Goal: Information Seeking & Learning: Learn about a topic

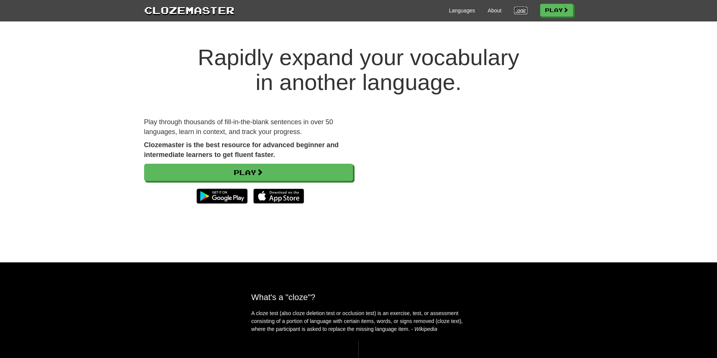
click at [517, 8] on link "Login" at bounding box center [520, 11] width 13 height 8
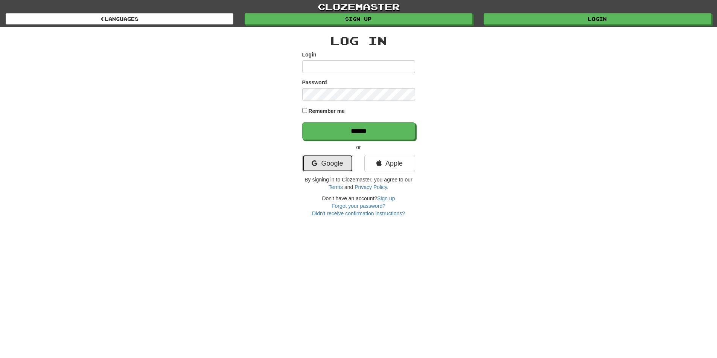
click at [342, 169] on link "Google" at bounding box center [327, 163] width 51 height 17
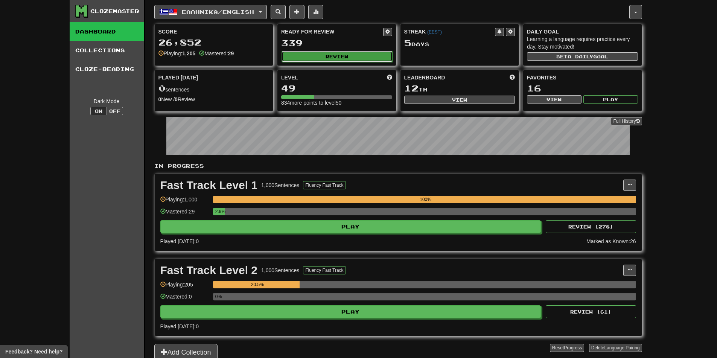
click at [358, 58] on button "Review" at bounding box center [337, 56] width 111 height 11
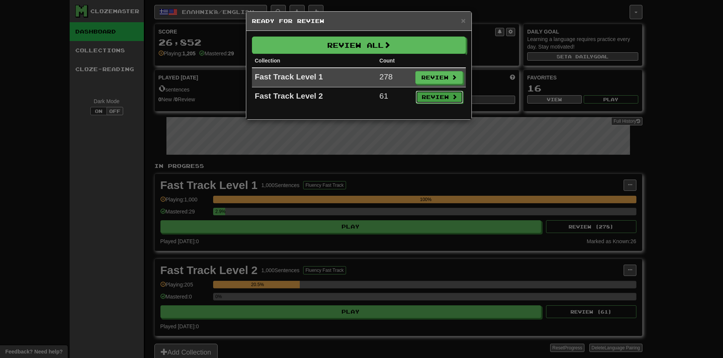
click at [433, 97] on button "Review" at bounding box center [439, 97] width 47 height 13
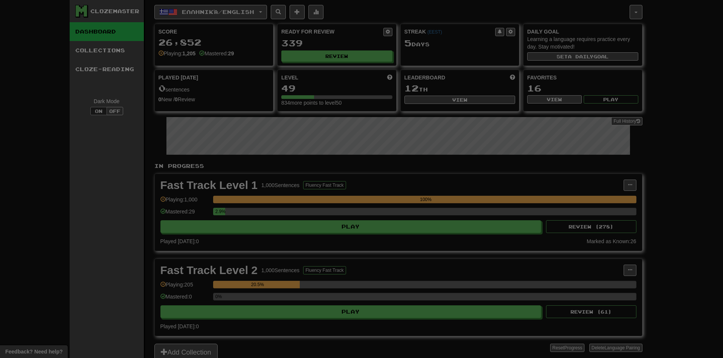
select select "**"
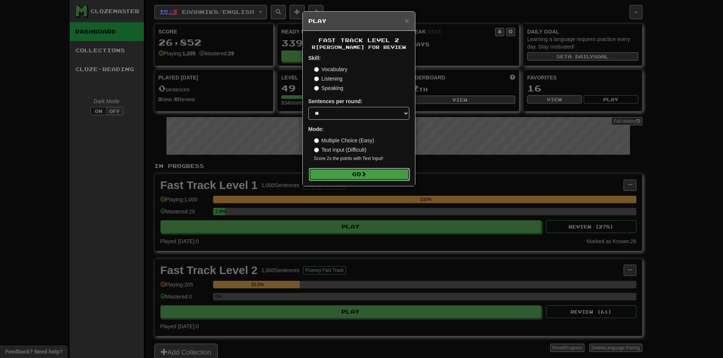
click at [368, 172] on button "Go" at bounding box center [359, 174] width 101 height 13
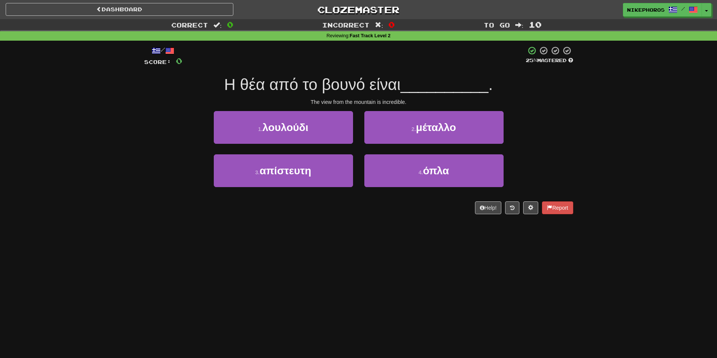
click at [356, 86] on span "Η θέα από το βουνό είναι" at bounding box center [312, 85] width 177 height 18
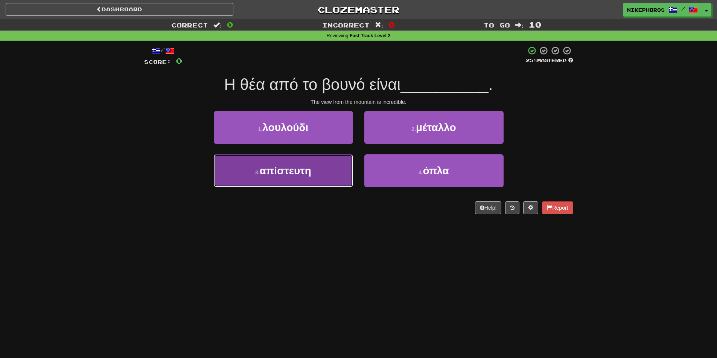
click at [281, 183] on button "3 . απίστευτη" at bounding box center [283, 170] width 139 height 33
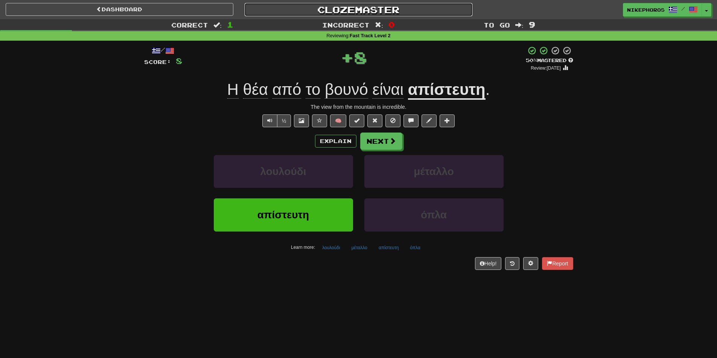
click at [364, 11] on link "Clozemaster" at bounding box center [359, 9] width 228 height 13
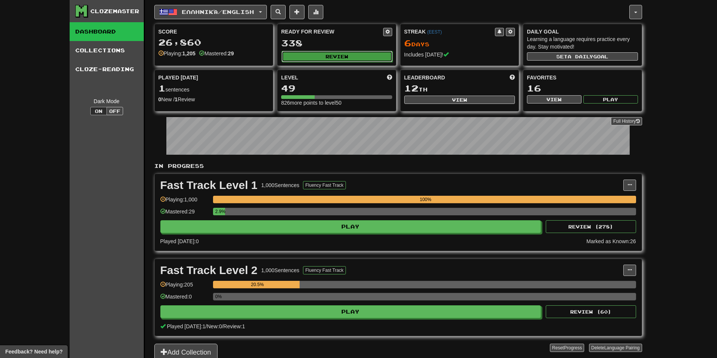
click at [336, 56] on button "Review" at bounding box center [337, 56] width 111 height 11
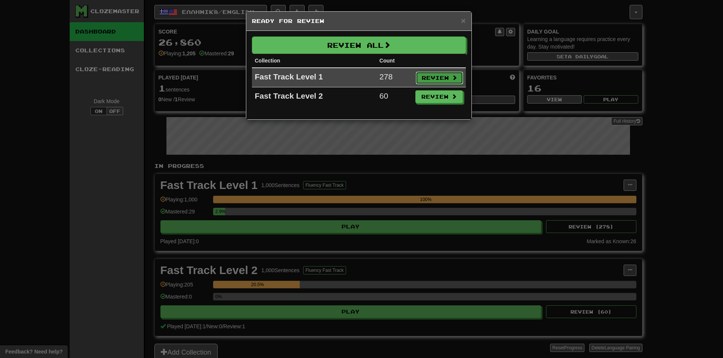
click at [449, 77] on button "Review" at bounding box center [439, 78] width 47 height 13
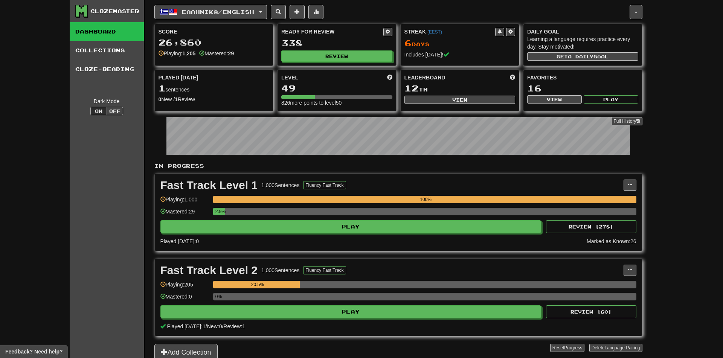
select select "**"
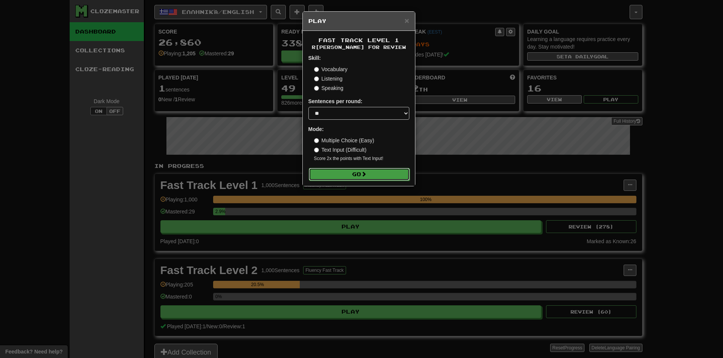
click at [363, 177] on button "Go" at bounding box center [359, 174] width 101 height 13
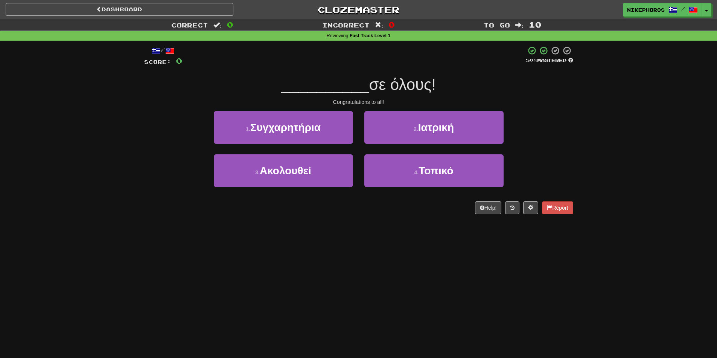
click at [374, 84] on span "σε όλους!" at bounding box center [402, 85] width 67 height 18
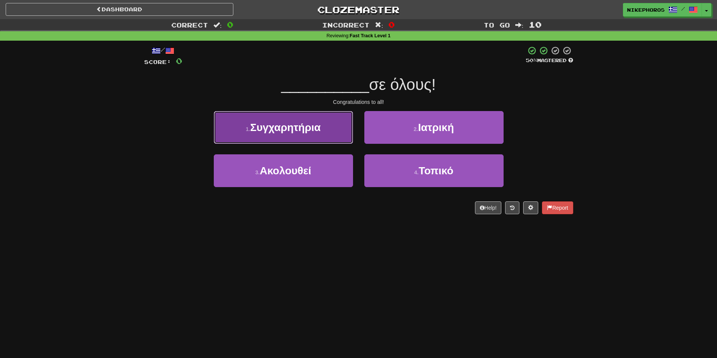
click at [278, 135] on button "1 . Συγχαρητήρια" at bounding box center [283, 127] width 139 height 33
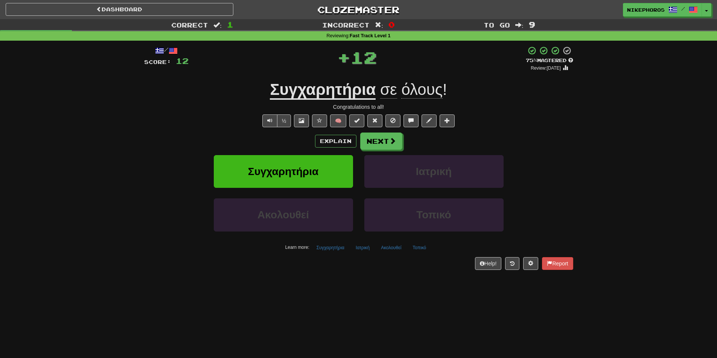
click at [355, 93] on u "Συγχαρητήρια" at bounding box center [323, 90] width 106 height 19
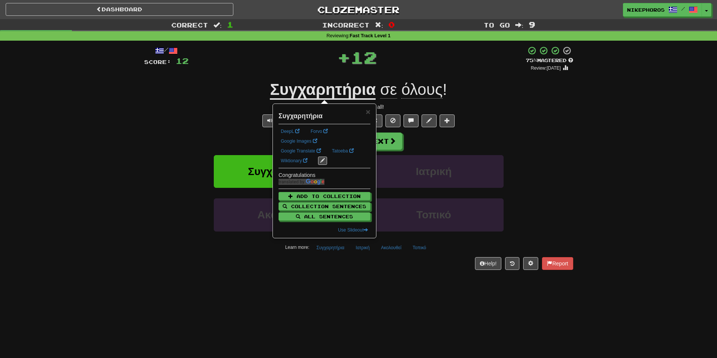
click at [583, 114] on div "Correct : 1 Incorrect : 0 To go : 9 Reviewing : Fast Track Level 1 / Score: 12 …" at bounding box center [358, 149] width 717 height 261
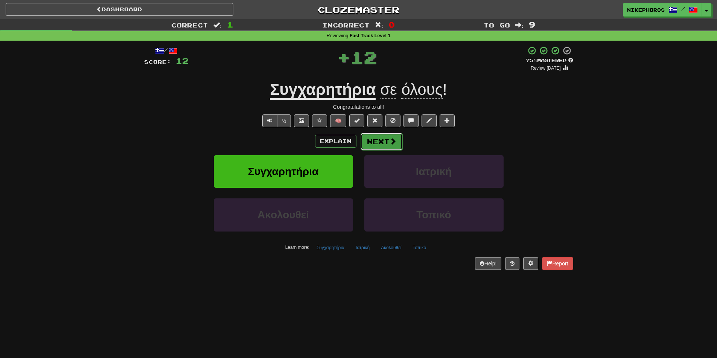
click at [393, 142] on span at bounding box center [393, 141] width 7 height 7
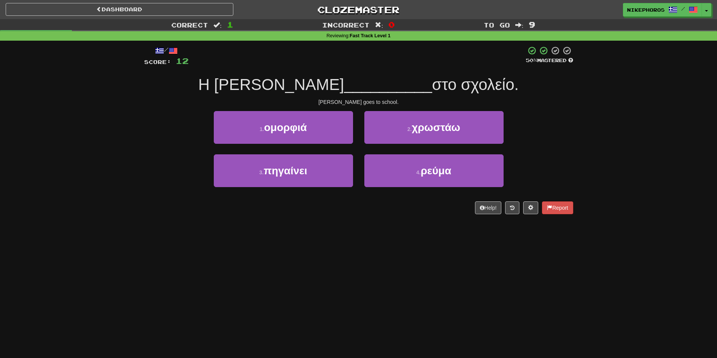
click at [347, 79] on span "__________" at bounding box center [388, 85] width 88 height 18
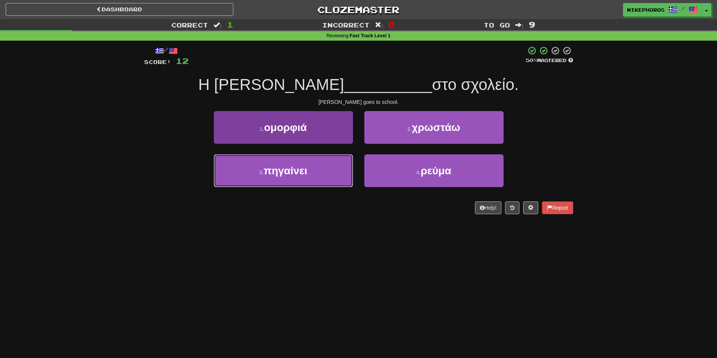
click at [310, 169] on button "3 . πηγαίνει" at bounding box center [283, 170] width 139 height 33
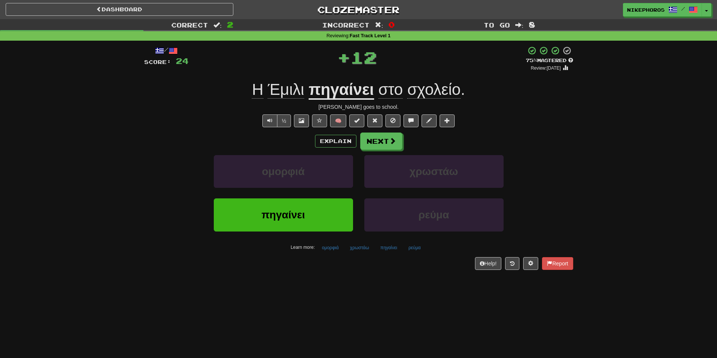
click at [372, 91] on u "πηγαίνει" at bounding box center [341, 90] width 65 height 19
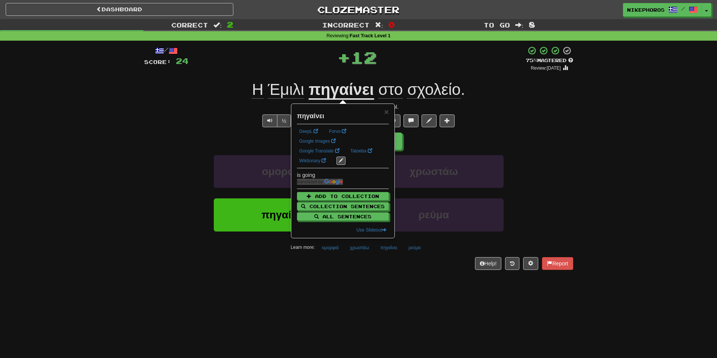
click at [550, 70] on small "Review: 2025-10-17" at bounding box center [546, 67] width 30 height 5
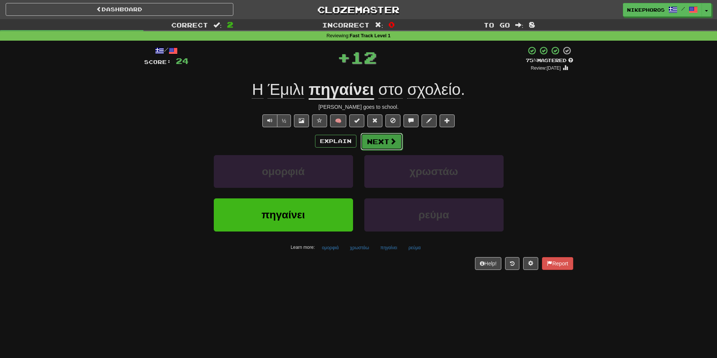
click at [383, 142] on button "Next" at bounding box center [382, 141] width 42 height 17
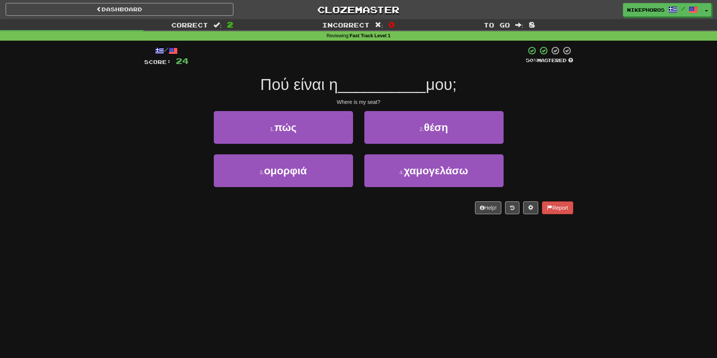
click at [360, 87] on span "__________" at bounding box center [382, 85] width 88 height 18
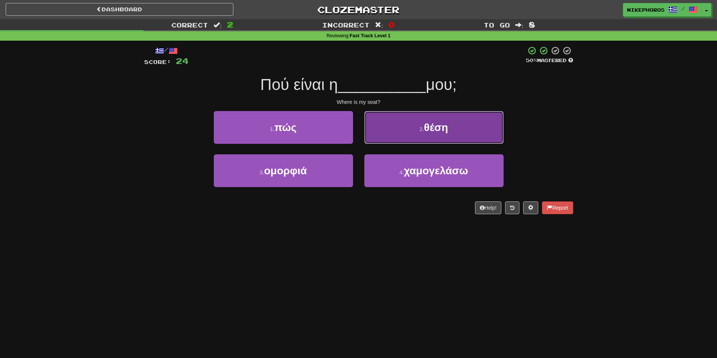
click at [413, 133] on button "2 . θέση" at bounding box center [433, 127] width 139 height 33
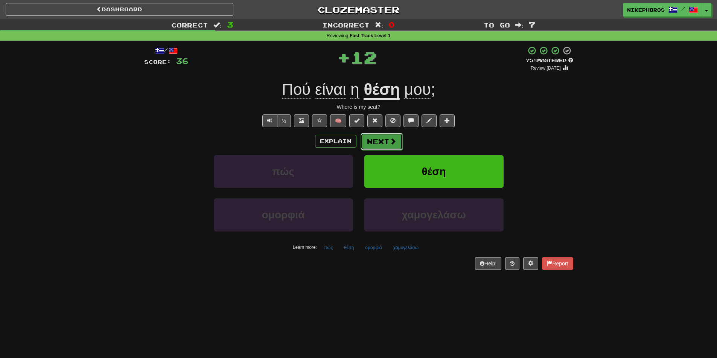
click at [381, 142] on button "Next" at bounding box center [382, 141] width 42 height 17
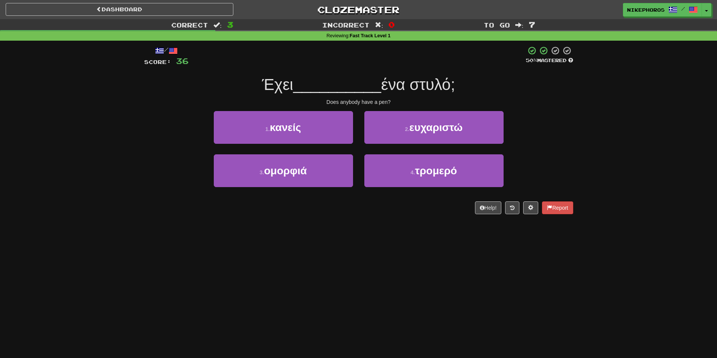
click at [328, 95] on div "Έχει __________ ένα στυλό;" at bounding box center [358, 85] width 429 height 21
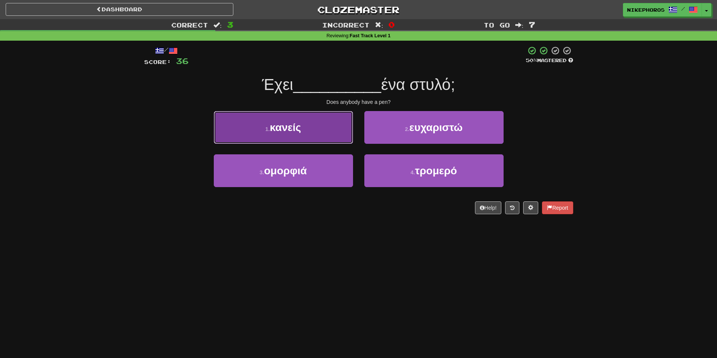
click at [324, 125] on button "1 . κανείς" at bounding box center [283, 127] width 139 height 33
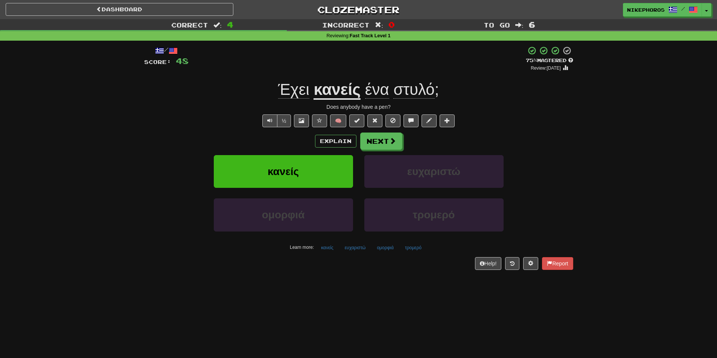
click at [101, 147] on div "Correct : 4 Incorrect : 0 To go : 6 Reviewing : Fast Track Level 1 / Score: 48 …" at bounding box center [358, 149] width 717 height 261
click at [383, 137] on button "Next" at bounding box center [382, 141] width 42 height 17
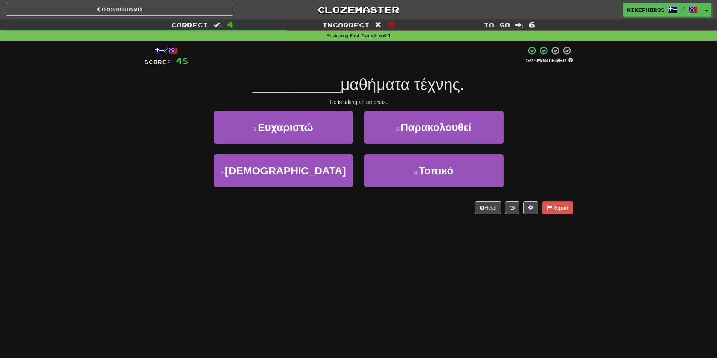
click at [380, 84] on span "μαθήματα τέχνης." at bounding box center [403, 85] width 124 height 18
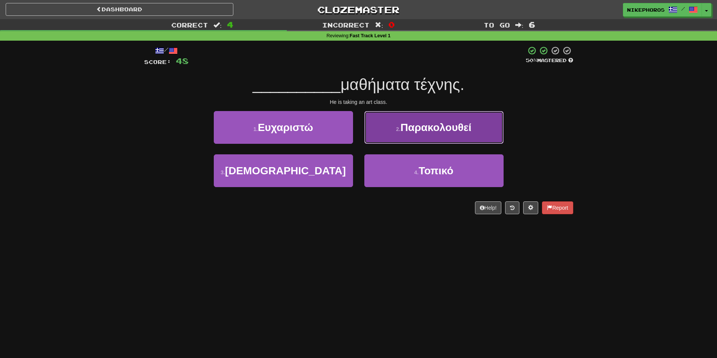
click at [478, 119] on button "2 . Παρακολουθεί" at bounding box center [433, 127] width 139 height 33
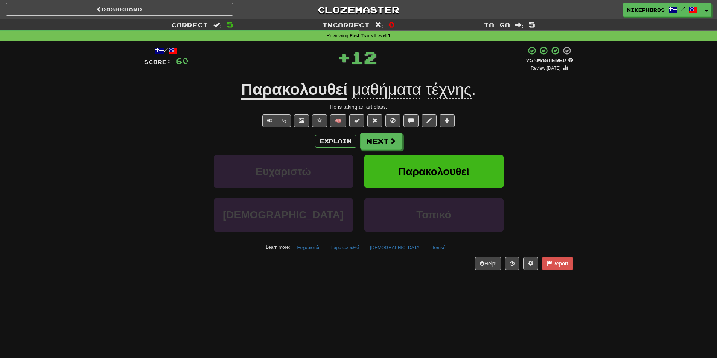
click at [326, 96] on u "Παρακολουθεί" at bounding box center [294, 90] width 107 height 19
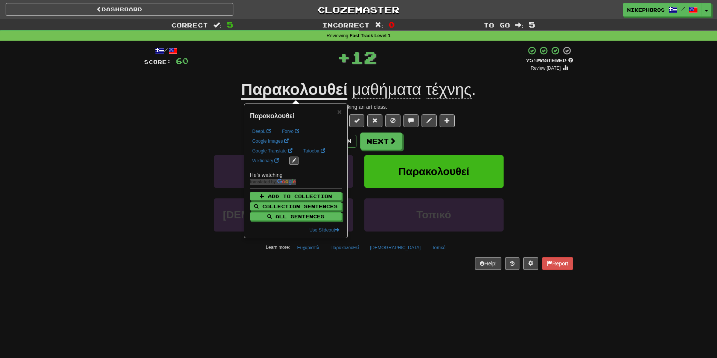
click at [469, 55] on div "+ 12" at bounding box center [357, 57] width 337 height 23
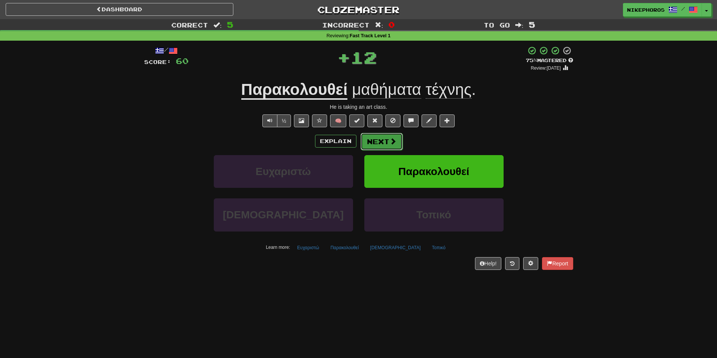
click at [387, 142] on button "Next" at bounding box center [382, 141] width 42 height 17
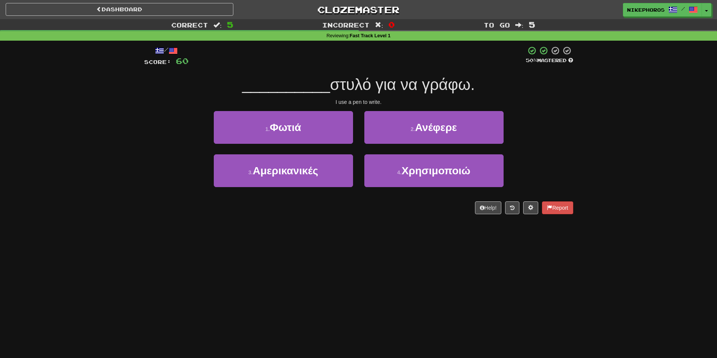
click at [414, 91] on span "στυλό για να γράφω." at bounding box center [402, 85] width 145 height 18
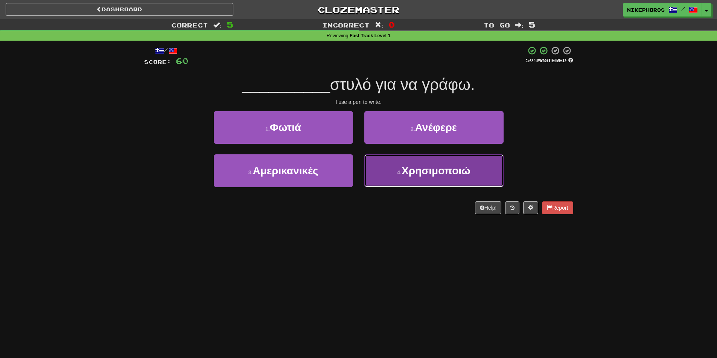
click at [473, 180] on button "4 . Χρησιμοποιώ" at bounding box center [433, 170] width 139 height 33
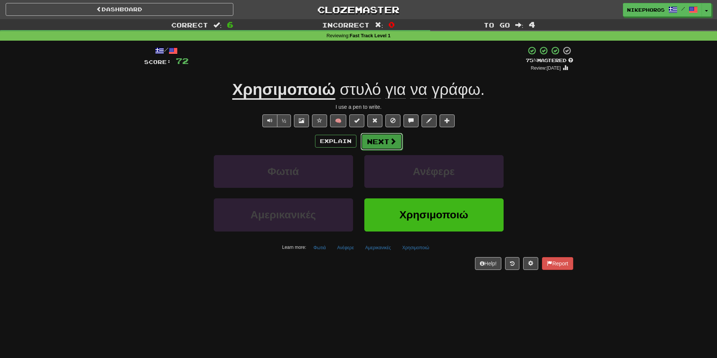
click at [386, 149] on button "Next" at bounding box center [382, 141] width 42 height 17
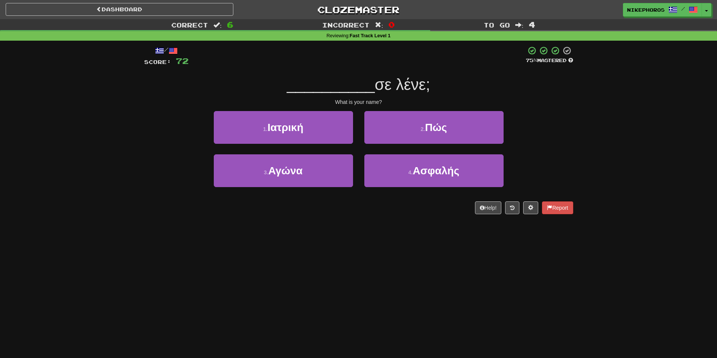
click at [564, 282] on div "Dashboard Clozemaster Nikephoros / Toggle Dropdown Dashboard Leaderboard Activi…" at bounding box center [358, 179] width 717 height 358
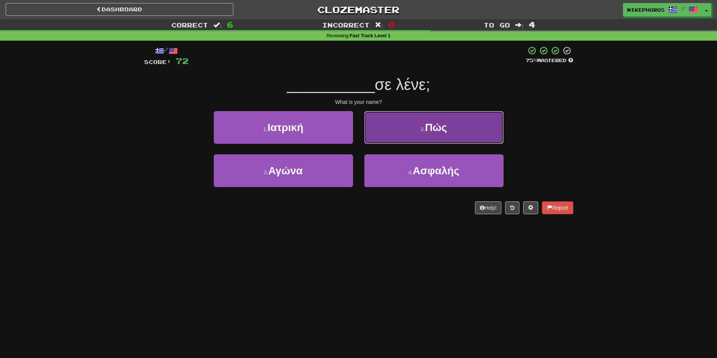
click at [447, 133] on button "2 . Πώς" at bounding box center [433, 127] width 139 height 33
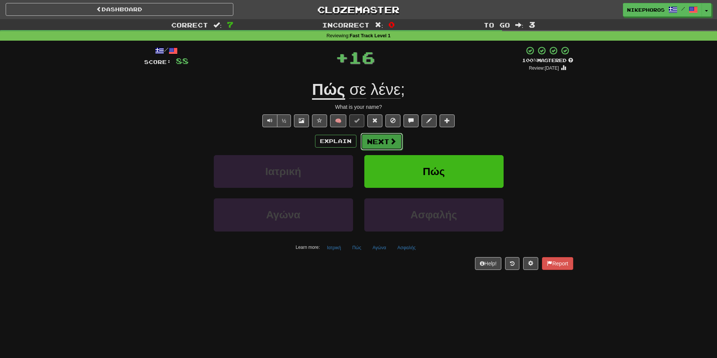
click at [378, 145] on button "Next" at bounding box center [382, 141] width 42 height 17
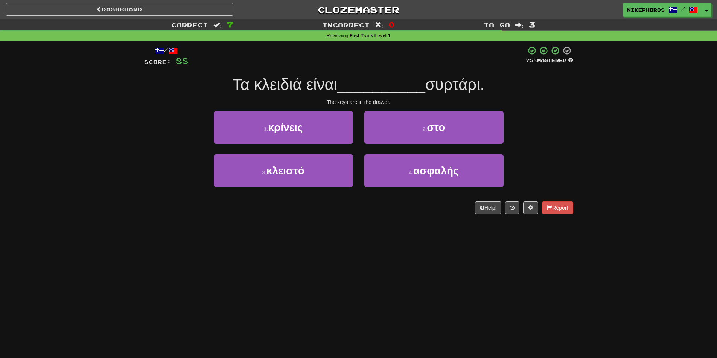
click at [380, 84] on span "__________" at bounding box center [381, 85] width 88 height 18
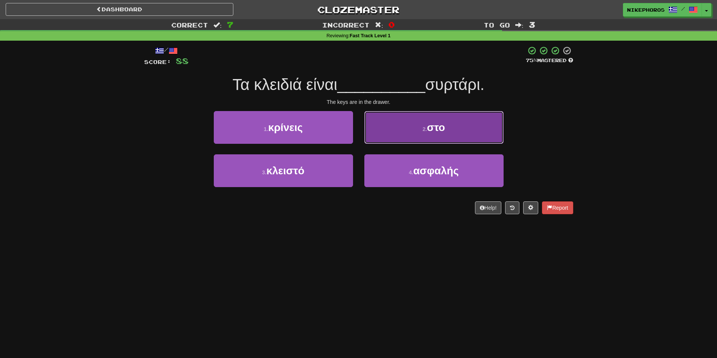
click at [419, 132] on button "2 . στο" at bounding box center [433, 127] width 139 height 33
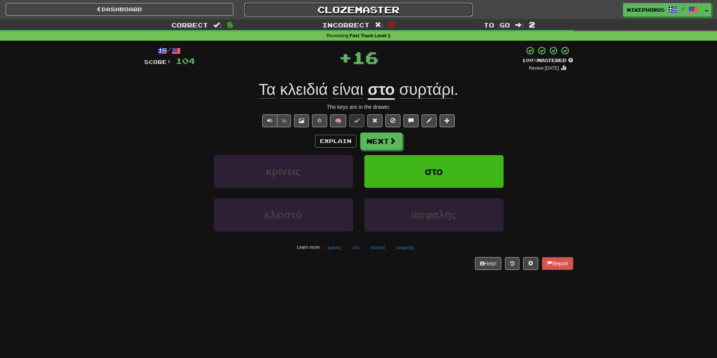
click at [365, 14] on link "Clozemaster" at bounding box center [359, 9] width 228 height 13
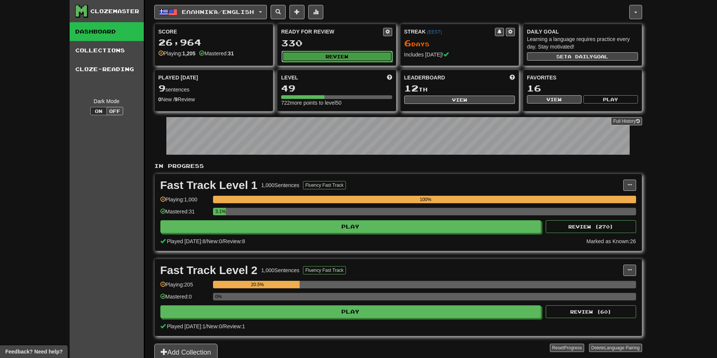
click at [346, 59] on button "Review" at bounding box center [337, 56] width 111 height 11
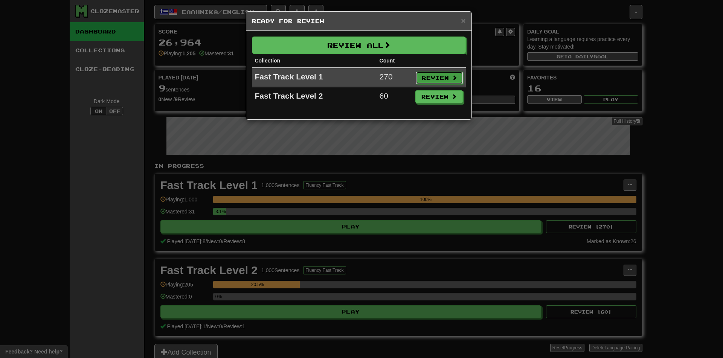
click at [457, 75] on button "Review" at bounding box center [439, 78] width 47 height 13
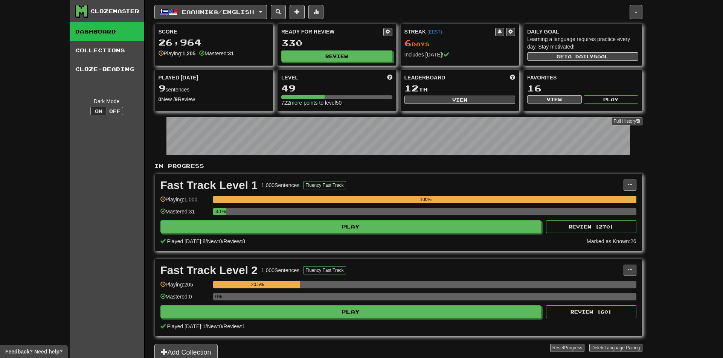
select select "**"
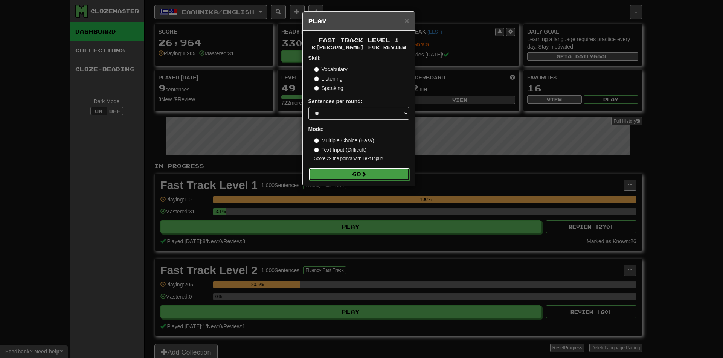
click at [366, 174] on span at bounding box center [363, 173] width 5 height 5
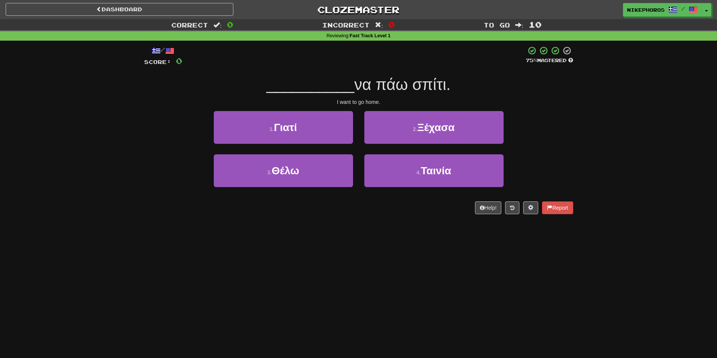
click at [339, 93] on span "__________" at bounding box center [310, 85] width 88 height 18
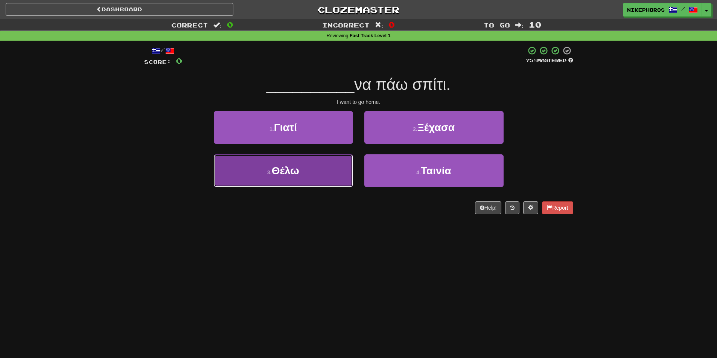
click at [298, 162] on button "3 . Θέλω" at bounding box center [283, 170] width 139 height 33
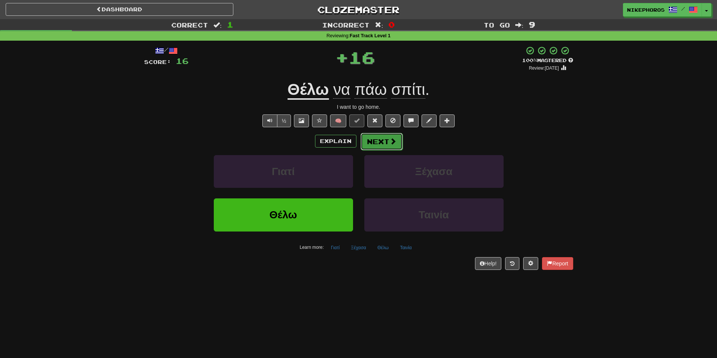
click at [373, 136] on button "Next" at bounding box center [382, 141] width 42 height 17
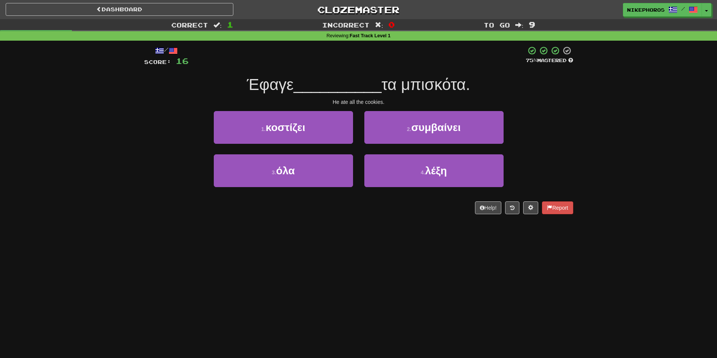
click at [355, 64] on div at bounding box center [357, 56] width 337 height 21
click at [350, 93] on span "__________" at bounding box center [338, 85] width 88 height 18
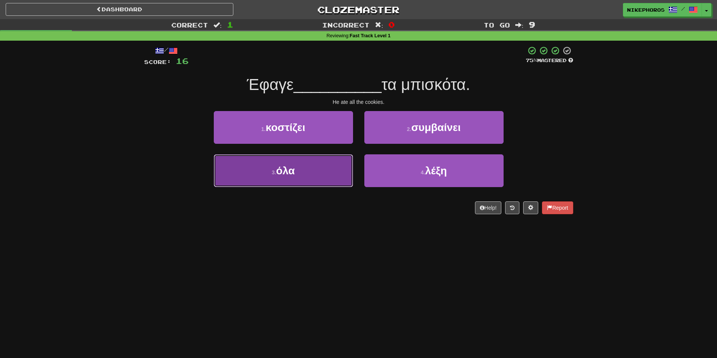
click at [311, 181] on button "3 . όλα" at bounding box center [283, 170] width 139 height 33
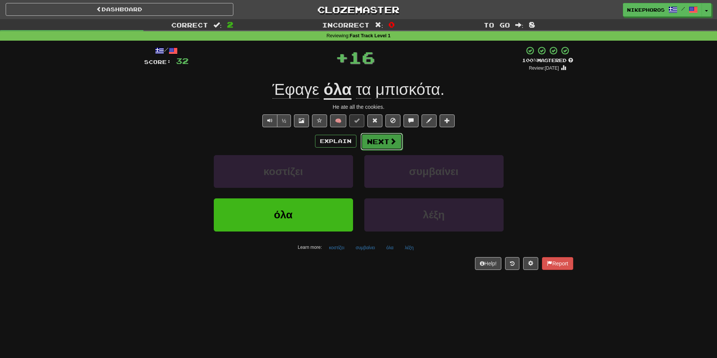
click at [386, 139] on button "Next" at bounding box center [382, 141] width 42 height 17
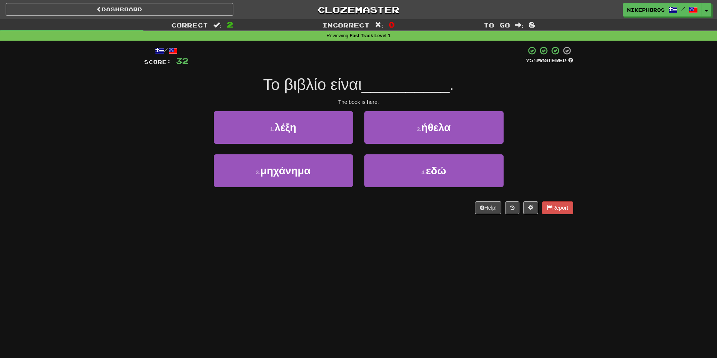
click at [407, 88] on span "__________" at bounding box center [406, 85] width 88 height 18
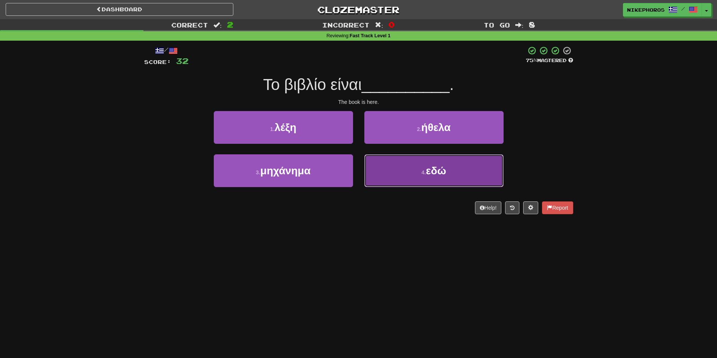
click at [395, 163] on button "4 . εδώ" at bounding box center [433, 170] width 139 height 33
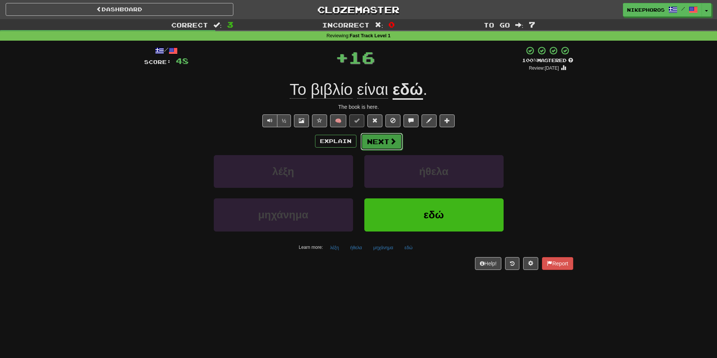
click at [390, 144] on span at bounding box center [393, 141] width 7 height 7
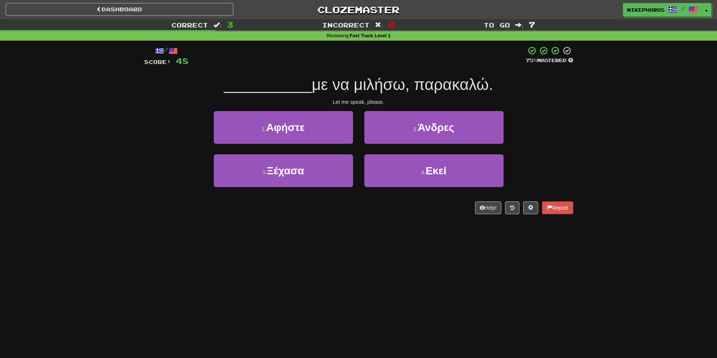
click at [414, 76] on span "με να μιλήσω, παρακαλώ." at bounding box center [402, 85] width 181 height 18
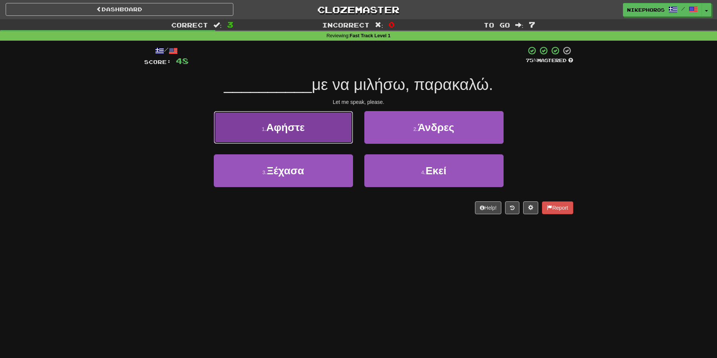
click at [323, 134] on button "1 . Αφήστε" at bounding box center [283, 127] width 139 height 33
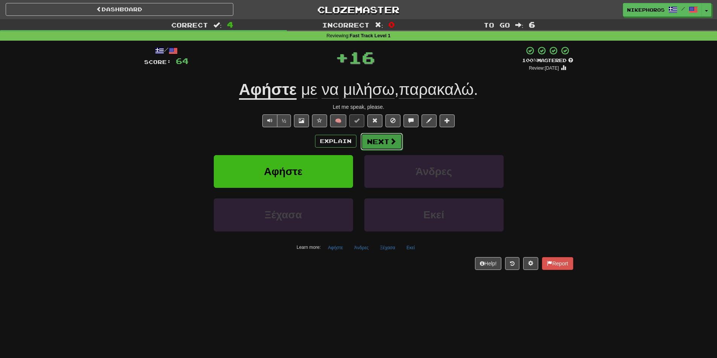
click at [387, 137] on button "Next" at bounding box center [382, 141] width 42 height 17
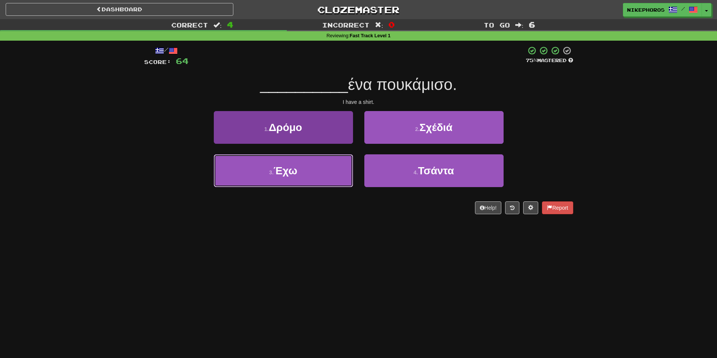
click at [332, 174] on button "3 . Έχω" at bounding box center [283, 170] width 139 height 33
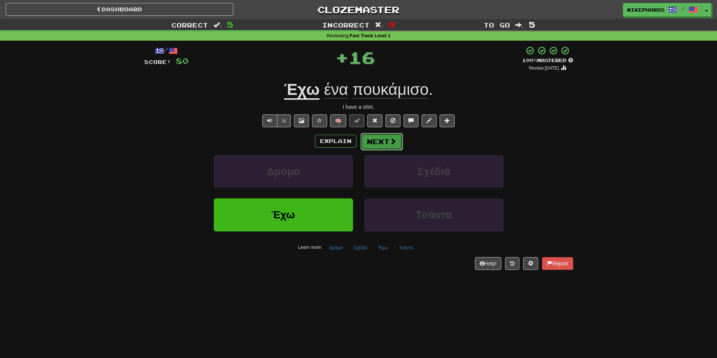
click at [377, 140] on button "Next" at bounding box center [382, 141] width 42 height 17
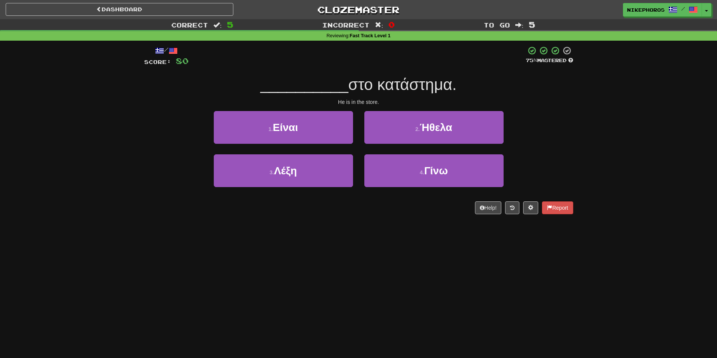
click at [378, 85] on span "στο κατάστημα." at bounding box center [402, 85] width 108 height 18
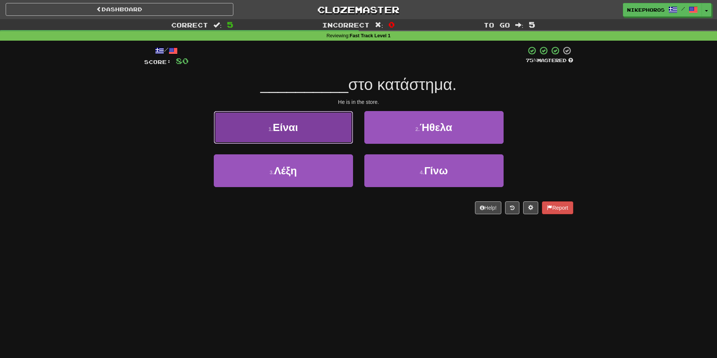
click at [320, 132] on button "1 . Είναι" at bounding box center [283, 127] width 139 height 33
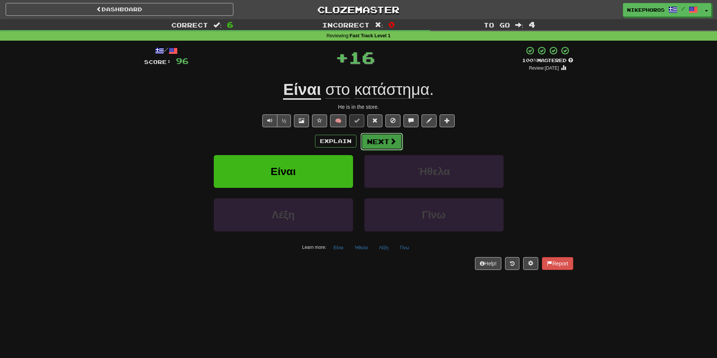
click at [377, 134] on button "Next" at bounding box center [382, 141] width 42 height 17
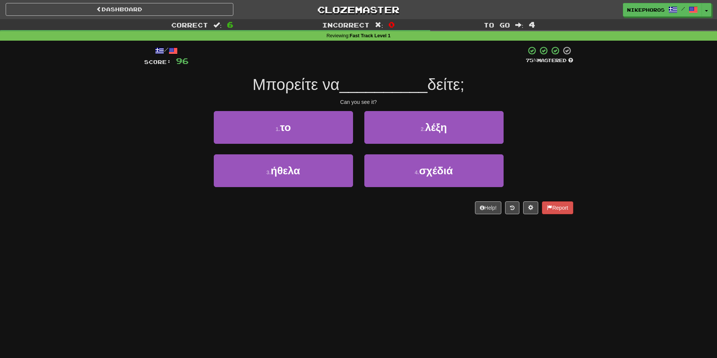
click at [376, 97] on div "/ Score: 96 75 % Mastered Μπορείτε να __________ δείτε; Can you see it? 1 . το …" at bounding box center [358, 130] width 429 height 168
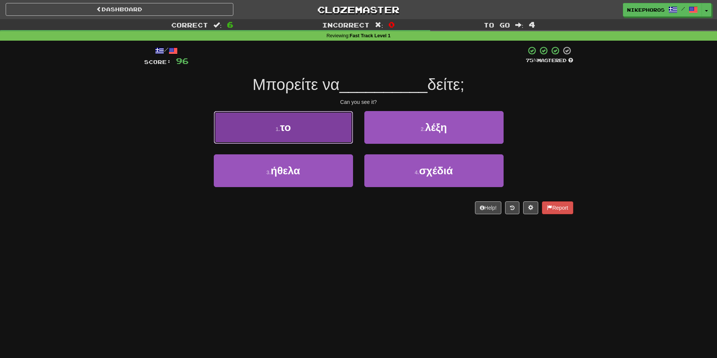
click at [306, 128] on button "1 . το" at bounding box center [283, 127] width 139 height 33
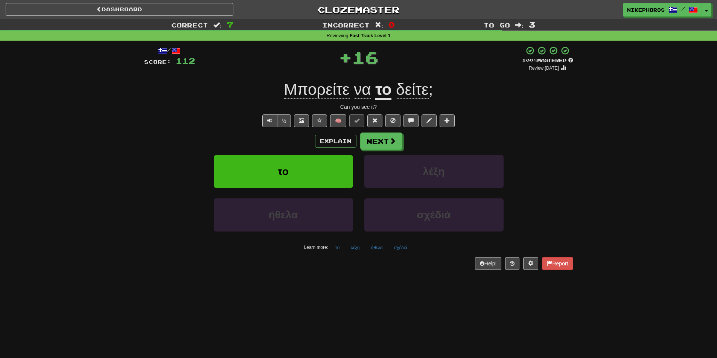
click at [383, 91] on u "το" at bounding box center [383, 90] width 16 height 19
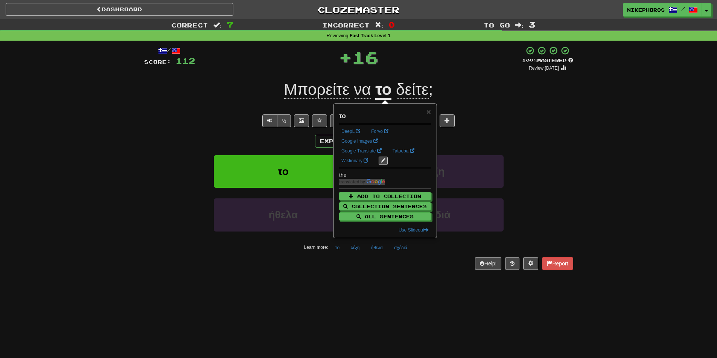
click at [440, 81] on div "Μπορείτε να το δείτε ;" at bounding box center [358, 89] width 429 height 21
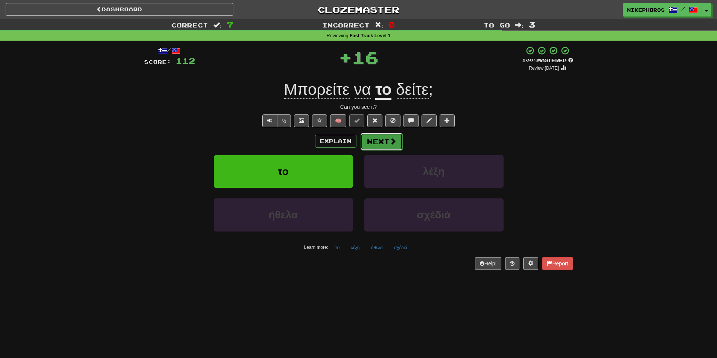
click at [387, 145] on button "Next" at bounding box center [382, 141] width 42 height 17
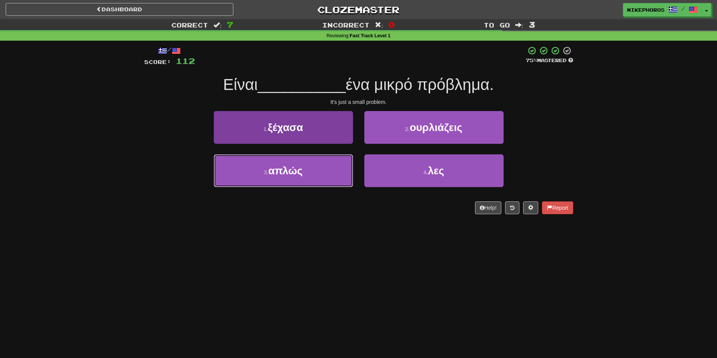
click at [330, 180] on button "3 . απλώς" at bounding box center [283, 170] width 139 height 33
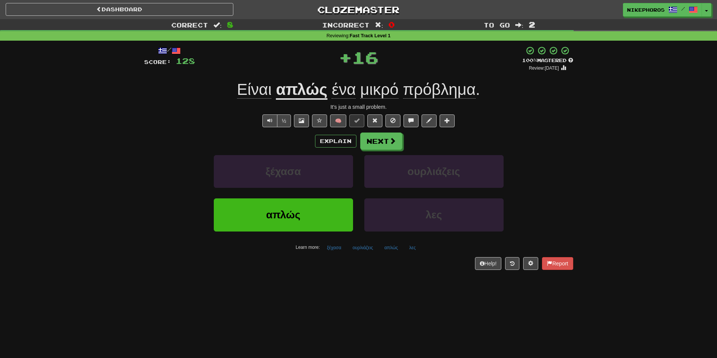
click at [326, 93] on u "απλώς" at bounding box center [302, 90] width 52 height 19
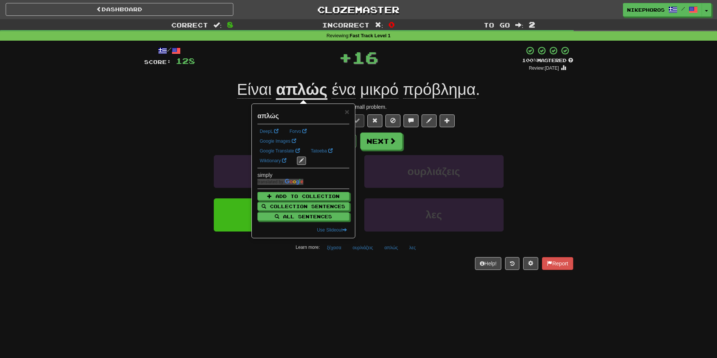
click at [586, 103] on div "Correct : 8 Incorrect : 0 To go : 2 Reviewing : Fast Track Level 1 / Score: 128…" at bounding box center [358, 149] width 717 height 261
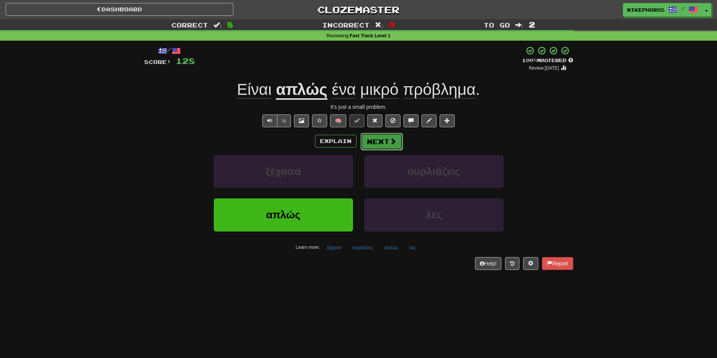
click at [382, 140] on button "Next" at bounding box center [382, 141] width 42 height 17
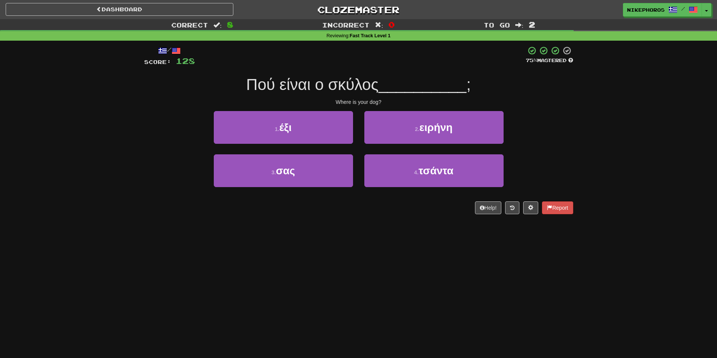
click at [442, 72] on div "/ Score: 128 75 % Mastered Πού είναι ο σκύλος __________ ; Where is your dog? 1…" at bounding box center [358, 130] width 429 height 168
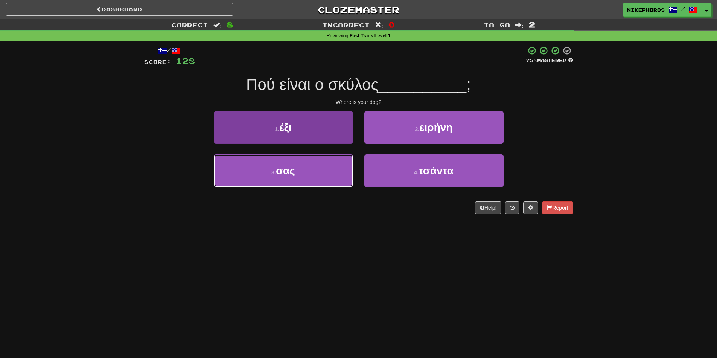
click at [317, 179] on button "3 . σας" at bounding box center [283, 170] width 139 height 33
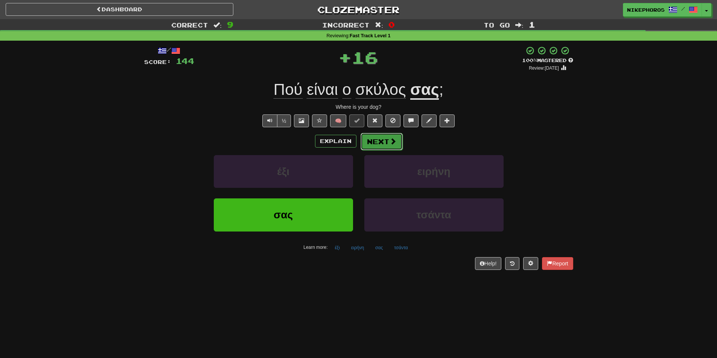
click at [390, 134] on button "Next" at bounding box center [382, 141] width 42 height 17
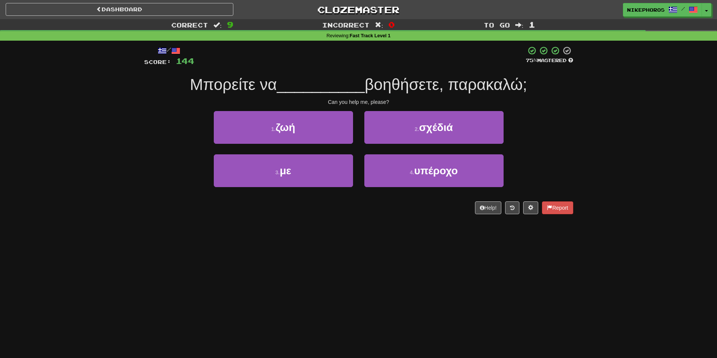
click at [429, 79] on span "βοηθήσετε, παρακαλώ;" at bounding box center [446, 85] width 162 height 18
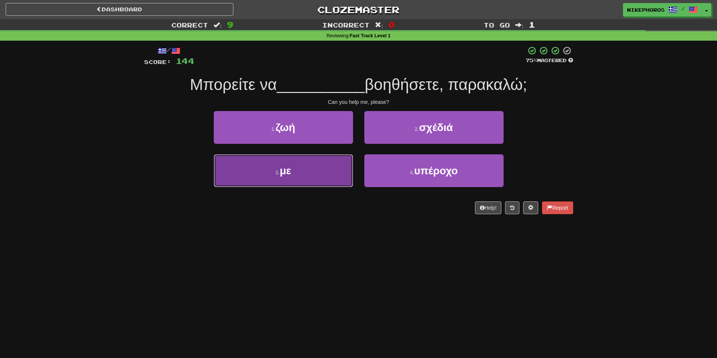
click at [333, 175] on button "3 . με" at bounding box center [283, 170] width 139 height 33
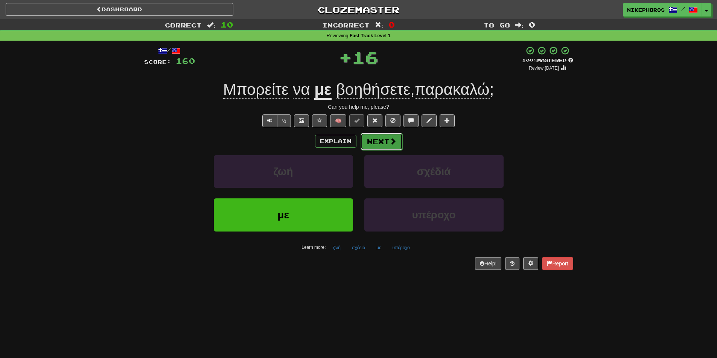
click at [368, 140] on button "Next" at bounding box center [382, 141] width 42 height 17
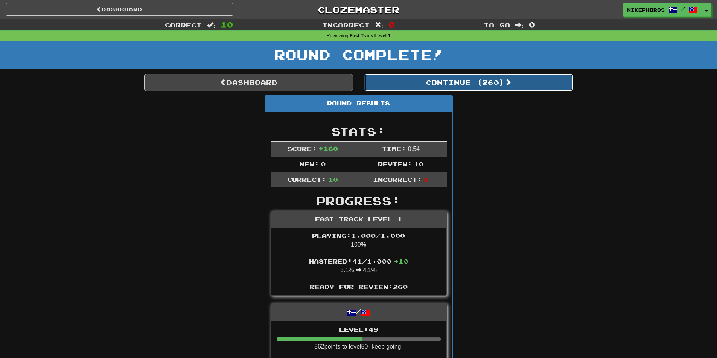
click at [479, 86] on button "Continue ( 260 )" at bounding box center [468, 82] width 209 height 17
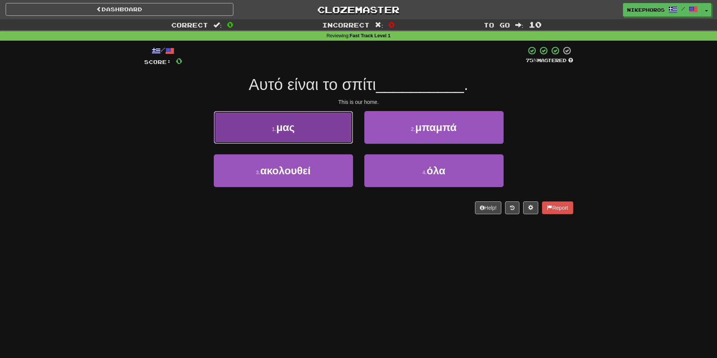
click at [309, 132] on button "1 . μας" at bounding box center [283, 127] width 139 height 33
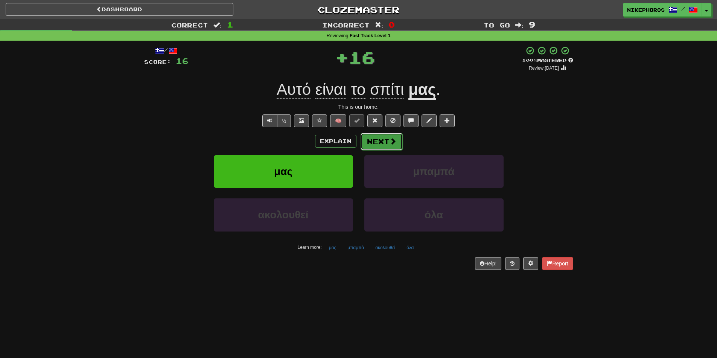
click at [382, 136] on button "Next" at bounding box center [382, 141] width 42 height 17
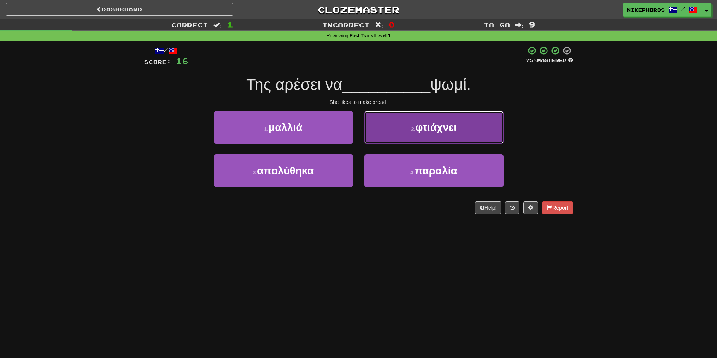
click at [383, 134] on button "2 . φτιάχνει" at bounding box center [433, 127] width 139 height 33
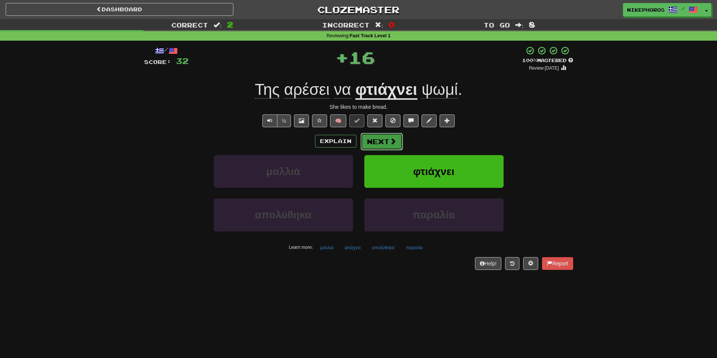
click at [381, 134] on button "Next" at bounding box center [382, 141] width 42 height 17
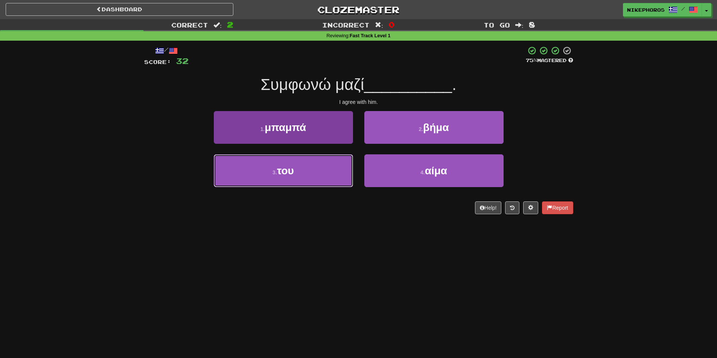
drag, startPoint x: 304, startPoint y: 171, endPoint x: 303, endPoint y: 165, distance: 6.4
click at [303, 170] on button "3 . του" at bounding box center [283, 170] width 139 height 33
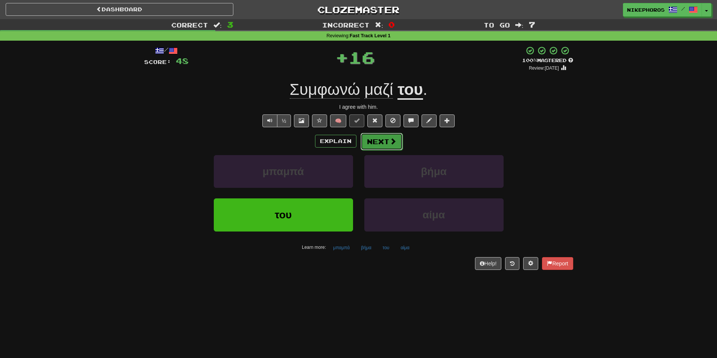
click at [377, 133] on button "Next" at bounding box center [382, 141] width 42 height 17
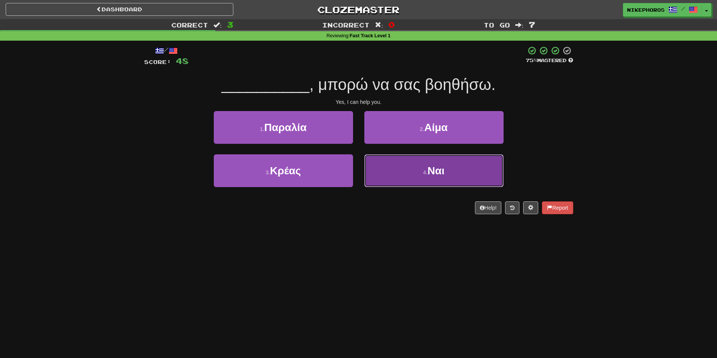
click at [410, 176] on button "4 . Ναι" at bounding box center [433, 170] width 139 height 33
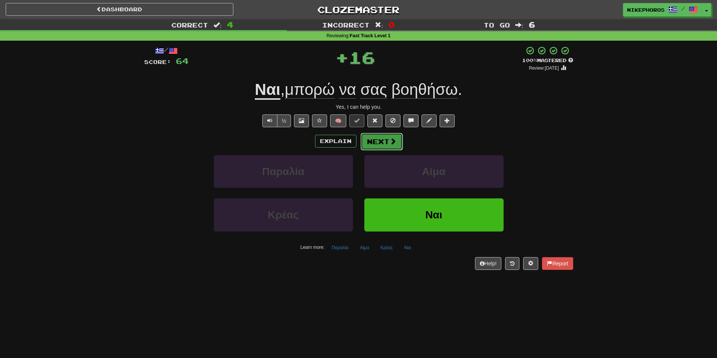
click at [387, 141] on button "Next" at bounding box center [382, 141] width 42 height 17
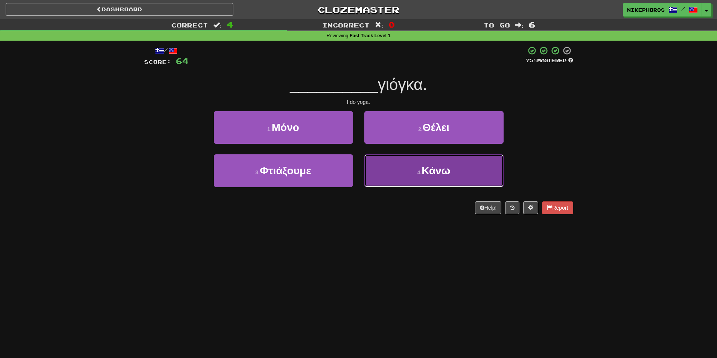
click at [451, 175] on button "4 . Κάνω" at bounding box center [433, 170] width 139 height 33
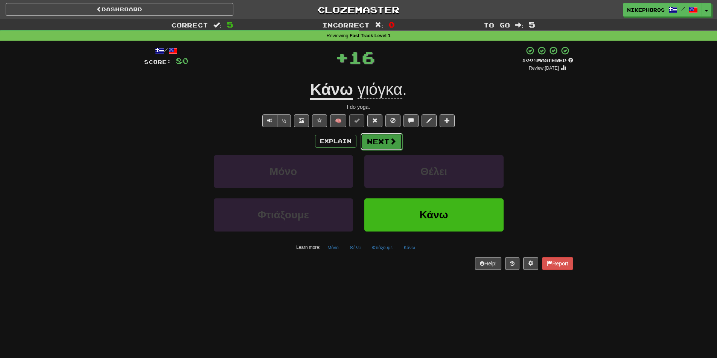
click at [373, 143] on button "Next" at bounding box center [382, 141] width 42 height 17
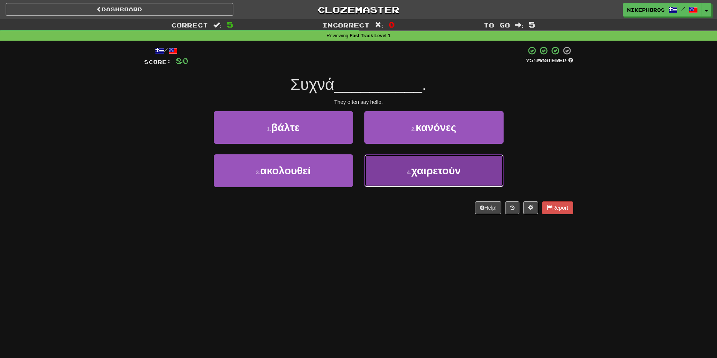
click at [466, 172] on button "4 . χαιρετούν" at bounding box center [433, 170] width 139 height 33
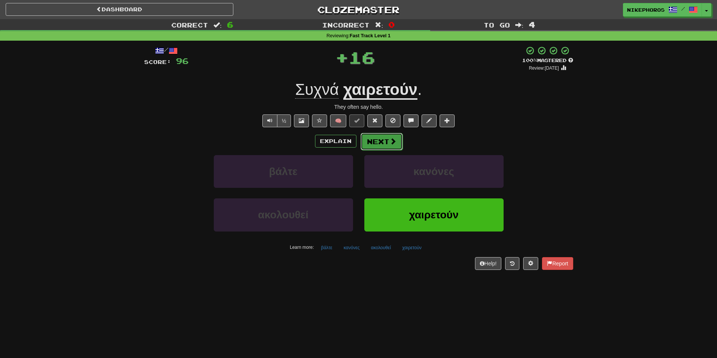
click at [378, 135] on button "Next" at bounding box center [382, 141] width 42 height 17
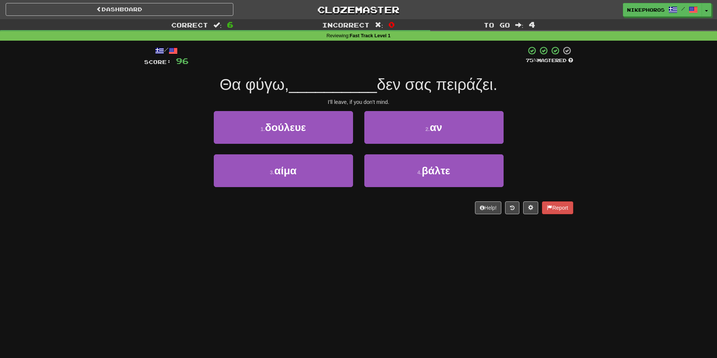
click at [390, 64] on div at bounding box center [357, 56] width 337 height 21
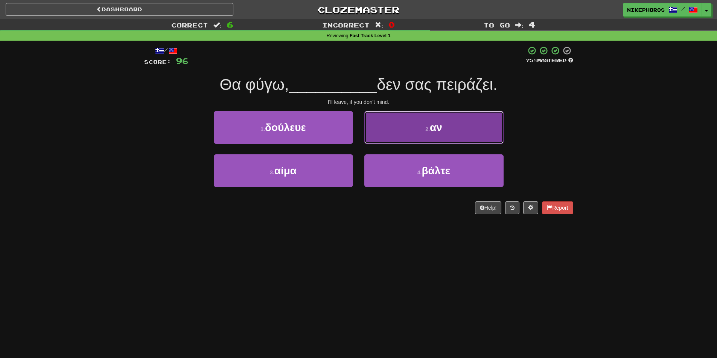
click at [451, 123] on button "2 . αν" at bounding box center [433, 127] width 139 height 33
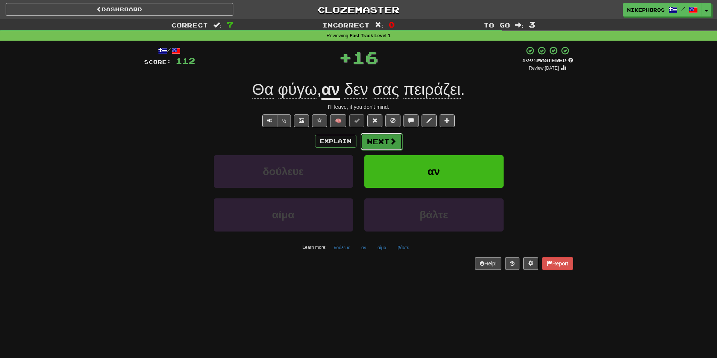
click at [385, 142] on button "Next" at bounding box center [382, 141] width 42 height 17
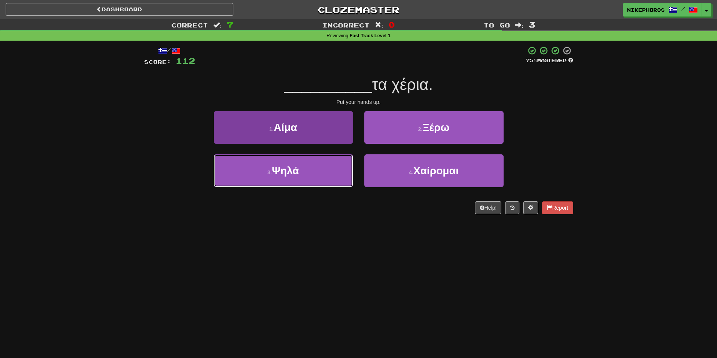
click at [333, 178] on button "3 . Ψηλά" at bounding box center [283, 170] width 139 height 33
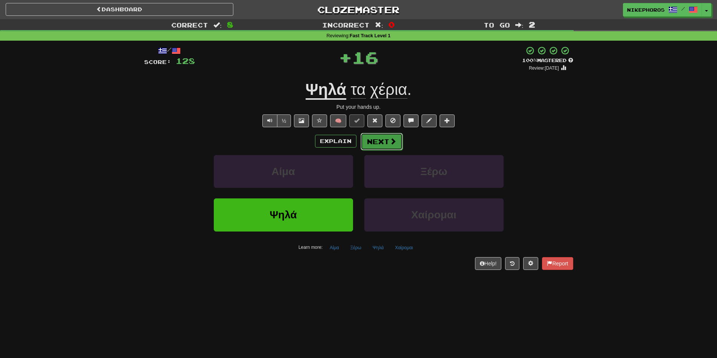
click at [386, 148] on button "Next" at bounding box center [382, 141] width 42 height 17
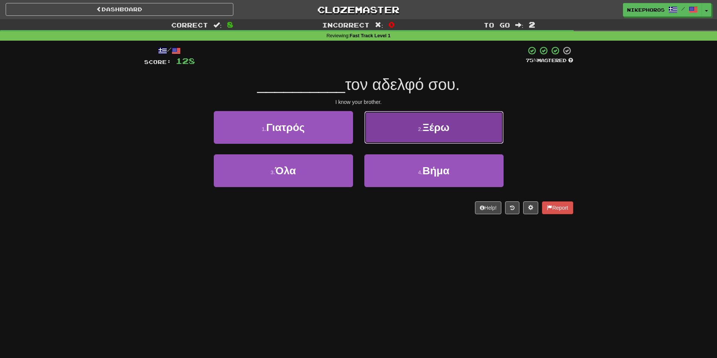
click at [434, 139] on button "2 . Ξέρω" at bounding box center [433, 127] width 139 height 33
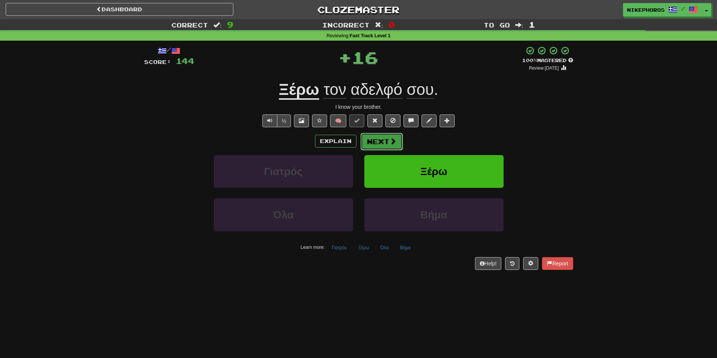
click at [370, 148] on button "Next" at bounding box center [382, 141] width 42 height 17
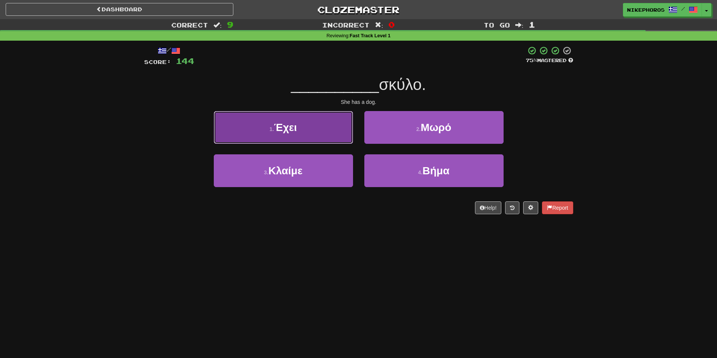
click at [323, 137] on button "1 . Έχει" at bounding box center [283, 127] width 139 height 33
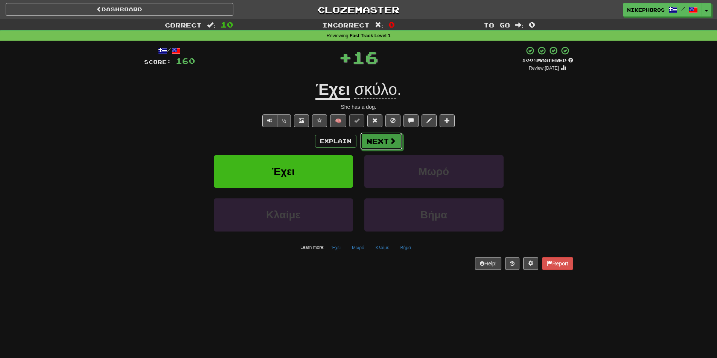
click at [374, 142] on button "Next" at bounding box center [381, 140] width 42 height 17
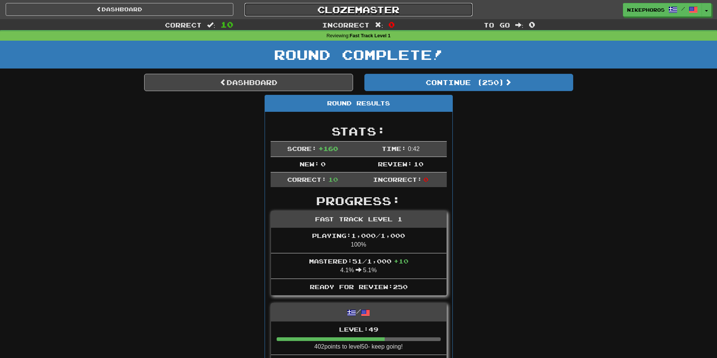
click at [358, 3] on link "Clozemaster" at bounding box center [359, 9] width 228 height 13
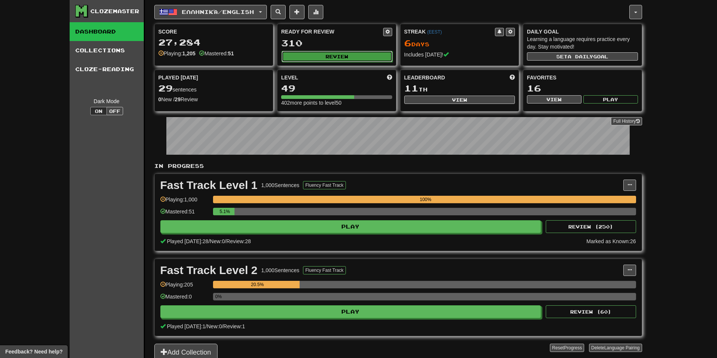
click at [353, 54] on button "Review" at bounding box center [337, 56] width 111 height 11
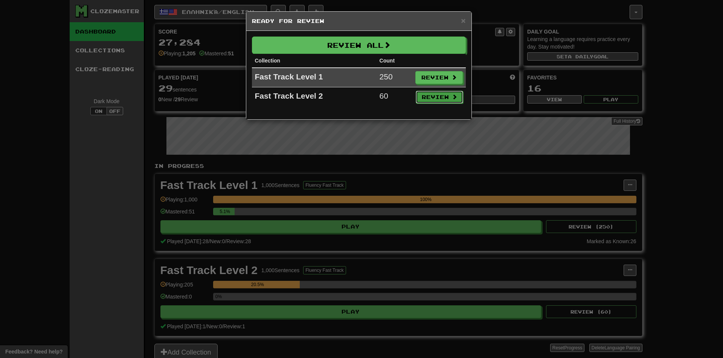
click at [426, 99] on button "Review" at bounding box center [439, 97] width 47 height 13
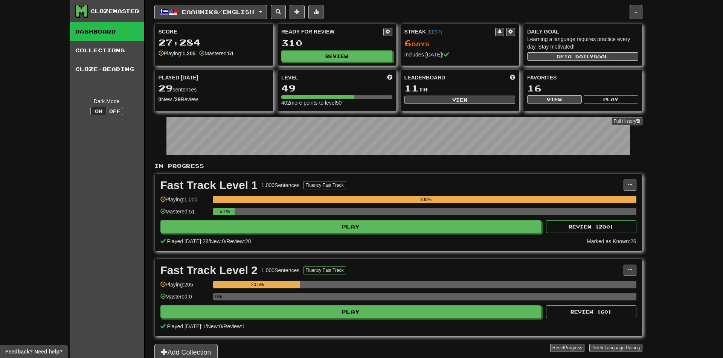
select select "**"
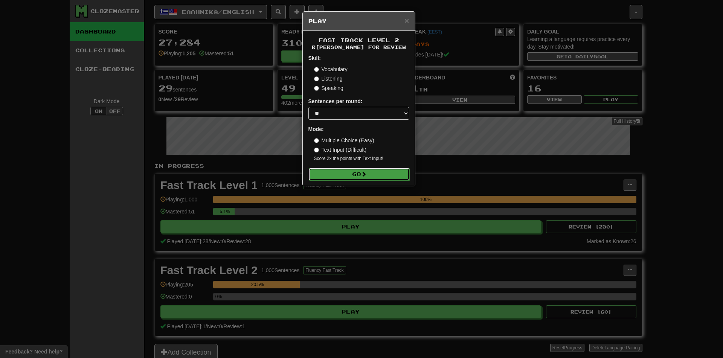
click at [338, 170] on button "Go" at bounding box center [359, 174] width 101 height 13
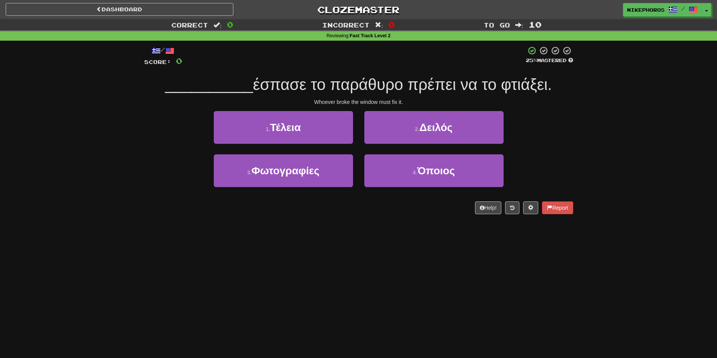
click at [387, 217] on div "/ Score: 0 25 % Mastered __________ έσπασε το παράθυρο πρέπει να το φτιάξει. Wh…" at bounding box center [358, 133] width 429 height 184
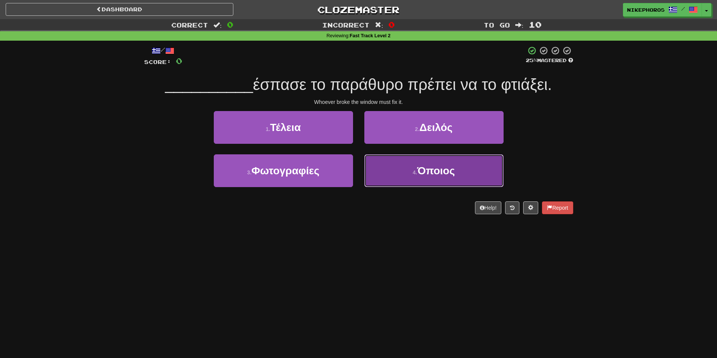
click at [428, 180] on button "4 . Όποιος" at bounding box center [433, 170] width 139 height 33
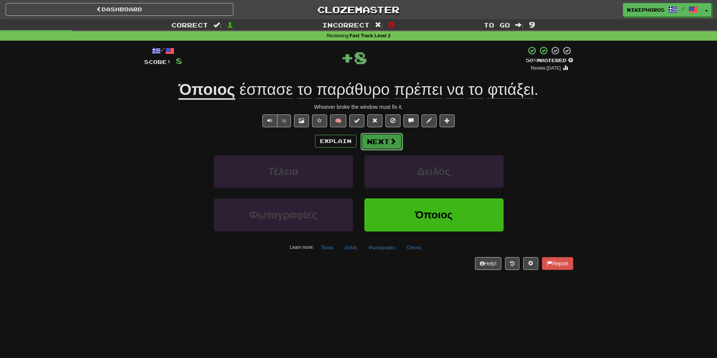
click at [390, 143] on span at bounding box center [393, 141] width 7 height 7
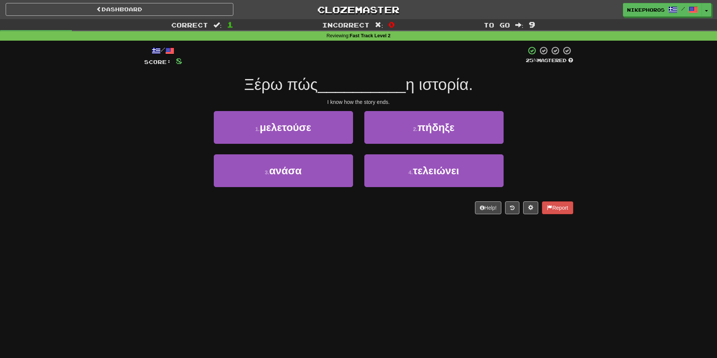
click at [387, 78] on span "__________" at bounding box center [362, 85] width 88 height 18
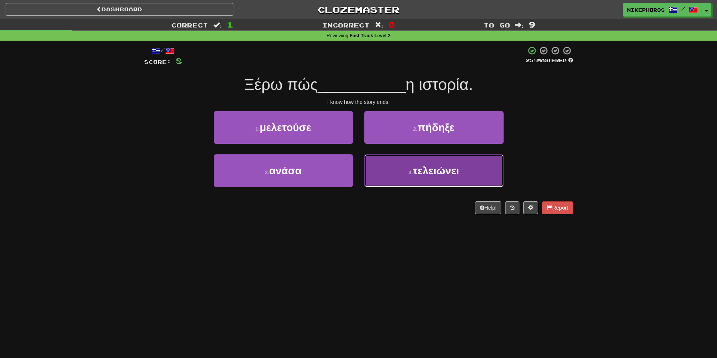
click at [439, 172] on span "τελειώνει" at bounding box center [436, 171] width 46 height 12
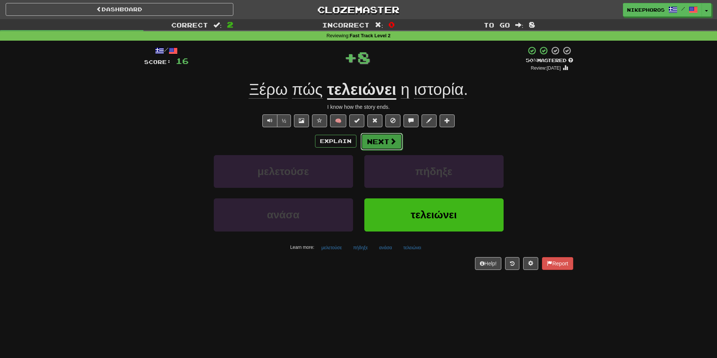
click at [375, 137] on button "Next" at bounding box center [382, 141] width 42 height 17
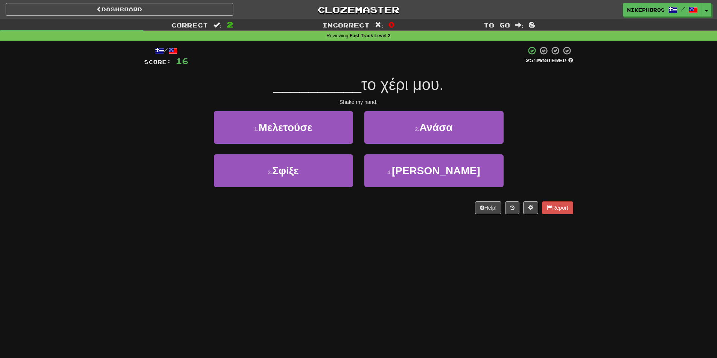
click at [388, 90] on span "το χέρι μου." at bounding box center [402, 85] width 82 height 18
click at [365, 241] on div "Dashboard Clozemaster Nikephoros / Toggle Dropdown Dashboard Leaderboard Activi…" at bounding box center [358, 179] width 717 height 358
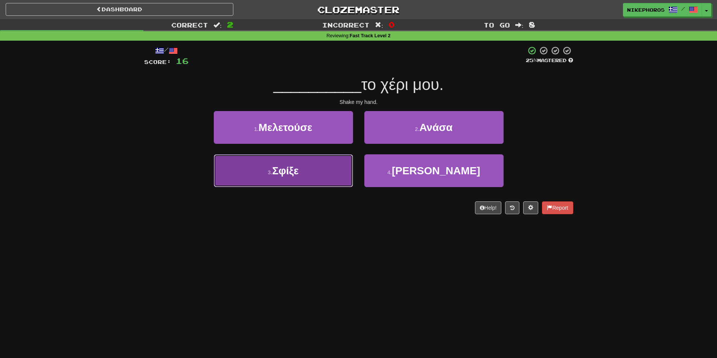
click at [294, 180] on button "3 . Σφίξε" at bounding box center [283, 170] width 139 height 33
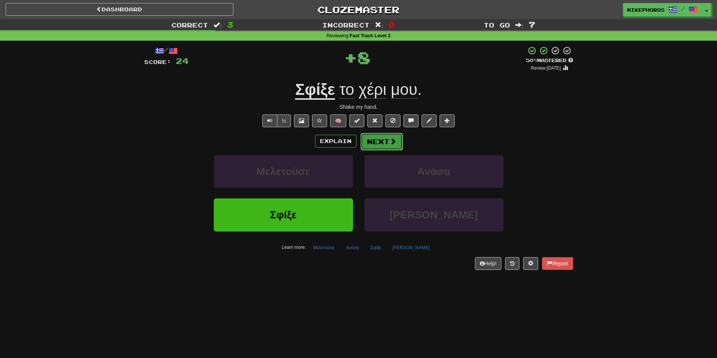
click at [379, 136] on button "Next" at bounding box center [382, 141] width 42 height 17
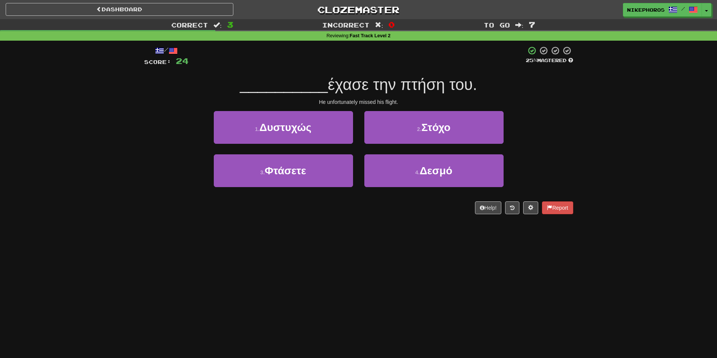
click at [605, 132] on div "Correct : 3 Incorrect : 0 To go : 7 Reviewing : Fast Track Level 2 / Score: 24 …" at bounding box center [358, 122] width 717 height 206
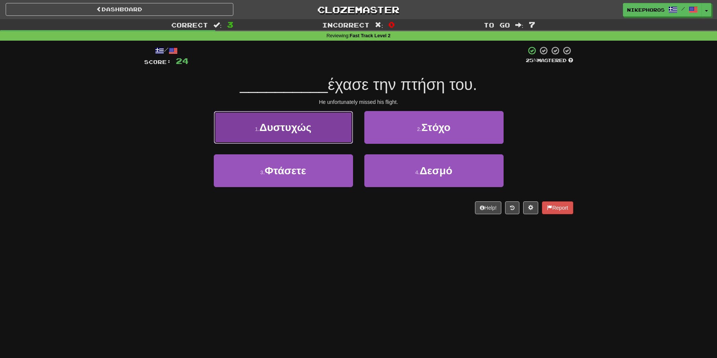
click at [299, 132] on span "Δυστυχώς" at bounding box center [285, 128] width 52 height 12
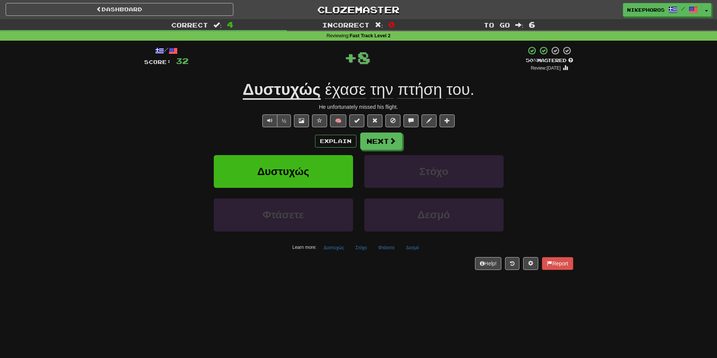
click at [516, 147] on div "Explain Next" at bounding box center [358, 140] width 429 height 17
click at [379, 149] on button "Next" at bounding box center [382, 141] width 42 height 17
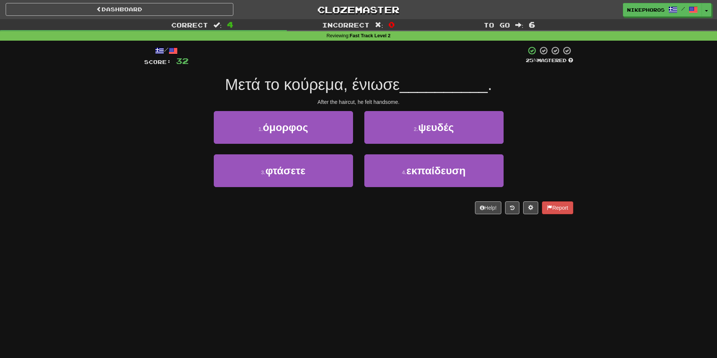
click at [600, 125] on div "Correct : 4 Incorrect : 0 To go : 6 Reviewing : Fast Track Level 2 / Score: 32 …" at bounding box center [358, 122] width 717 height 206
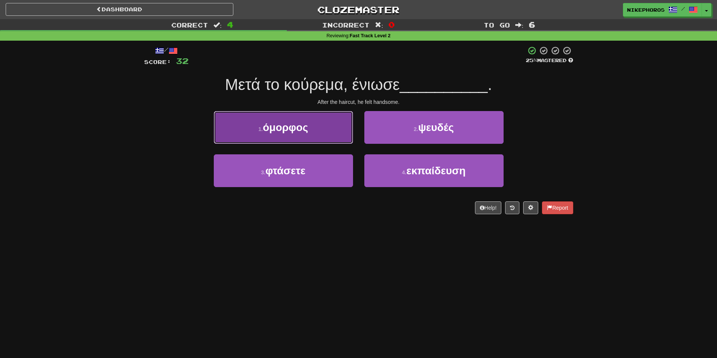
click at [336, 132] on button "1 . όμορφος" at bounding box center [283, 127] width 139 height 33
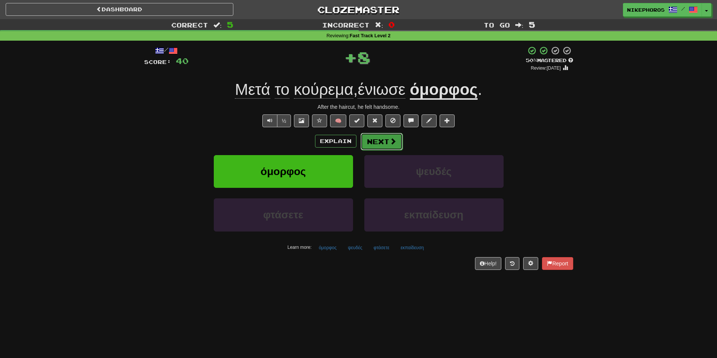
click at [392, 138] on span at bounding box center [393, 141] width 7 height 7
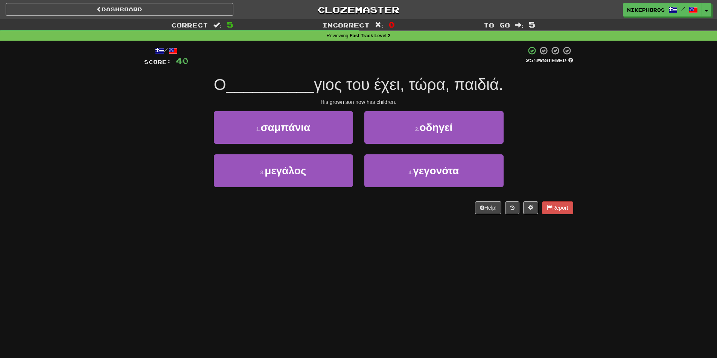
click at [565, 148] on div "1 . σαμπάνια 2 . οδηγεί" at bounding box center [359, 132] width 452 height 43
click at [292, 190] on div "3 . μεγάλος" at bounding box center [283, 175] width 151 height 43
click at [296, 187] on div "3 . μεγάλος" at bounding box center [283, 175] width 151 height 43
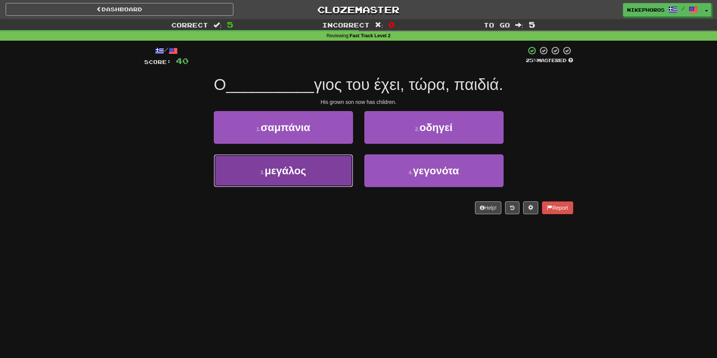
click at [298, 186] on button "3 . μεγάλος" at bounding box center [283, 170] width 139 height 33
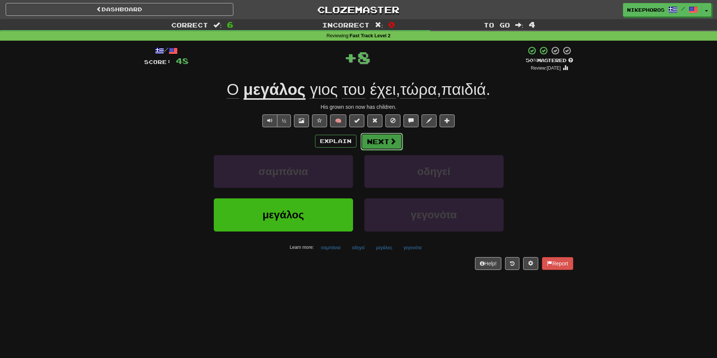
click at [372, 144] on button "Next" at bounding box center [382, 141] width 42 height 17
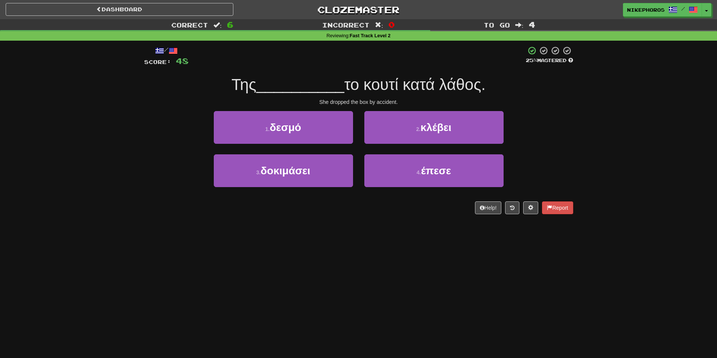
click at [602, 170] on div "Correct : 6 Incorrect : 0 To go : 4 Reviewing : Fast Track Level 2 / Score: 48 …" at bounding box center [358, 122] width 717 height 206
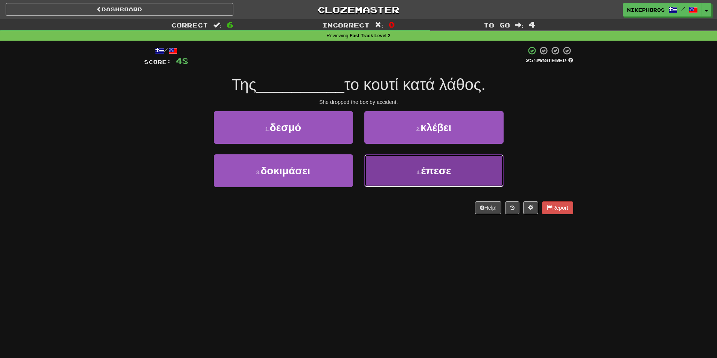
click at [457, 171] on button "4 . έπεσε" at bounding box center [433, 170] width 139 height 33
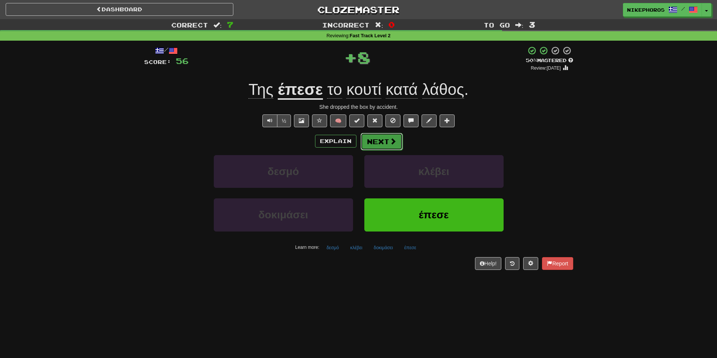
click at [381, 143] on button "Next" at bounding box center [382, 141] width 42 height 17
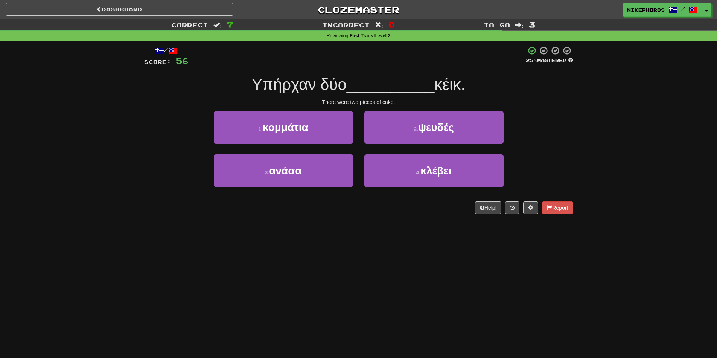
click at [568, 160] on div "3 . ανάσα 4 . κλέβει" at bounding box center [359, 175] width 452 height 43
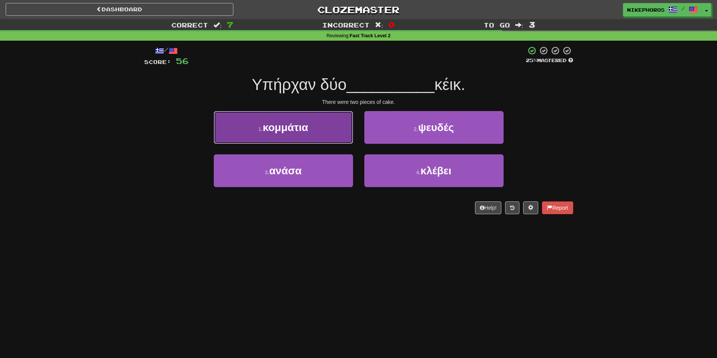
click at [308, 129] on span "κομμάτια" at bounding box center [286, 128] width 46 height 12
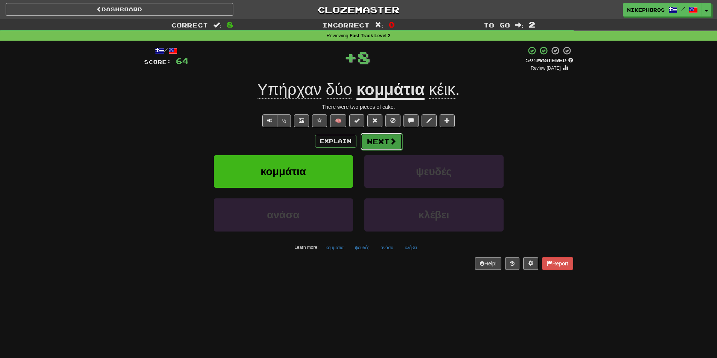
click at [384, 141] on button "Next" at bounding box center [382, 141] width 42 height 17
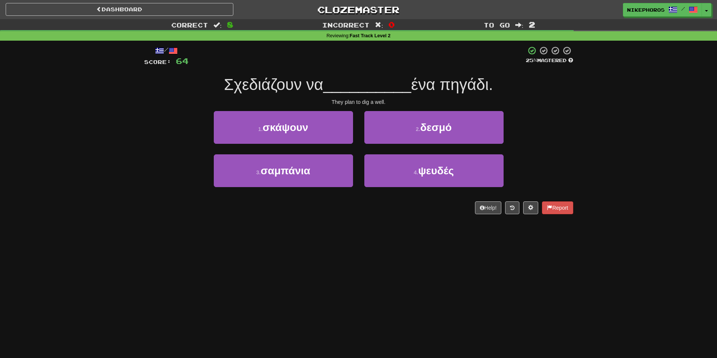
click at [643, 163] on div "Correct : 8 Incorrect : 0 To go : 2 Reviewing : Fast Track Level 2 / Score: 64 …" at bounding box center [358, 122] width 717 height 206
click at [411, 293] on div "Dashboard Clozemaster Nikephoros / Toggle Dropdown Dashboard Leaderboard Activi…" at bounding box center [358, 179] width 717 height 358
click at [317, 127] on button "1 . σκάψουν" at bounding box center [283, 127] width 139 height 33
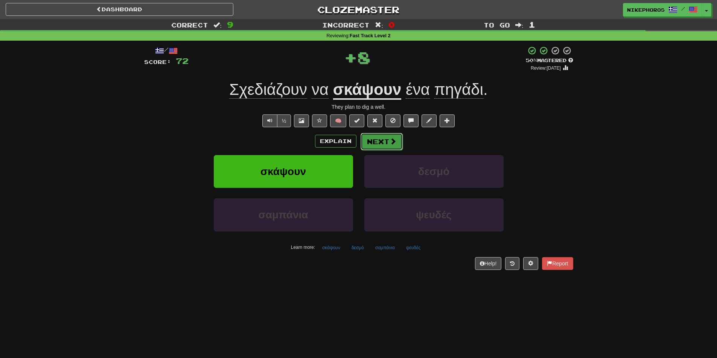
click at [396, 143] on button "Next" at bounding box center [382, 141] width 42 height 17
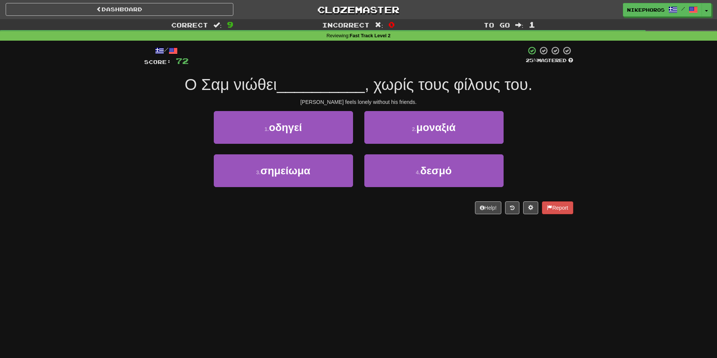
click at [560, 153] on div "1 . οδηγεί 2 . μοναξιά" at bounding box center [359, 132] width 452 height 43
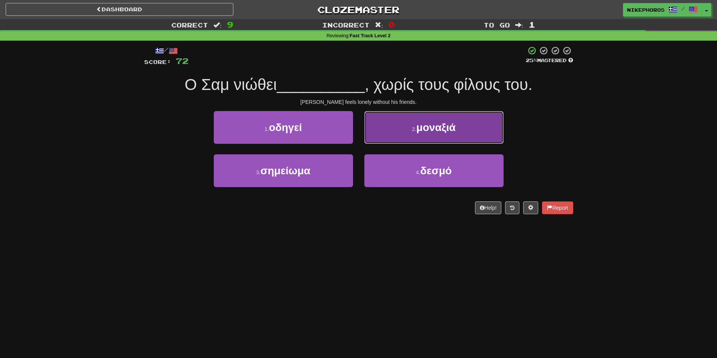
click at [488, 143] on button "2 . μοναξιά" at bounding box center [433, 127] width 139 height 33
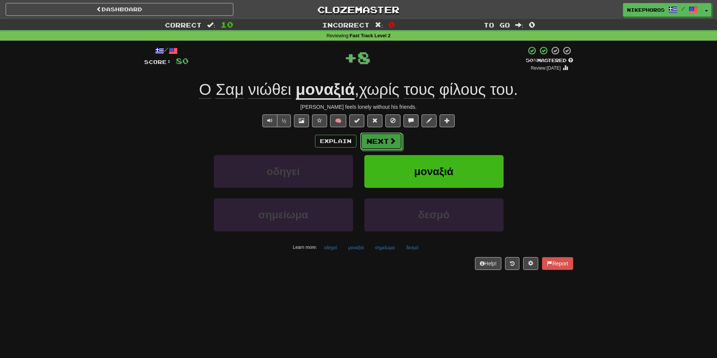
click at [397, 145] on button "Next" at bounding box center [381, 140] width 42 height 17
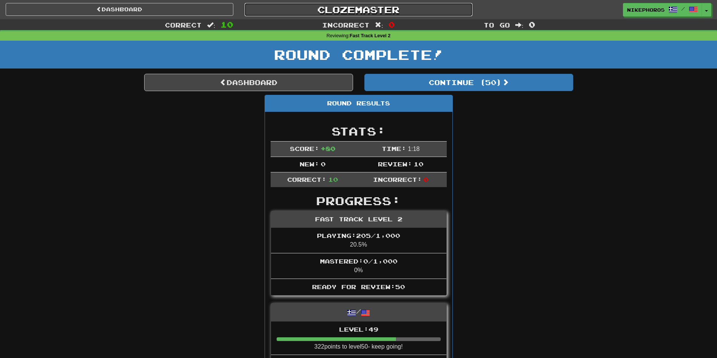
click at [356, 4] on link "Clozemaster" at bounding box center [359, 9] width 228 height 13
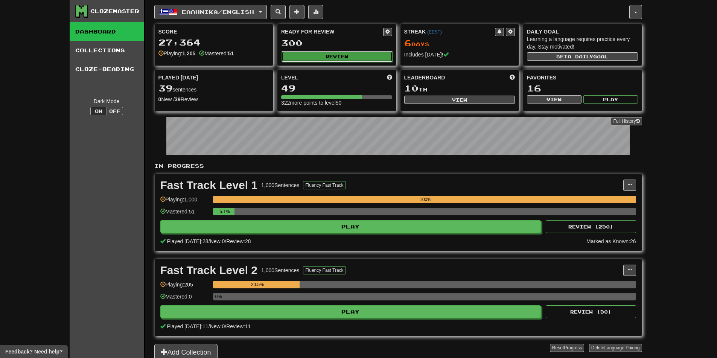
click at [341, 58] on button "Review" at bounding box center [337, 56] width 111 height 11
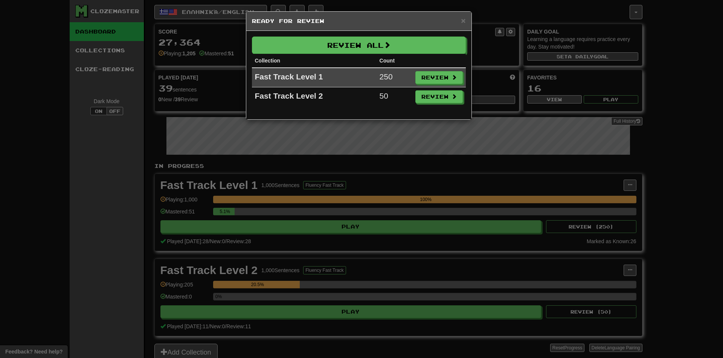
click at [387, 233] on div "× Ready for Review Review All Collection Count Fast Track Level 1 250 Review Fa…" at bounding box center [361, 179] width 723 height 358
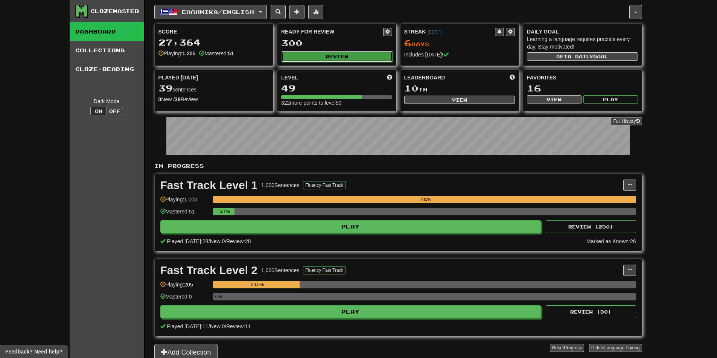
click at [325, 56] on button "Review" at bounding box center [337, 56] width 111 height 11
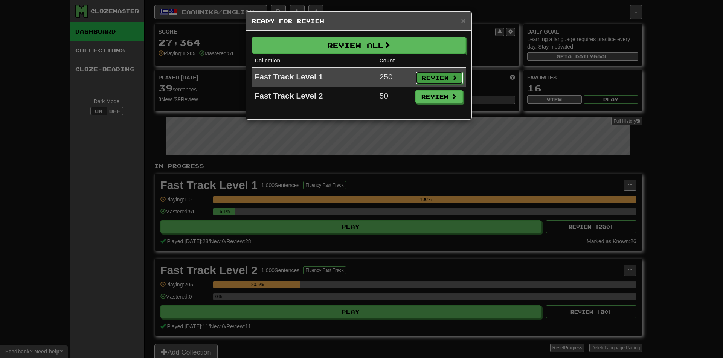
click at [442, 77] on button "Review" at bounding box center [439, 78] width 47 height 13
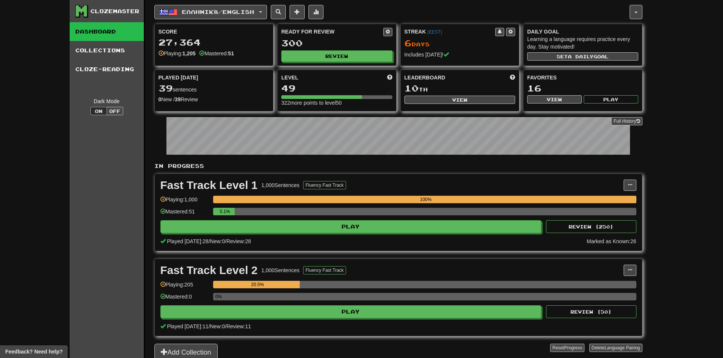
select select "**"
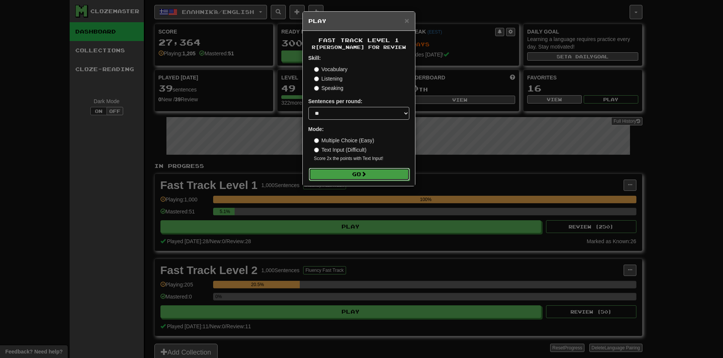
click at [387, 175] on button "Go" at bounding box center [359, 174] width 101 height 13
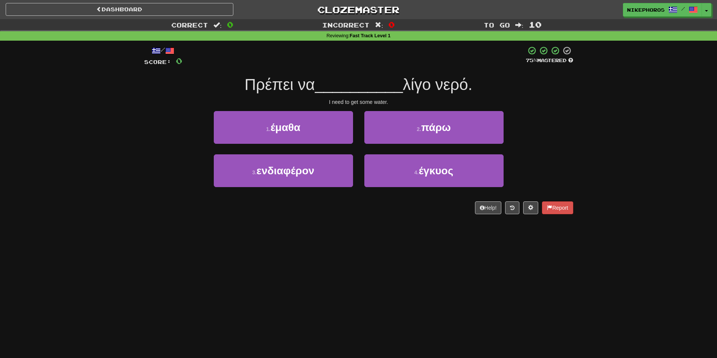
click at [583, 139] on div "Correct : 0 Incorrect : 0 To go : 10 Reviewing : Fast Track Level 1 / Score: 0 …" at bounding box center [358, 122] width 717 height 206
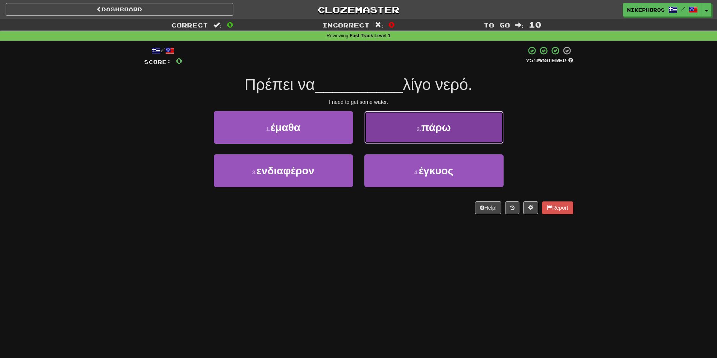
click at [474, 126] on button "2 . πάρω" at bounding box center [433, 127] width 139 height 33
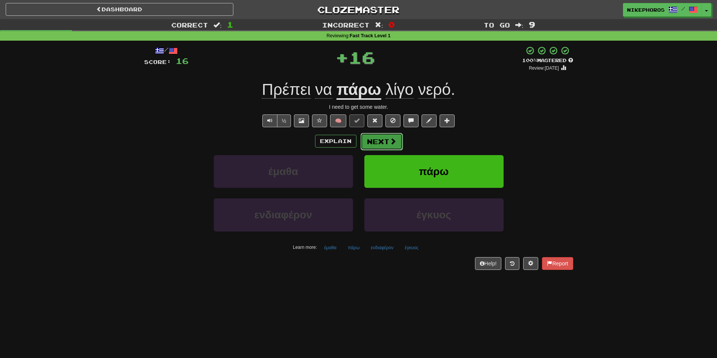
click at [387, 140] on button "Next" at bounding box center [382, 141] width 42 height 17
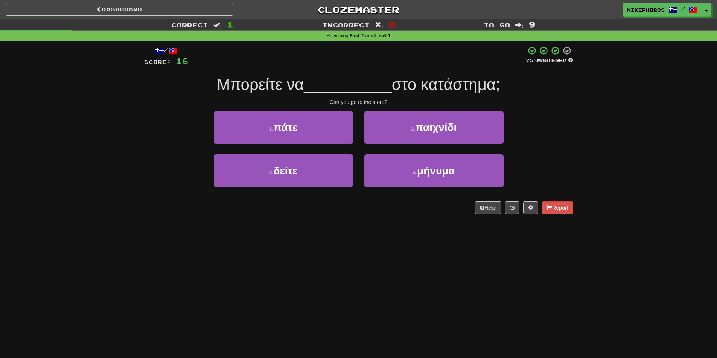
click at [533, 120] on div "1 . πάτε 2 . παιχνίδι" at bounding box center [359, 132] width 452 height 43
click at [329, 88] on span "__________" at bounding box center [348, 85] width 88 height 18
click at [496, 71] on div "/ Score: 16 75 % Mastered Μπορείτε να __________ στο κατάστημα; Can you go to t…" at bounding box center [358, 130] width 429 height 168
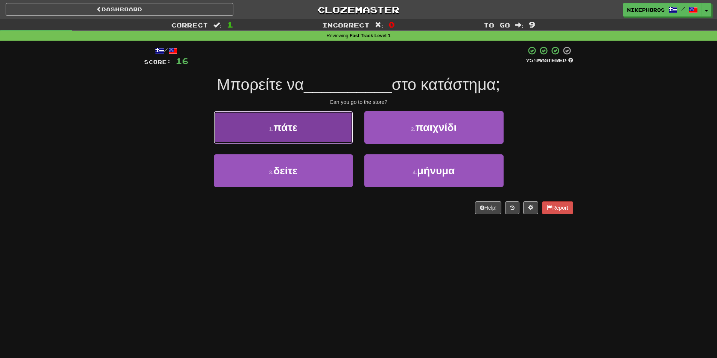
click at [301, 127] on button "1 . πάτε" at bounding box center [283, 127] width 139 height 33
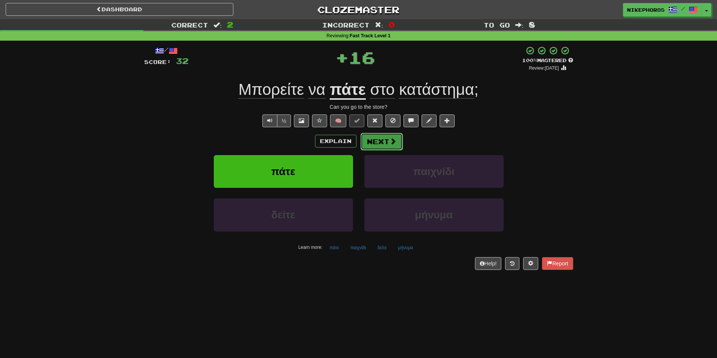
click at [376, 137] on button "Next" at bounding box center [382, 141] width 42 height 17
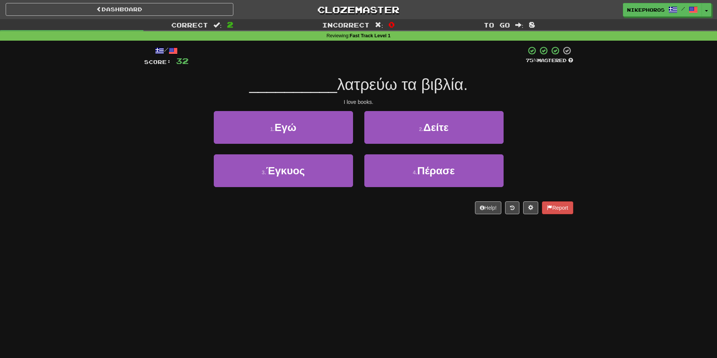
click at [605, 126] on div "Correct : 2 Incorrect : 0 To go : 8 Reviewing : Fast Track Level 1 / Score: 32 …" at bounding box center [358, 122] width 717 height 206
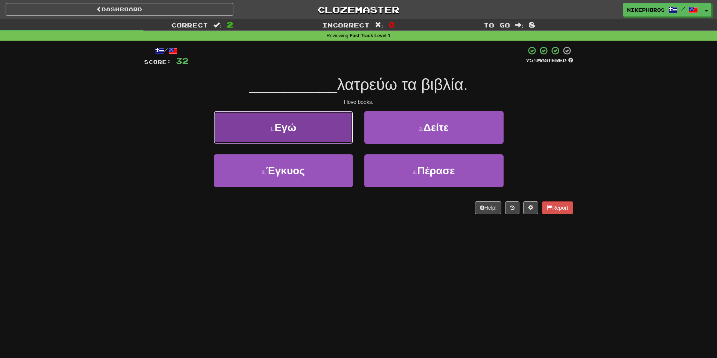
click at [280, 130] on span "Εγώ" at bounding box center [285, 128] width 22 height 12
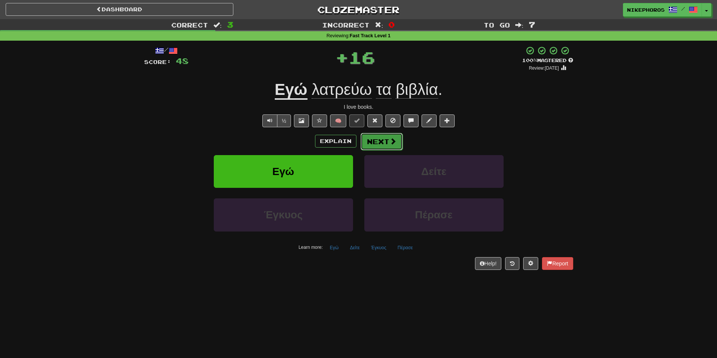
click at [378, 142] on button "Next" at bounding box center [382, 141] width 42 height 17
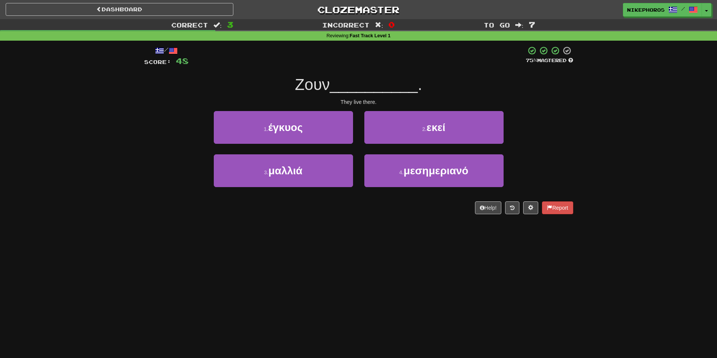
click at [574, 138] on div "/ Score: 48 75 % Mastered Ζουν __________ . They live there. 1 . έγκυος 2 . εκε…" at bounding box center [359, 133] width 440 height 184
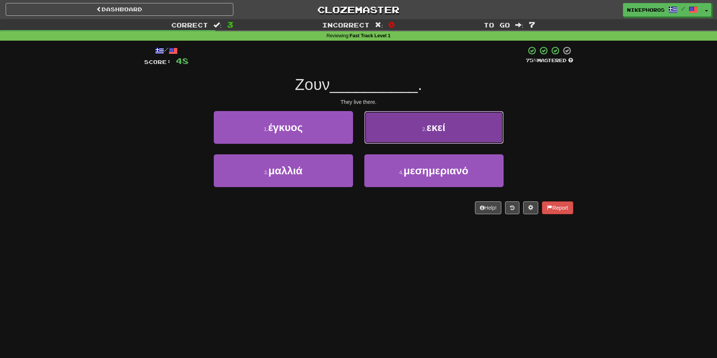
click at [458, 127] on button "2 . εκεί" at bounding box center [433, 127] width 139 height 33
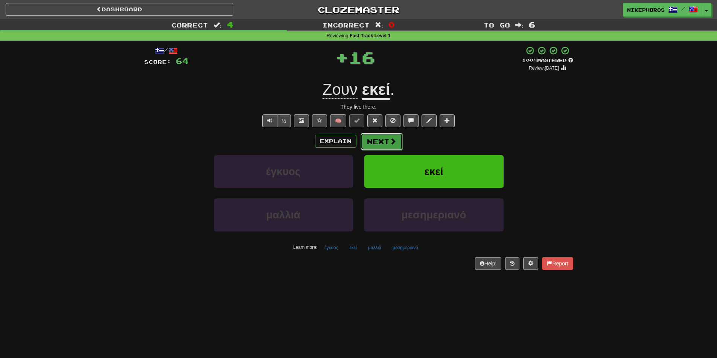
click at [397, 142] on button "Next" at bounding box center [382, 141] width 42 height 17
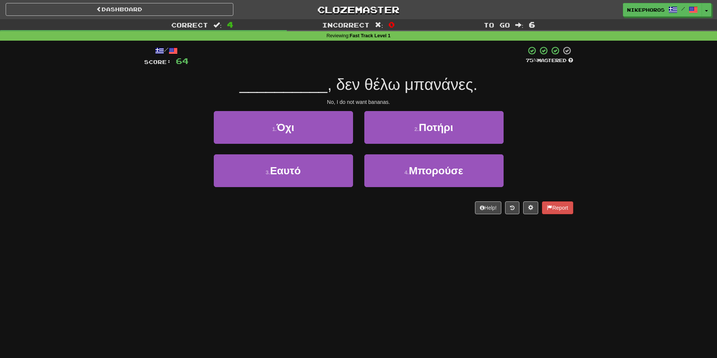
click at [623, 138] on div "Correct : 4 Incorrect : 0 To go : 6 Reviewing : Fast Track Level 1 / Score: 64 …" at bounding box center [358, 122] width 717 height 206
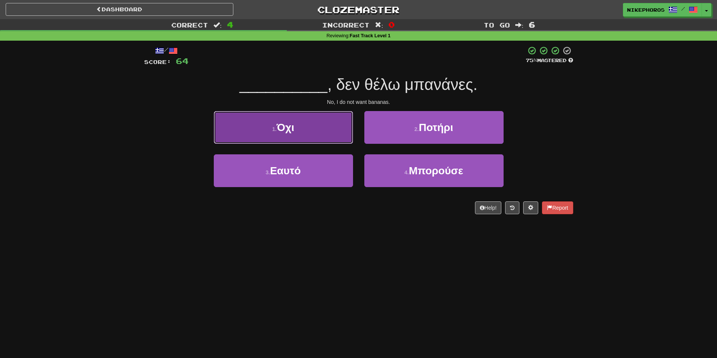
click at [316, 136] on button "1 . Όχι" at bounding box center [283, 127] width 139 height 33
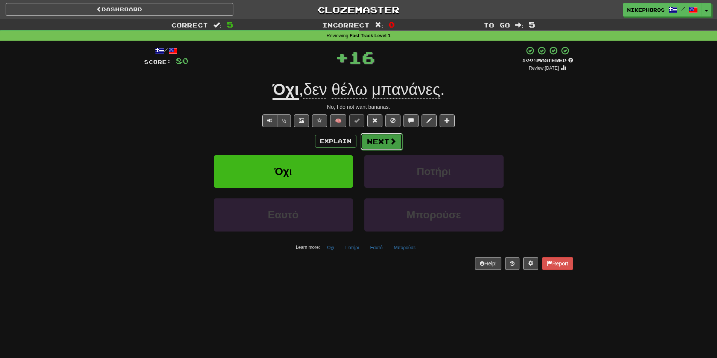
click at [390, 142] on span at bounding box center [393, 141] width 7 height 7
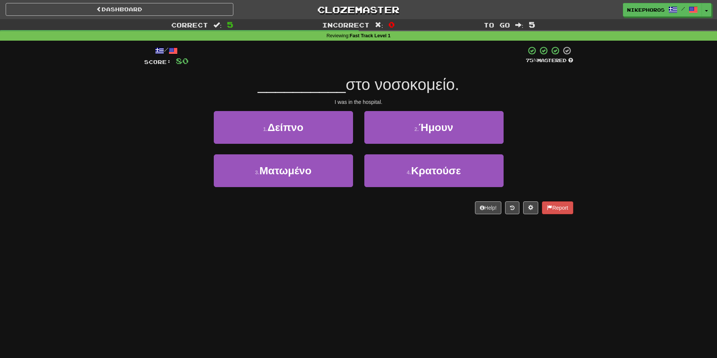
click at [605, 150] on div "Correct : 5 Incorrect : 0 To go : 5 Reviewing : Fast Track Level 1 / Score: 80 …" at bounding box center [358, 122] width 717 height 206
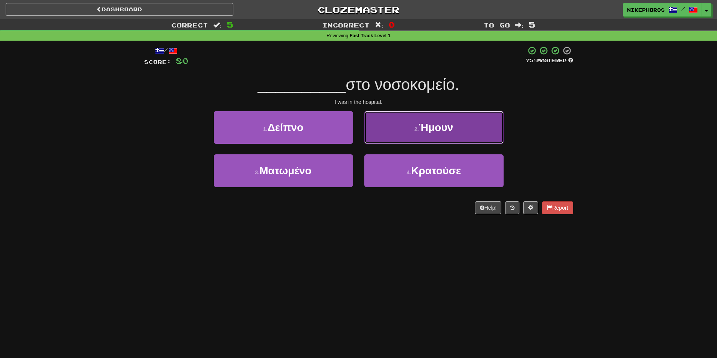
click at [438, 126] on span "Ήμουν" at bounding box center [436, 128] width 34 height 12
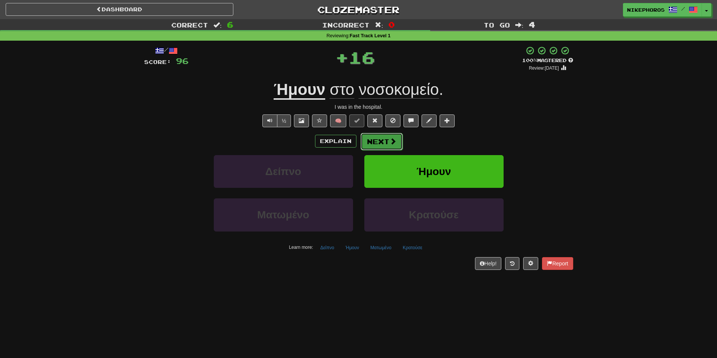
click at [381, 138] on button "Next" at bounding box center [382, 141] width 42 height 17
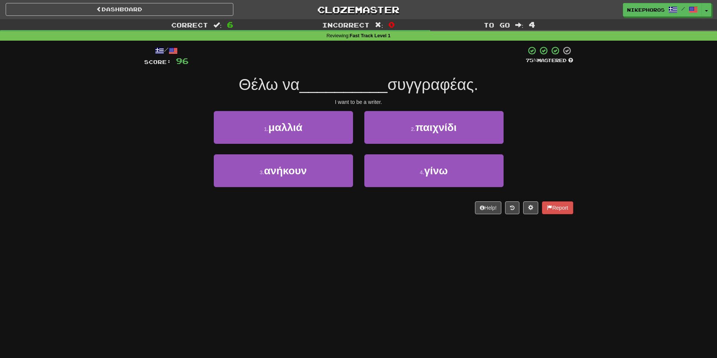
click at [563, 137] on div "1 . μαλλιά 2 . παιχνίδι" at bounding box center [359, 132] width 452 height 43
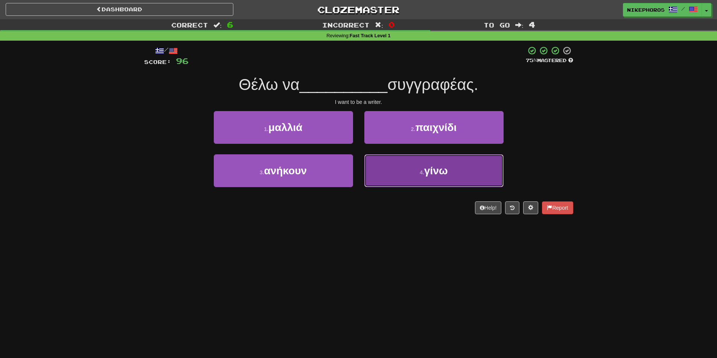
click at [454, 172] on button "4 . γίνω" at bounding box center [433, 170] width 139 height 33
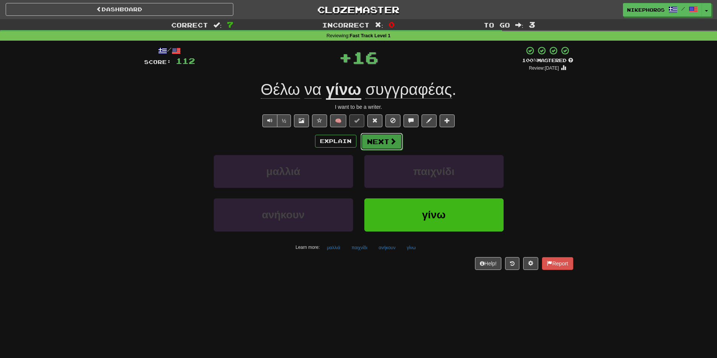
click at [392, 143] on span at bounding box center [393, 141] width 7 height 7
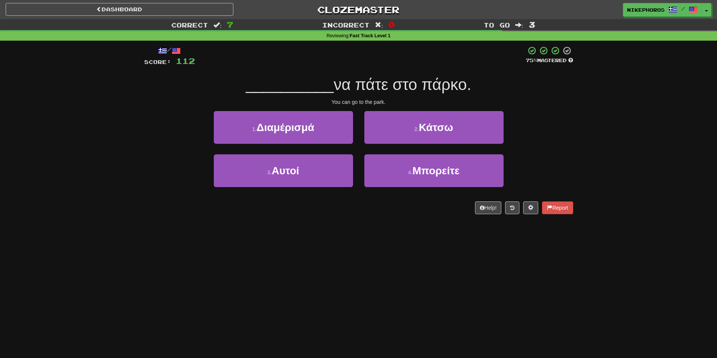
click at [561, 141] on div "1 . Διαμέρισμά 2 . Κάτσω" at bounding box center [359, 132] width 452 height 43
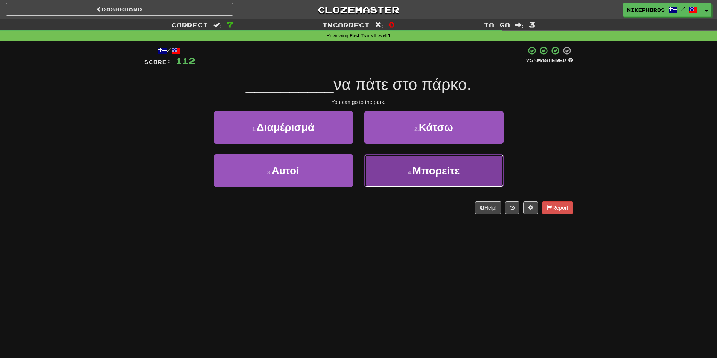
click at [458, 170] on span "Μπορείτε" at bounding box center [436, 171] width 47 height 12
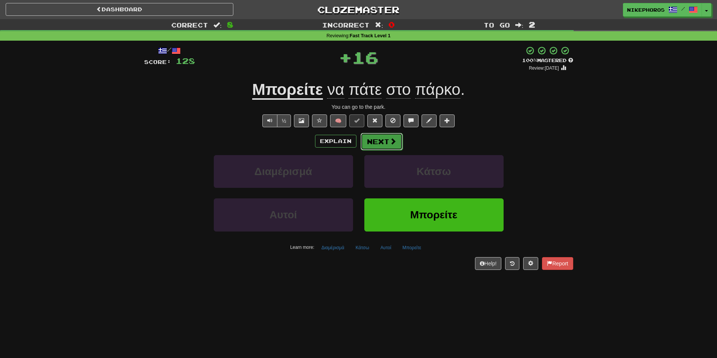
click at [375, 142] on button "Next" at bounding box center [382, 141] width 42 height 17
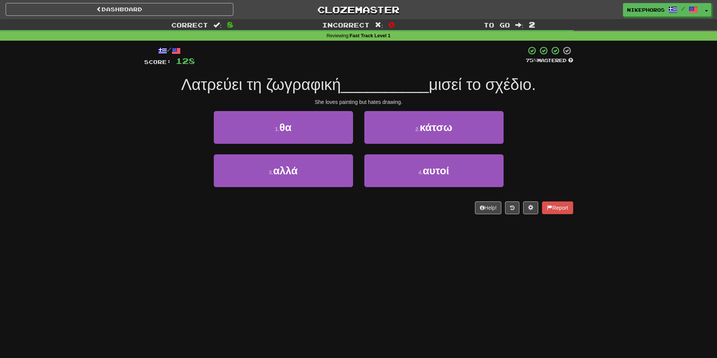
click at [586, 136] on div "Correct : 8 Incorrect : 0 To go : 2 Reviewing : Fast Track Level 1 / Score: 128…" at bounding box center [358, 122] width 717 height 206
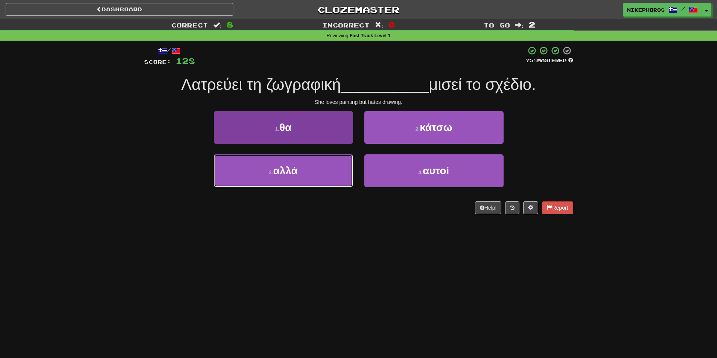
drag, startPoint x: 314, startPoint y: 167, endPoint x: 329, endPoint y: 162, distance: 15.4
click at [315, 167] on button "3 . αλλά" at bounding box center [283, 170] width 139 height 33
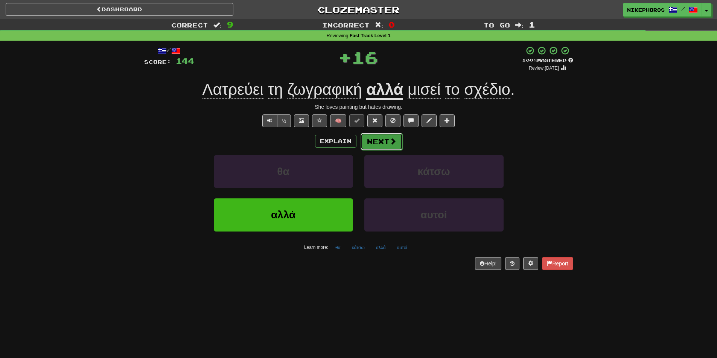
click at [390, 138] on span at bounding box center [393, 141] width 7 height 7
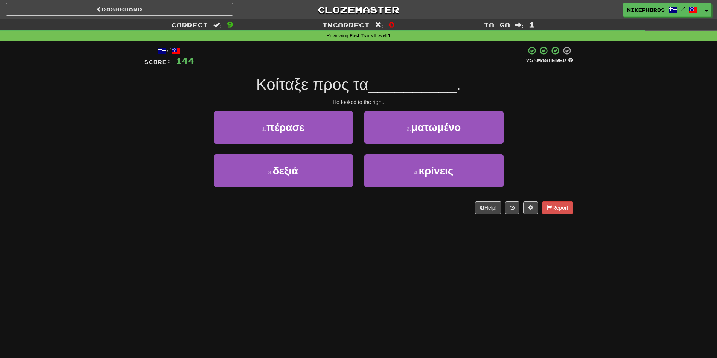
click at [571, 119] on div "1 . πέρασε 2 . ματωμένο" at bounding box center [359, 132] width 452 height 43
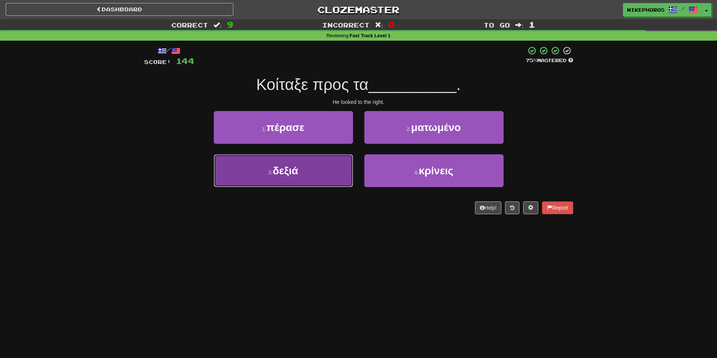
click at [289, 182] on button "3 . δεξιά" at bounding box center [283, 170] width 139 height 33
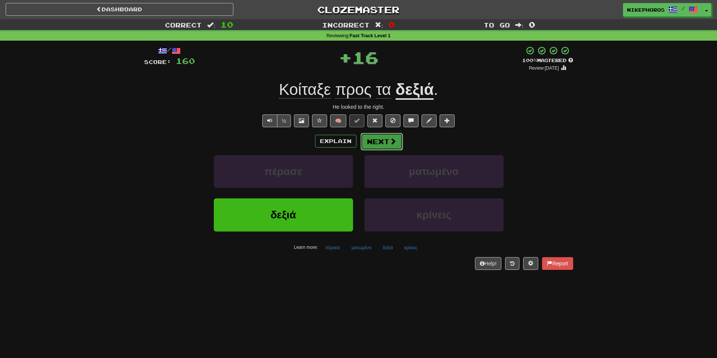
click at [394, 141] on span at bounding box center [393, 141] width 7 height 7
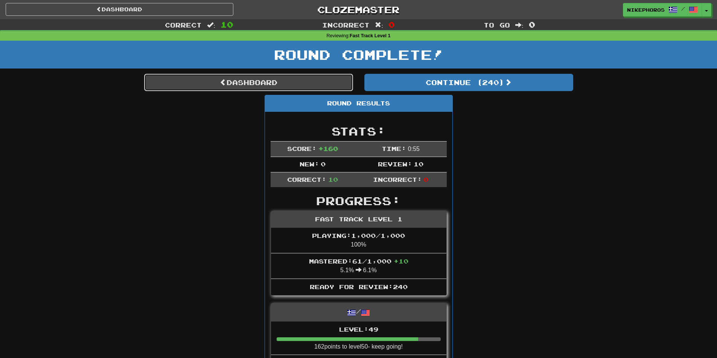
click at [290, 85] on link "Dashboard" at bounding box center [248, 82] width 209 height 17
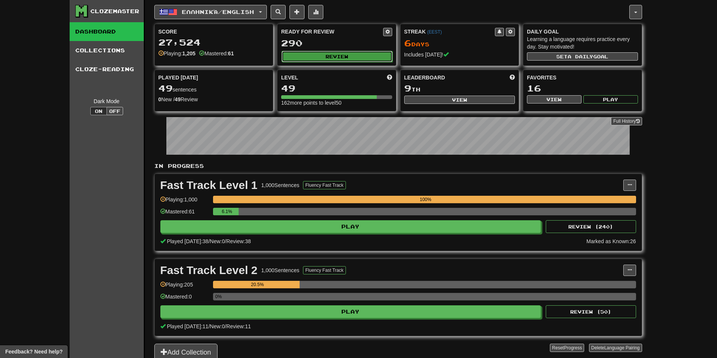
click at [341, 56] on button "Review" at bounding box center [337, 56] width 111 height 11
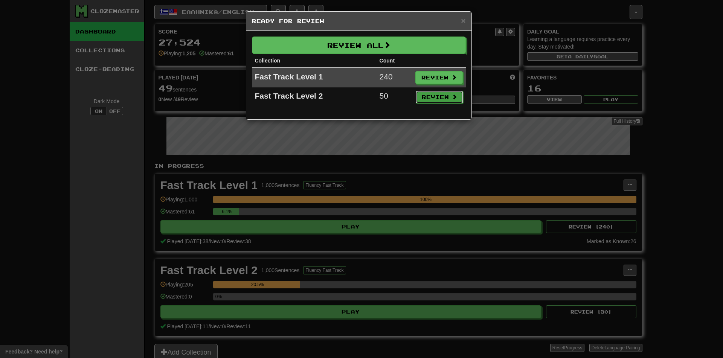
click at [427, 93] on button "Review" at bounding box center [439, 97] width 47 height 13
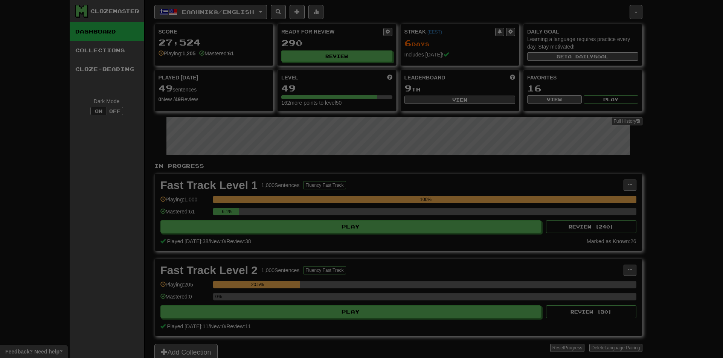
select select "**"
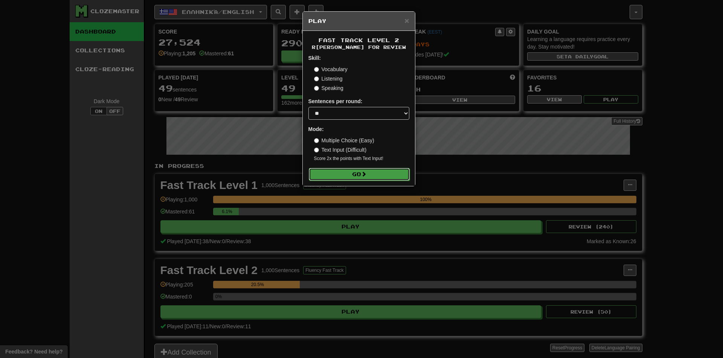
click at [366, 173] on span at bounding box center [363, 173] width 5 height 5
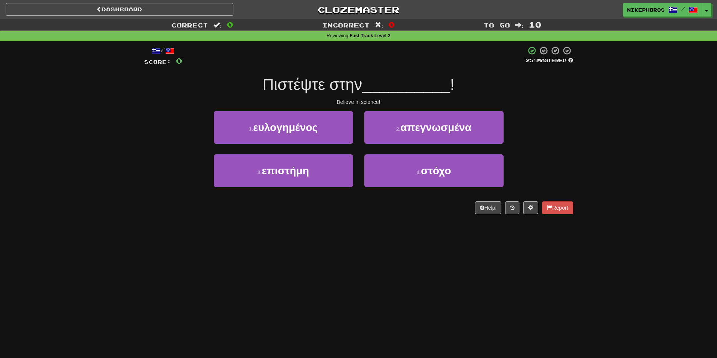
click at [425, 282] on div "Dashboard Clozemaster Nikephoros / Toggle Dropdown Dashboard Leaderboard Activi…" at bounding box center [358, 179] width 717 height 358
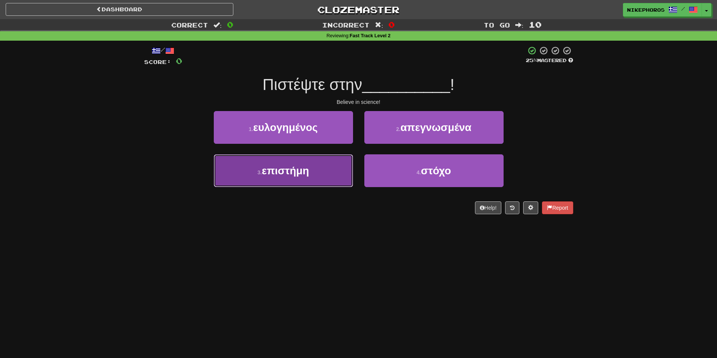
click at [285, 186] on button "3 . επιστήμη" at bounding box center [283, 170] width 139 height 33
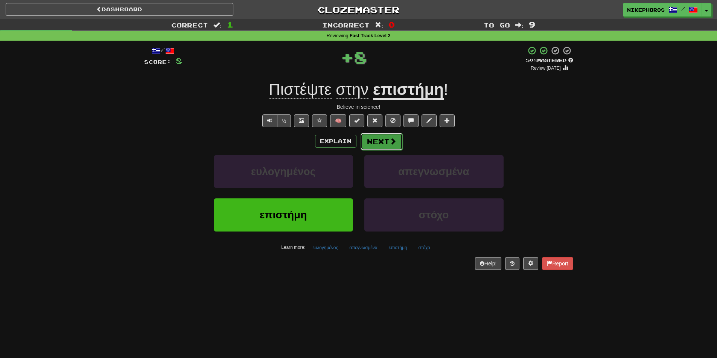
click at [392, 144] on span at bounding box center [393, 141] width 7 height 7
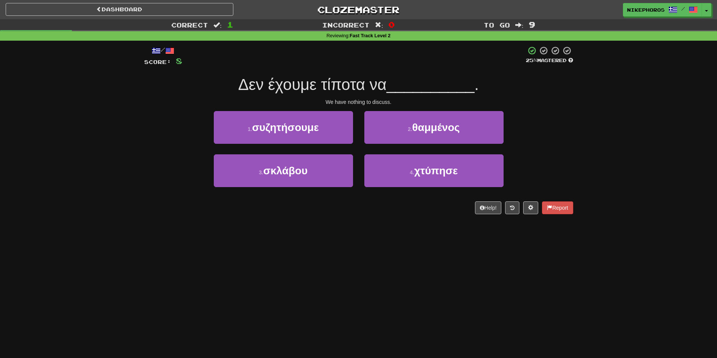
click at [413, 83] on span "__________" at bounding box center [431, 85] width 88 height 18
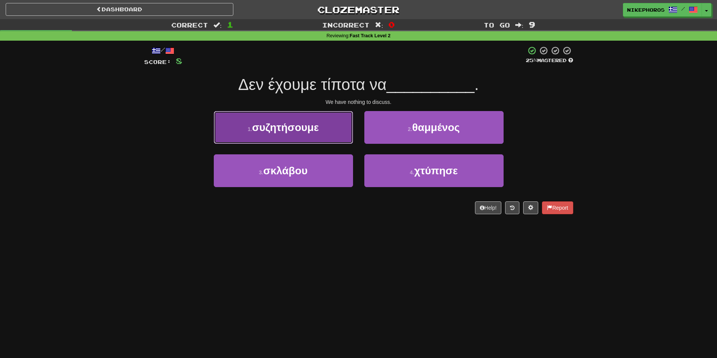
click at [337, 126] on button "1 . συζητήσουμε" at bounding box center [283, 127] width 139 height 33
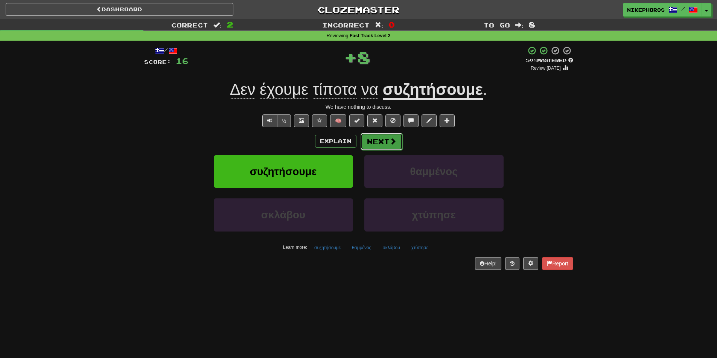
click at [384, 142] on button "Next" at bounding box center [382, 141] width 42 height 17
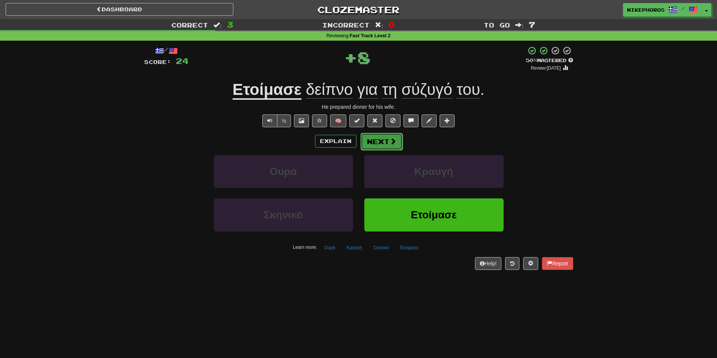
click at [380, 143] on button "Next" at bounding box center [382, 141] width 42 height 17
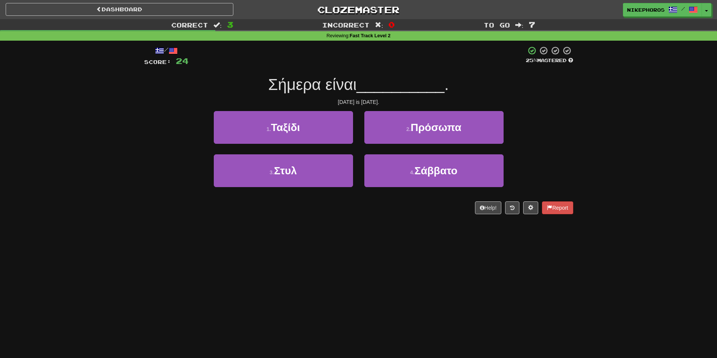
click at [576, 158] on div "/ Score: 24 25 % Mastered Σήμερα είναι __________ . [DATE] is [DATE]. 1 . Ταξίδ…" at bounding box center [359, 133] width 440 height 184
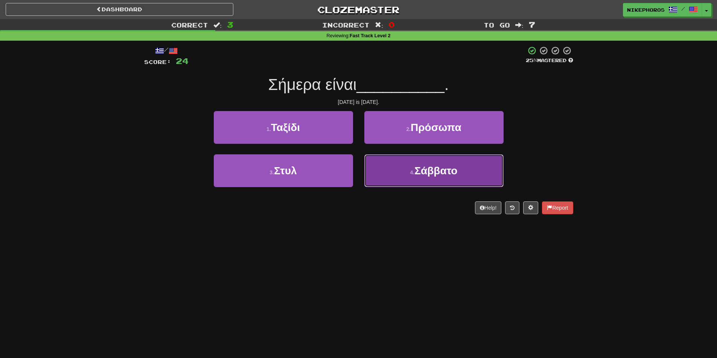
click at [470, 172] on button "4 . Σάββατο" at bounding box center [433, 170] width 139 height 33
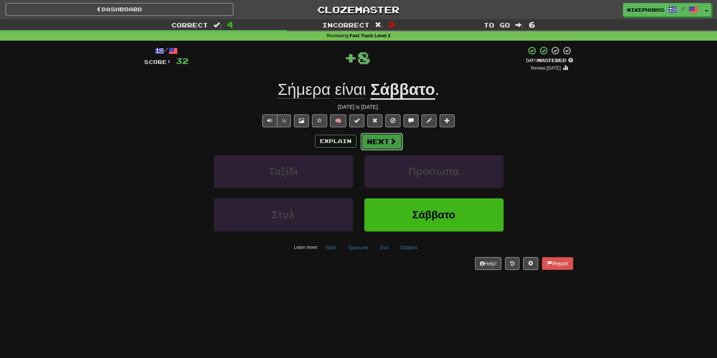
click at [387, 139] on button "Next" at bounding box center [382, 141] width 42 height 17
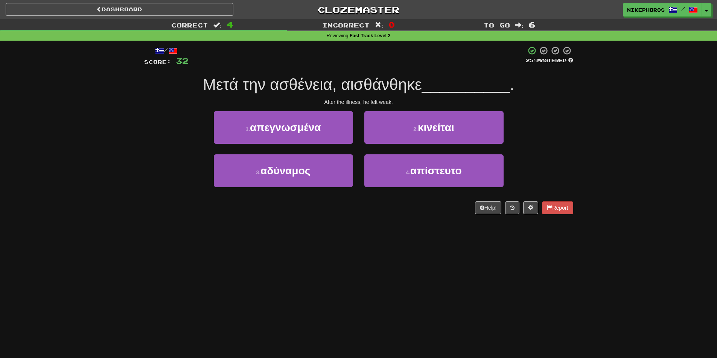
click at [583, 105] on div "Correct : 4 Incorrect : 0 To go : 6 Reviewing : Fast Track Level 2 / Score: 32 …" at bounding box center [358, 122] width 717 height 206
click at [579, 105] on div "/ Score: 32 25 % Mastered Μετά την ασθένεια, αισθάνθηκε __________ . After the …" at bounding box center [359, 133] width 440 height 184
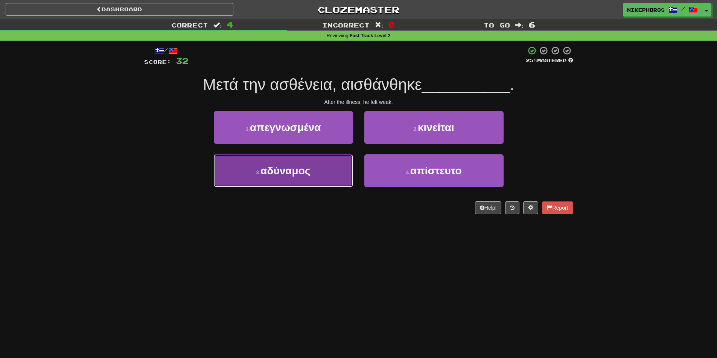
click at [287, 173] on span "αδύναμος" at bounding box center [285, 171] width 50 height 12
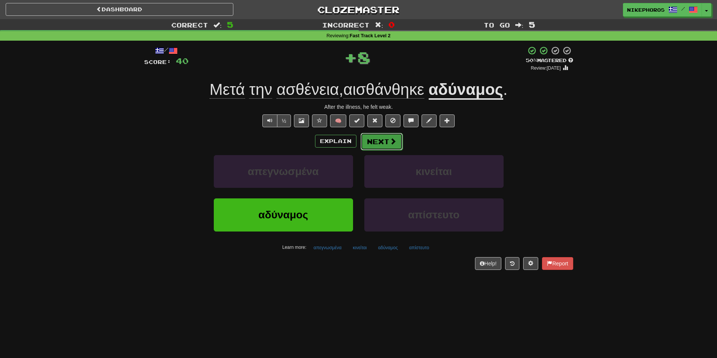
click at [365, 140] on button "Next" at bounding box center [382, 141] width 42 height 17
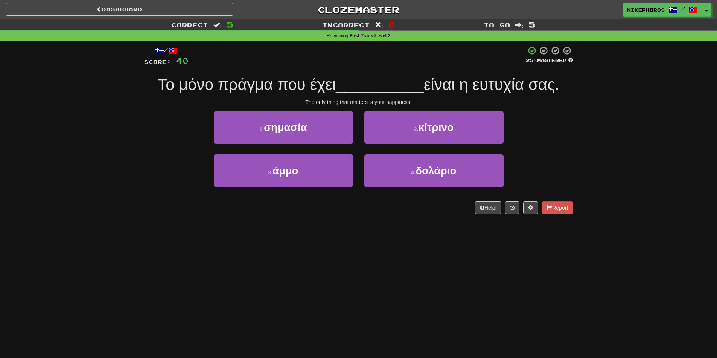
click at [651, 129] on div "Correct : 5 Incorrect : 0 To go : 5 Reviewing : Fast Track Level 2 / Score: 40 …" at bounding box center [358, 122] width 717 height 206
click at [646, 131] on div "Correct : 5 Incorrect : 0 To go : 5 Reviewing : Fast Track Level 2 / Score: 40 …" at bounding box center [358, 122] width 717 height 206
click at [510, 93] on span "είναι η ευτυχία σας." at bounding box center [492, 85] width 136 height 18
click at [624, 148] on div "Correct : 5 Incorrect : 0 To go : 5 Reviewing : Fast Track Level 2 / Score: 40 …" at bounding box center [358, 122] width 717 height 206
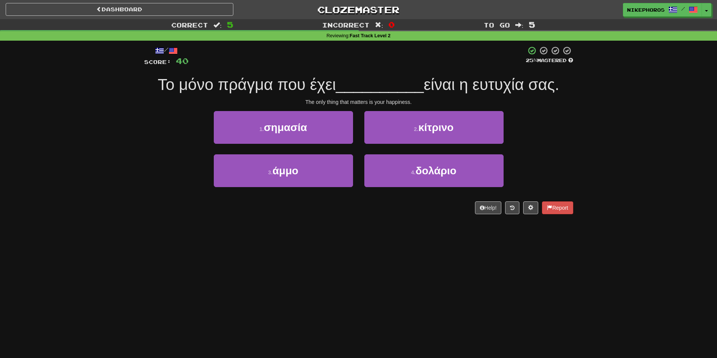
click at [510, 85] on span "είναι η ευτυχία σας." at bounding box center [492, 85] width 136 height 18
click at [585, 158] on div "Correct : 5 Incorrect : 0 To go : 5 Reviewing : Fast Track Level 2 / Score: 40 …" at bounding box center [358, 122] width 717 height 206
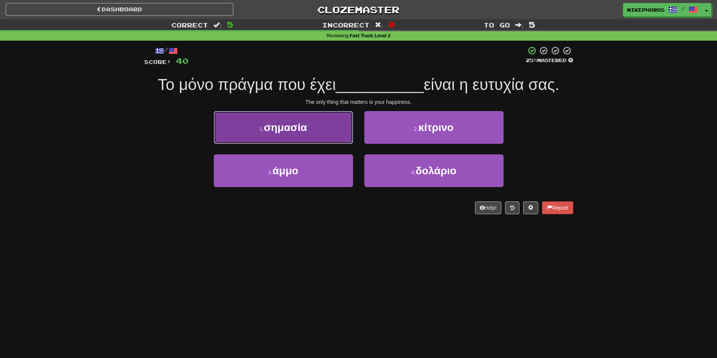
click at [266, 115] on button "1 . σημασία" at bounding box center [283, 127] width 139 height 33
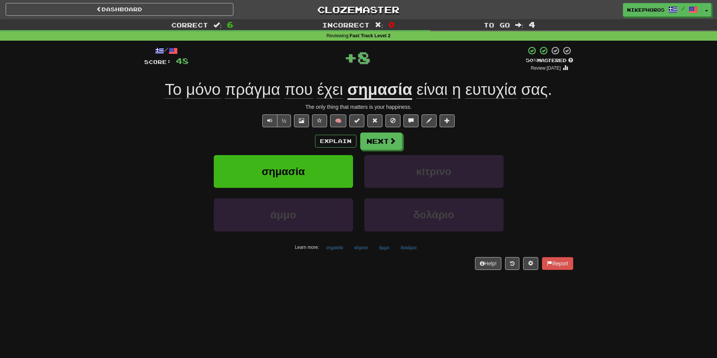
click at [405, 93] on u "σημασία" at bounding box center [379, 90] width 65 height 19
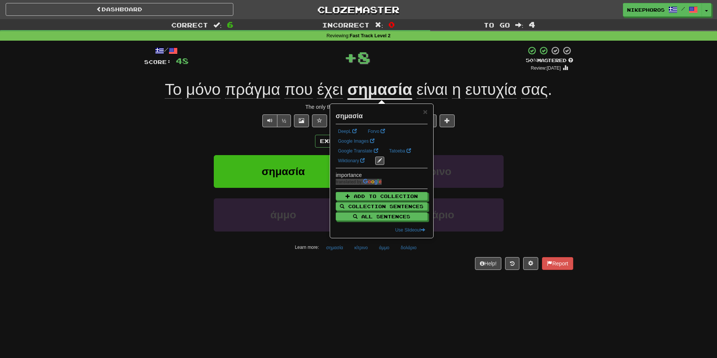
click at [553, 123] on div "½ 🧠" at bounding box center [358, 120] width 429 height 13
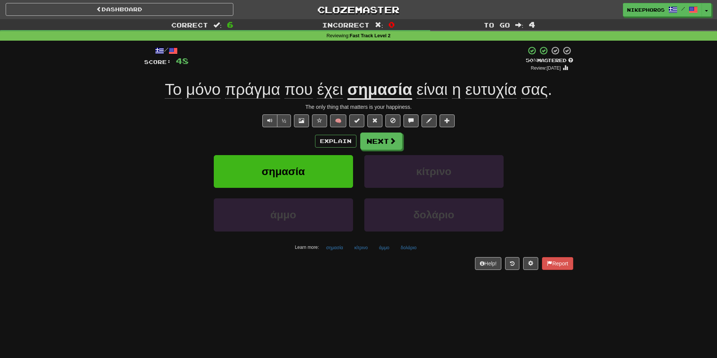
click at [478, 80] on div "Το μόνο πράγμα που έχει σημασία είναι η ευτυχία σας ." at bounding box center [358, 89] width 429 height 21
click at [395, 142] on span at bounding box center [393, 141] width 7 height 7
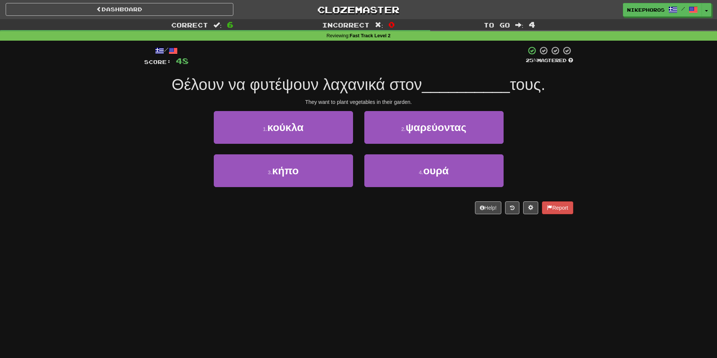
click at [419, 76] on span "Θέλουν να φυτέψουν λαχανικά στον" at bounding box center [297, 85] width 250 height 18
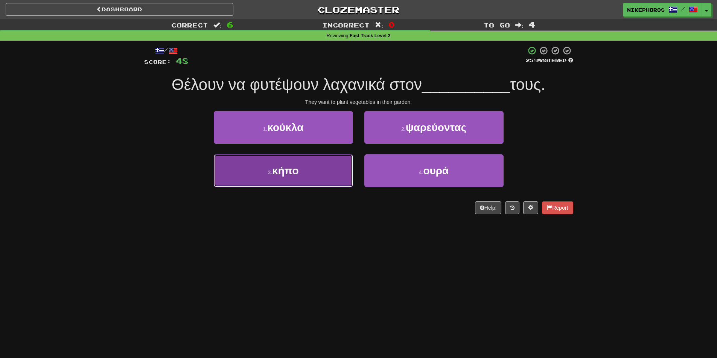
click at [336, 169] on button "3 . κήπο" at bounding box center [283, 170] width 139 height 33
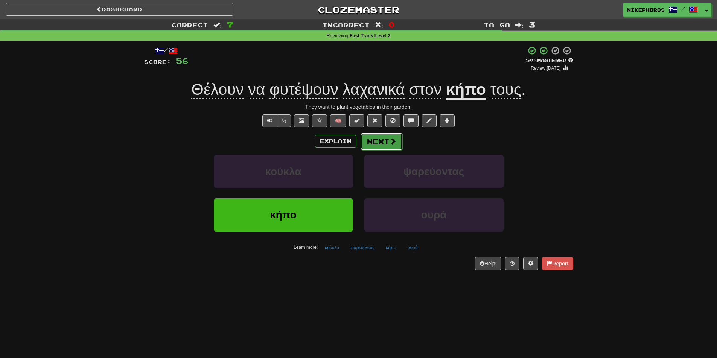
click at [377, 142] on button "Next" at bounding box center [382, 141] width 42 height 17
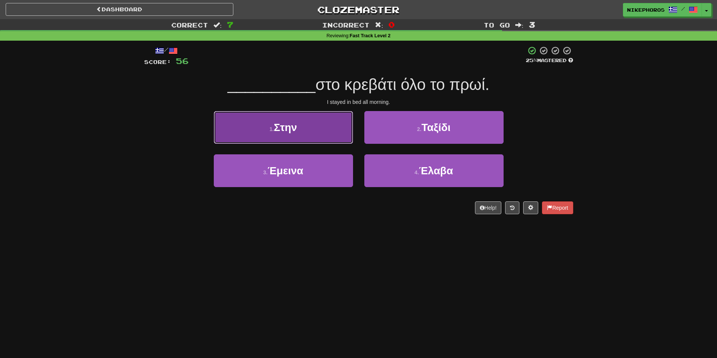
click at [324, 129] on button "1 . Στην" at bounding box center [283, 127] width 139 height 33
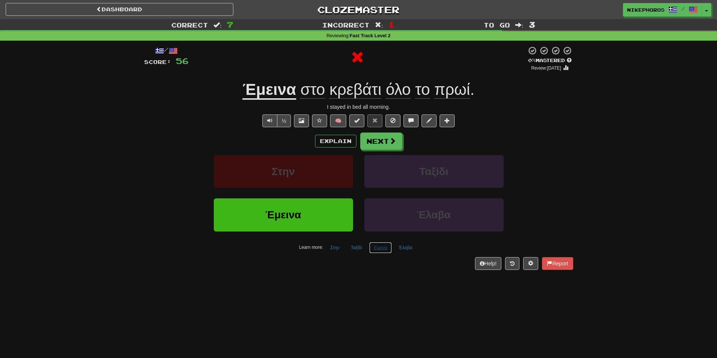
drag, startPoint x: 375, startPoint y: 249, endPoint x: 380, endPoint y: 259, distance: 11.0
click at [374, 249] on button "Έμεινα" at bounding box center [380, 247] width 22 height 11
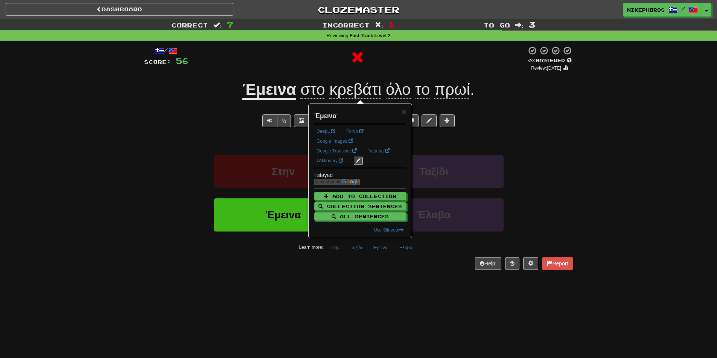
drag, startPoint x: 394, startPoint y: 288, endPoint x: 394, endPoint y: 282, distance: 6.0
click at [394, 288] on div "Dashboard Clozemaster Nikephoros / Toggle Dropdown Dashboard Leaderboard Activi…" at bounding box center [358, 179] width 717 height 358
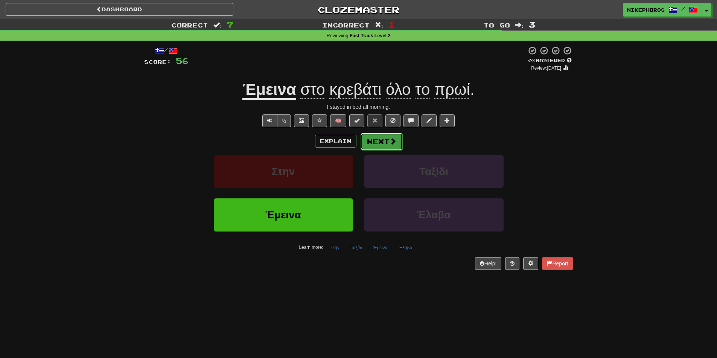
click at [391, 149] on button "Next" at bounding box center [382, 141] width 42 height 17
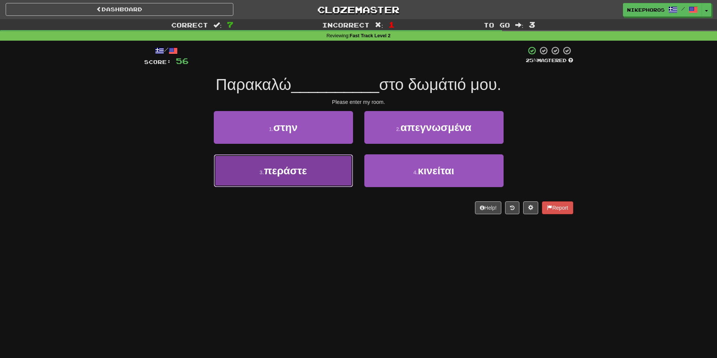
click at [244, 178] on button "3 . περάστε" at bounding box center [283, 170] width 139 height 33
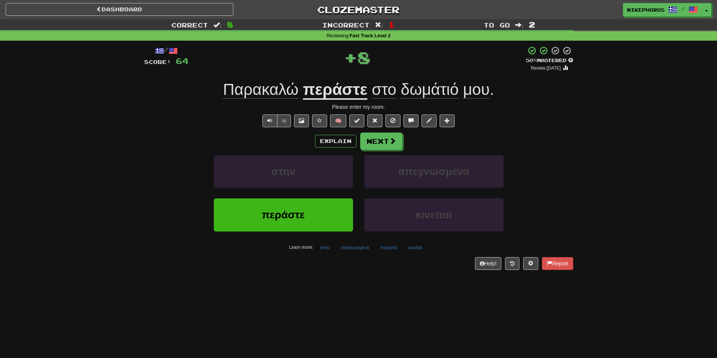
click at [355, 95] on u "περάστε" at bounding box center [335, 90] width 64 height 19
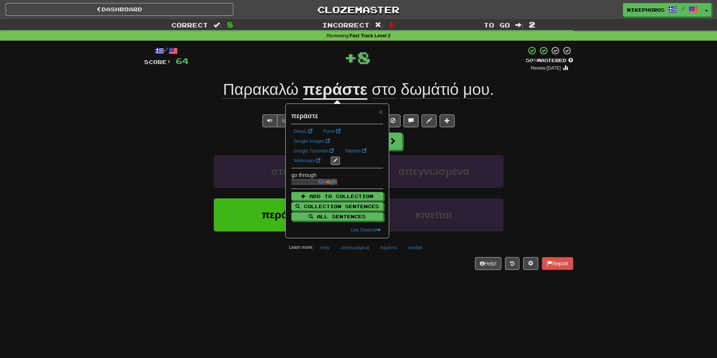
click at [526, 149] on div "Explain Next" at bounding box center [358, 140] width 429 height 17
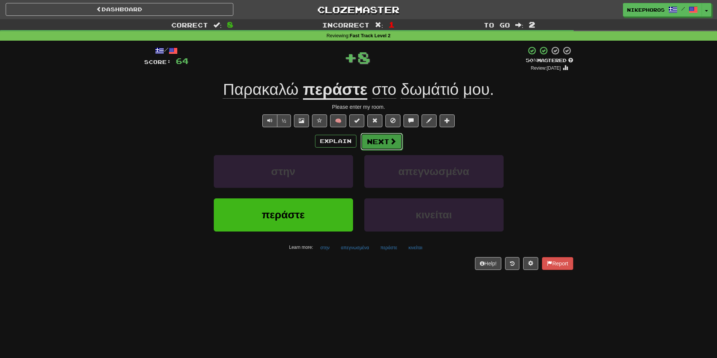
click at [374, 147] on button "Next" at bounding box center [382, 141] width 42 height 17
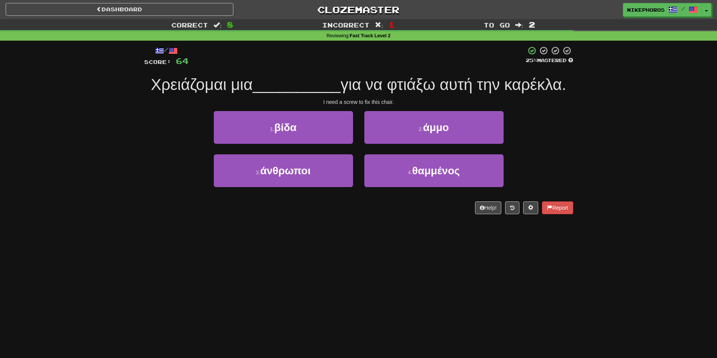
click at [305, 90] on span "__________" at bounding box center [297, 85] width 88 height 18
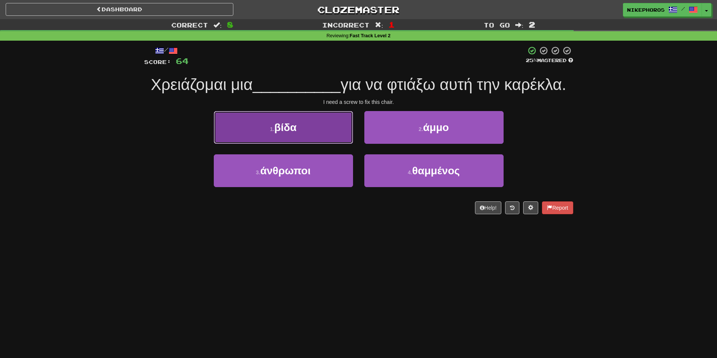
click at [270, 122] on button "1 . βίδα" at bounding box center [283, 127] width 139 height 33
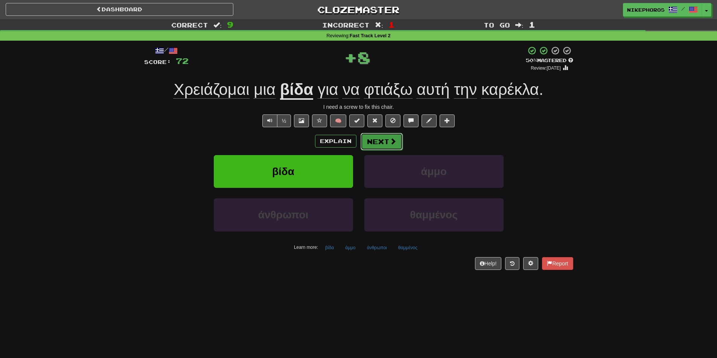
click at [385, 140] on button "Next" at bounding box center [382, 141] width 42 height 17
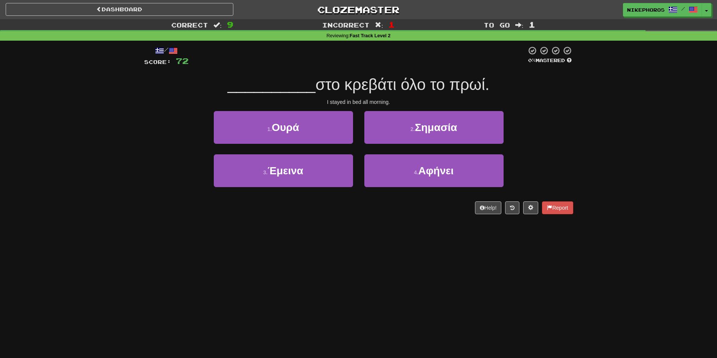
click at [591, 124] on div "Correct : 9 Incorrect : 1 To go : 1 Reviewing : Fast Track Level 2 / Score: 72 …" at bounding box center [358, 122] width 717 height 206
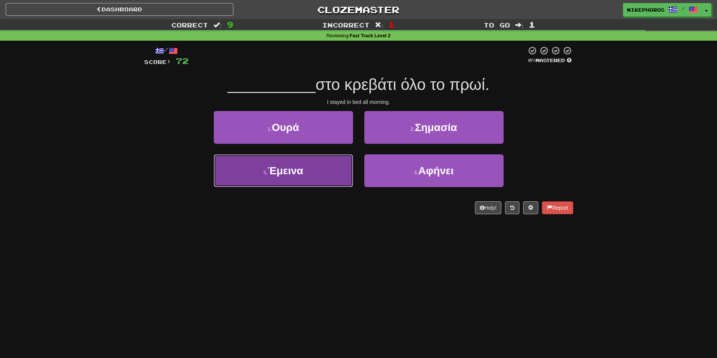
click at [305, 181] on button "3 . Έμεινα" at bounding box center [283, 170] width 139 height 33
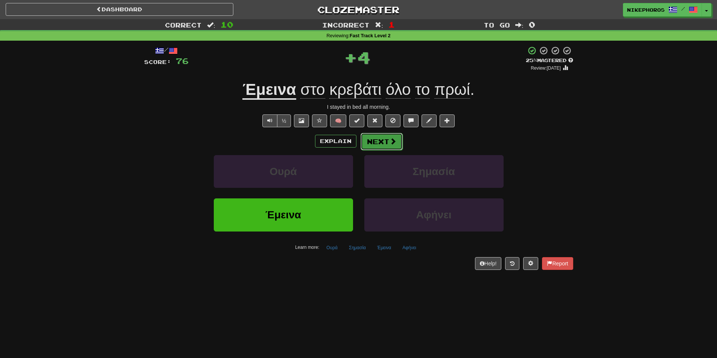
click at [373, 143] on button "Next" at bounding box center [382, 141] width 42 height 17
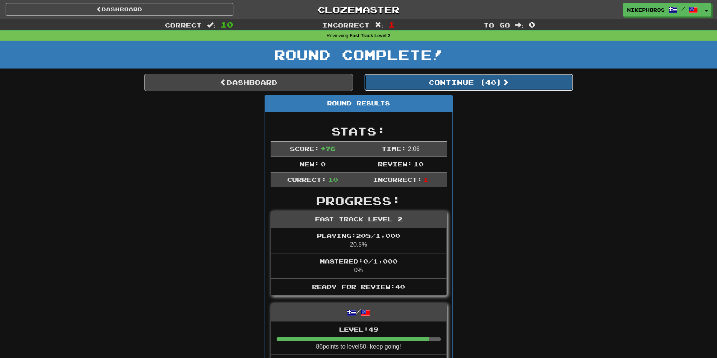
click at [407, 82] on button "Continue ( 40 )" at bounding box center [468, 82] width 209 height 17
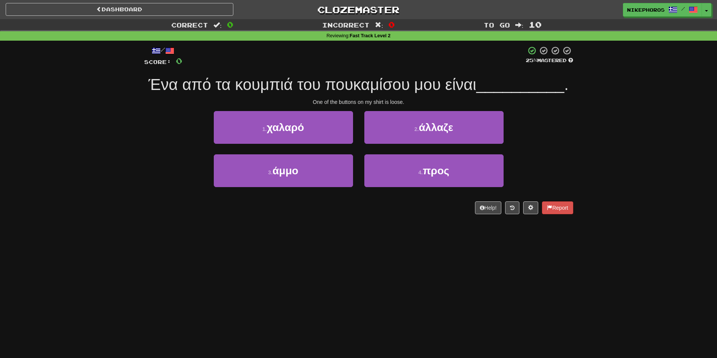
click at [583, 145] on div "Correct : 0 Incorrect : 0 To go : 10 Reviewing : Fast Track Level 2 / Score: 0 …" at bounding box center [358, 122] width 717 height 206
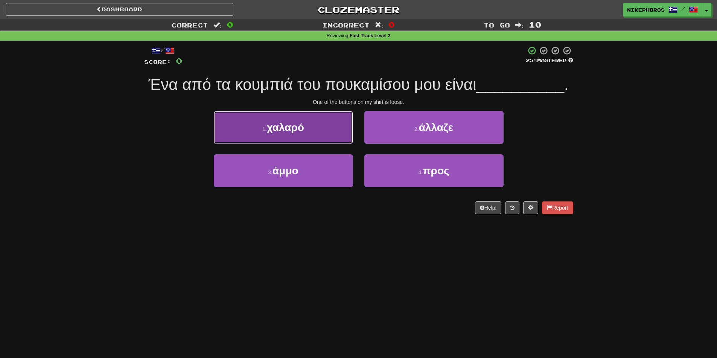
click at [301, 126] on span "χαλαρό" at bounding box center [285, 128] width 37 height 12
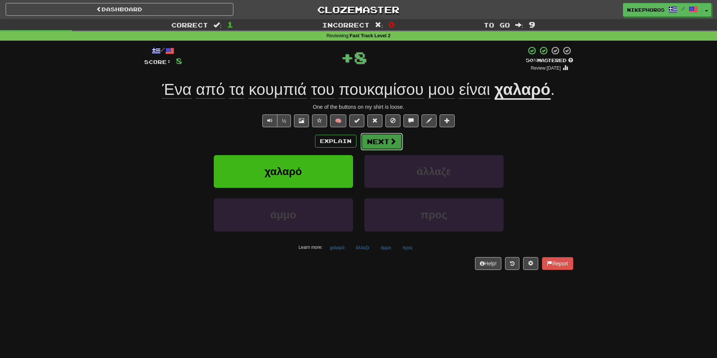
click at [379, 141] on button "Next" at bounding box center [382, 141] width 42 height 17
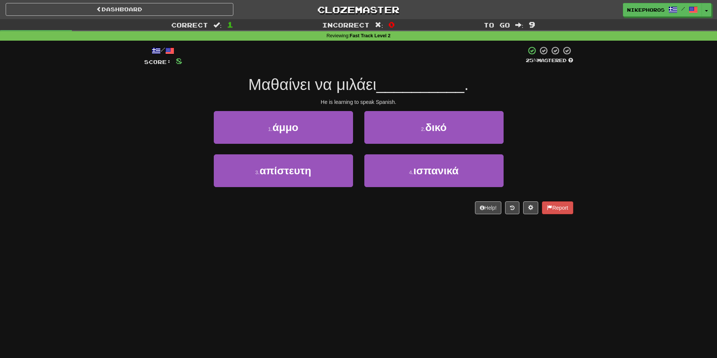
click at [339, 85] on span "Μαθαίνει να μιλάει" at bounding box center [312, 85] width 128 height 18
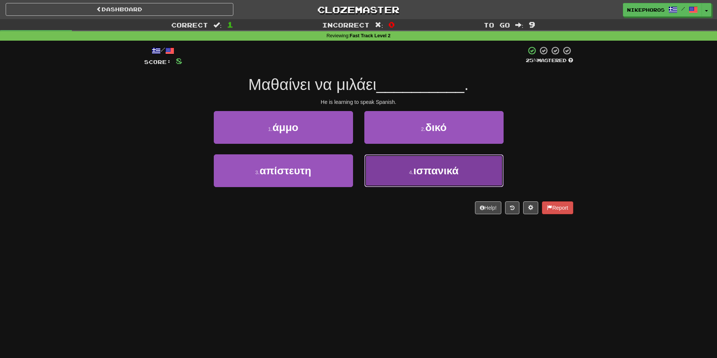
click at [462, 178] on button "4 . ισπανικά" at bounding box center [433, 170] width 139 height 33
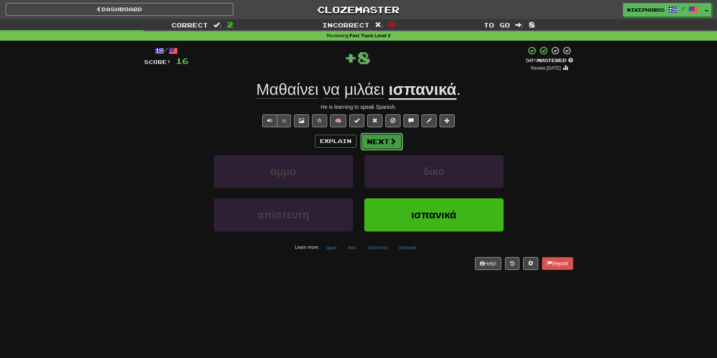
click at [390, 143] on span at bounding box center [393, 141] width 7 height 7
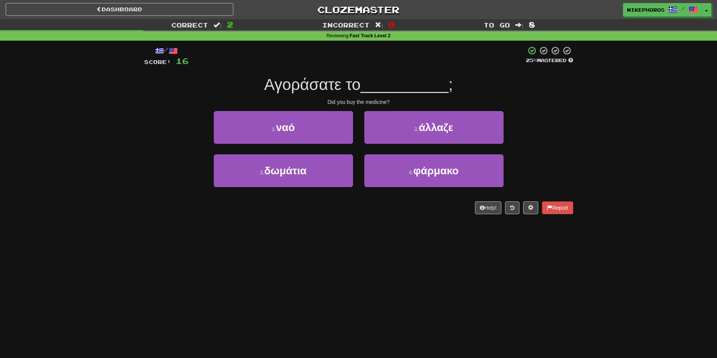
click at [397, 79] on span "__________" at bounding box center [405, 85] width 88 height 18
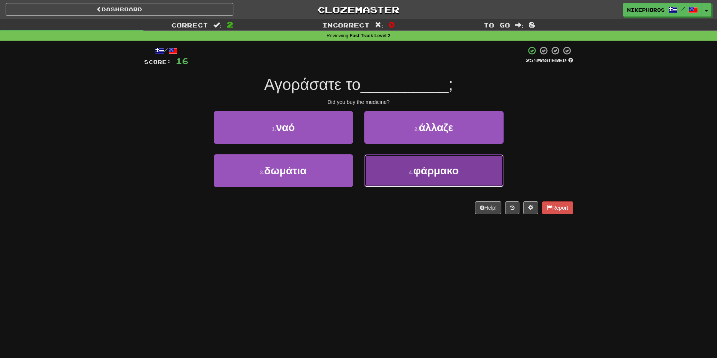
click at [436, 175] on span "φάρμακο" at bounding box center [436, 171] width 46 height 12
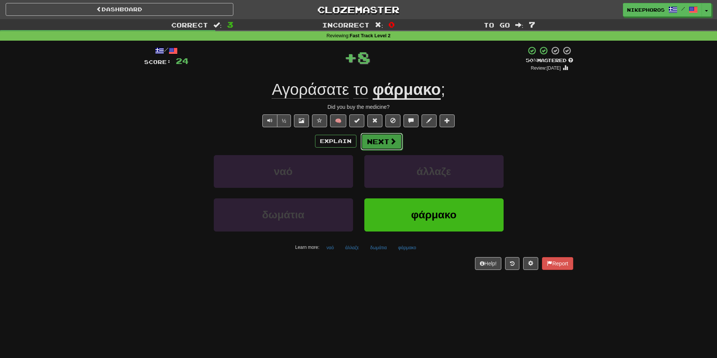
click at [392, 146] on button "Next" at bounding box center [382, 141] width 42 height 17
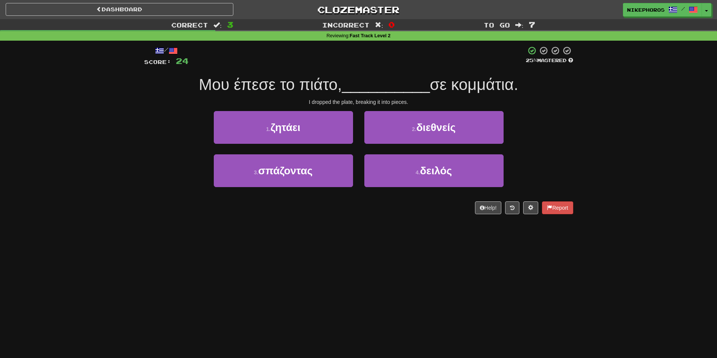
click at [533, 139] on div "1 . ζητάει 2 . διεθνείς" at bounding box center [359, 132] width 452 height 43
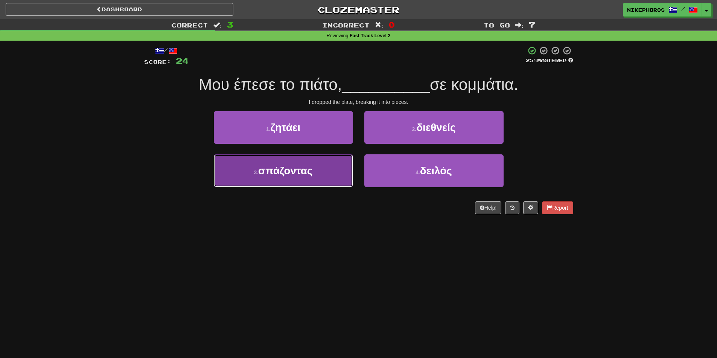
click at [282, 177] on button "3 . σπάζοντας" at bounding box center [283, 170] width 139 height 33
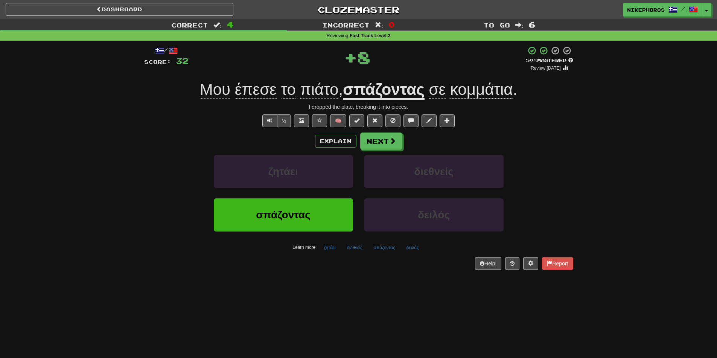
click at [333, 255] on div "/ Score: 32 + 8 50 % Mastered Review: 2025-09-27 Μου έπεσε το πιάτο , σπάζοντας…" at bounding box center [358, 158] width 429 height 224
click at [330, 249] on button "ζητάει" at bounding box center [330, 247] width 20 height 11
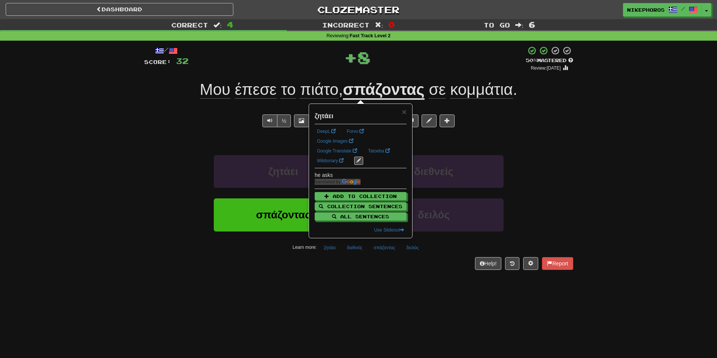
click at [331, 271] on div "/ Score: 32 + 8 50 % Mastered Review: 2025-09-27 Μου έπεσε το πιάτο , σπάζοντας…" at bounding box center [358, 160] width 429 height 239
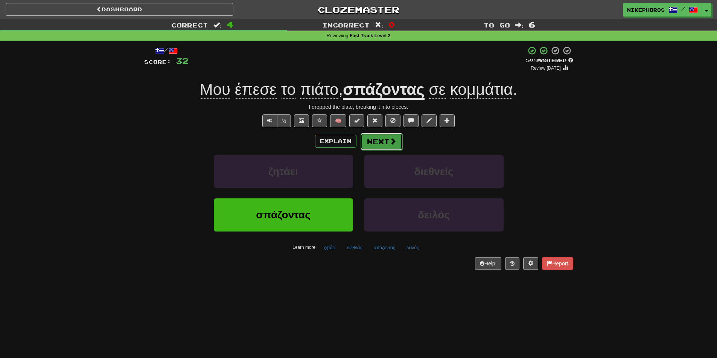
click at [385, 142] on button "Next" at bounding box center [382, 141] width 42 height 17
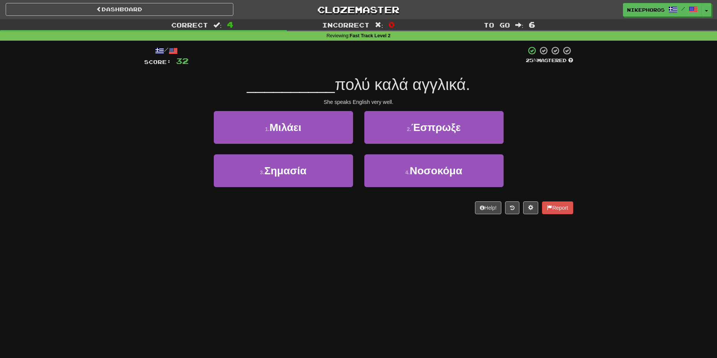
click at [412, 99] on div "She speaks English very well." at bounding box center [358, 102] width 429 height 8
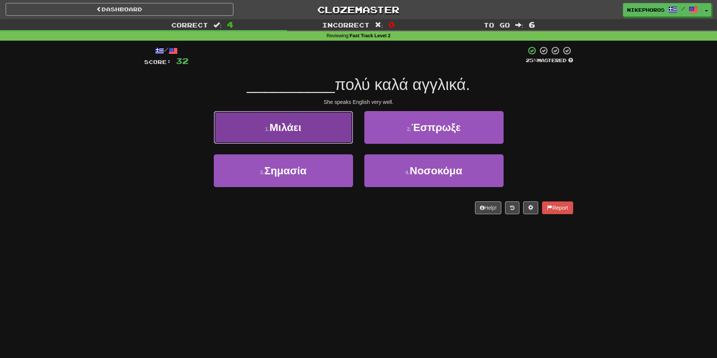
click at [309, 126] on button "1 . Μιλάει" at bounding box center [283, 127] width 139 height 33
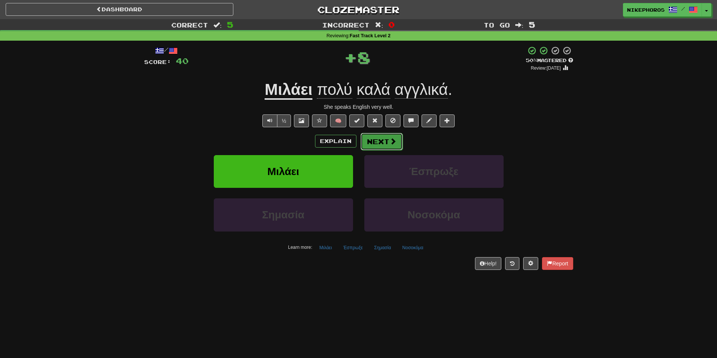
click at [375, 133] on button "Next" at bounding box center [382, 141] width 42 height 17
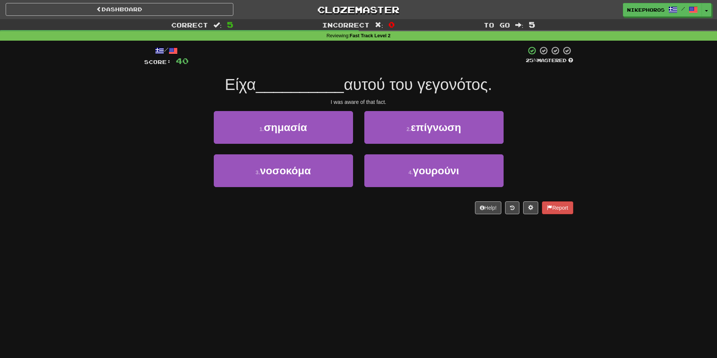
click at [529, 130] on div "1 . σημασία 2 . επίγνωση" at bounding box center [359, 132] width 452 height 43
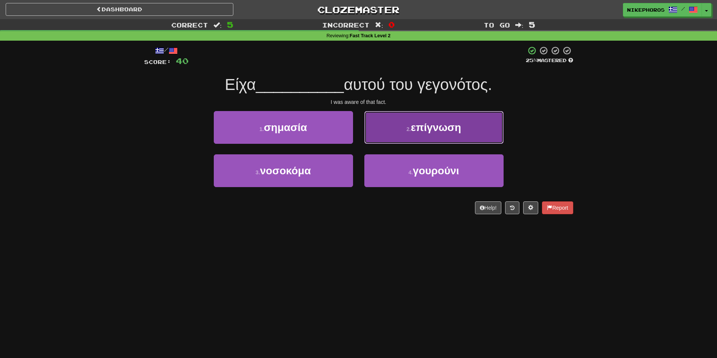
click at [425, 140] on button "2 . επίγνωση" at bounding box center [433, 127] width 139 height 33
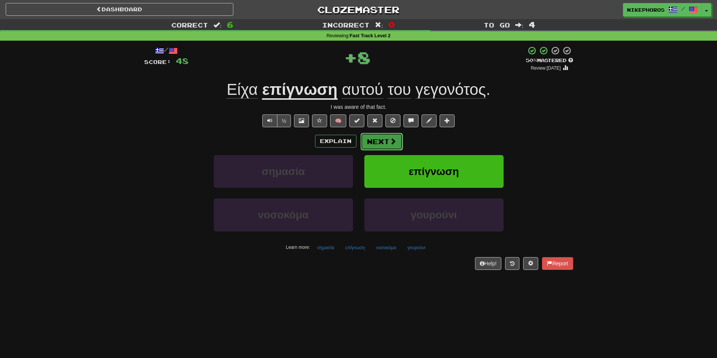
click at [368, 143] on button "Next" at bounding box center [382, 141] width 42 height 17
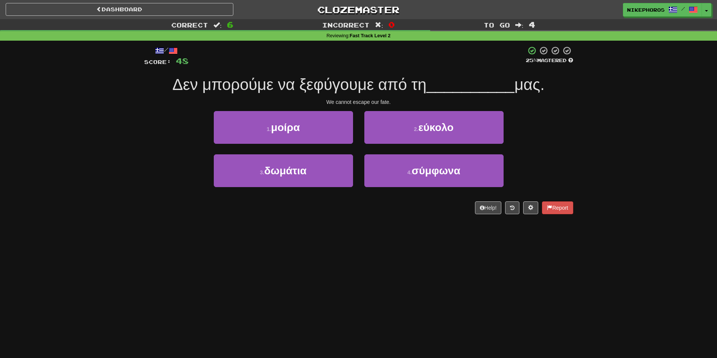
click at [573, 139] on div "/ Score: 48 25 % Mastered Δεν μπορούμε να ξεφύγουμε από τη __________ μας. We c…" at bounding box center [359, 133] width 440 height 184
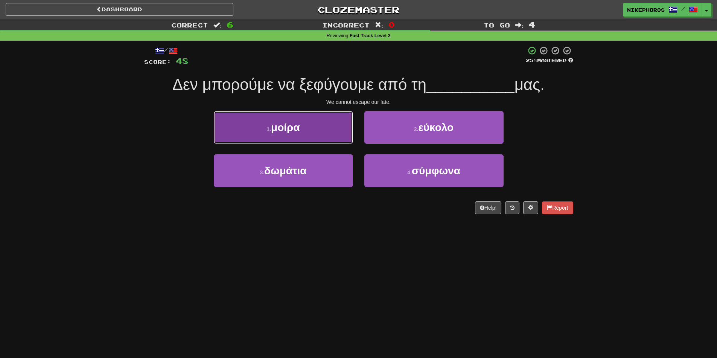
click at [313, 141] on button "1 . μοίρα" at bounding box center [283, 127] width 139 height 33
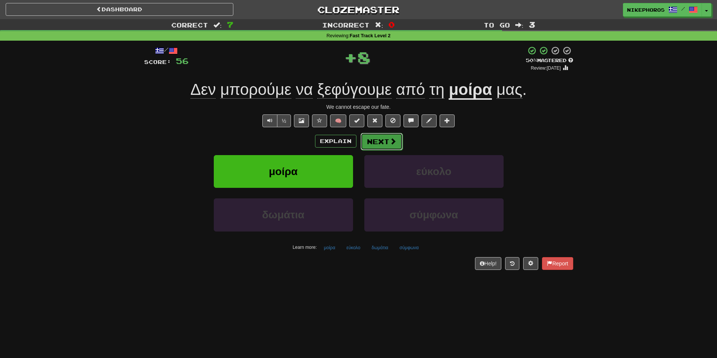
click at [388, 143] on button "Next" at bounding box center [382, 141] width 42 height 17
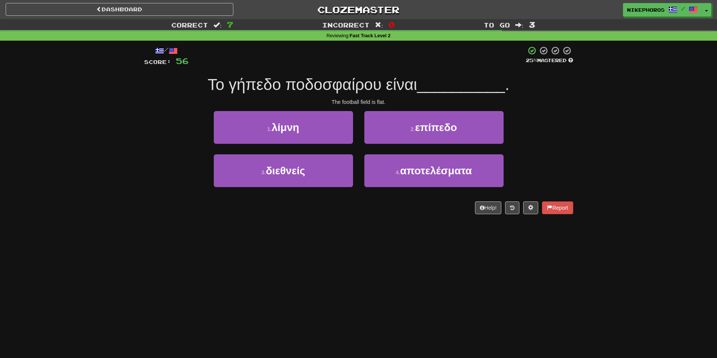
click at [609, 162] on div "Correct : 7 Incorrect : 0 To go : 3 Reviewing : Fast Track Level 2 / Score: 56 …" at bounding box center [358, 122] width 717 height 206
click at [610, 161] on div "Correct : 7 Incorrect : 0 To go : 3 Reviewing : Fast Track Level 2 / Score: 56 …" at bounding box center [358, 122] width 717 height 206
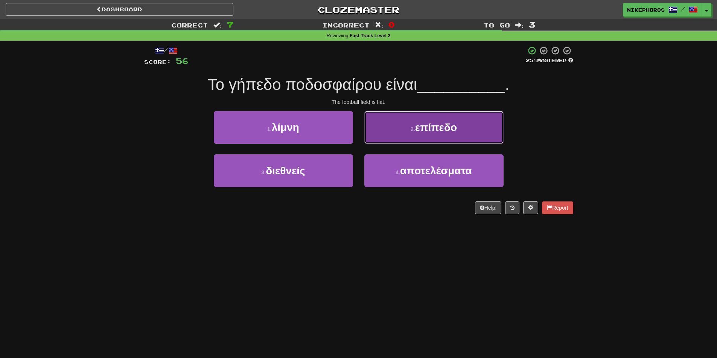
click at [486, 130] on button "2 . επίπεδο" at bounding box center [433, 127] width 139 height 33
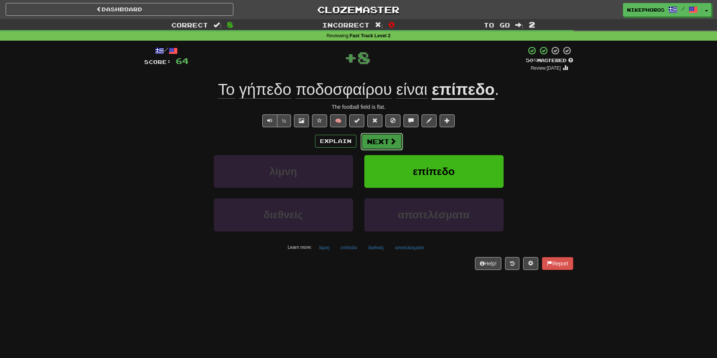
click at [392, 144] on span at bounding box center [393, 141] width 7 height 7
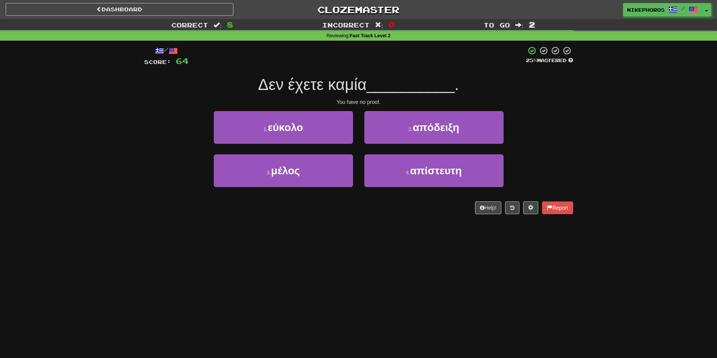
click at [600, 147] on div "Correct : 8 Incorrect : 0 To go : 2 Reviewing : Fast Track Level 2 / Score: 64 …" at bounding box center [358, 122] width 717 height 206
click at [611, 131] on div "Correct : 8 Incorrect : 0 To go : 2 Reviewing : Fast Track Level 2 / Score: 64 …" at bounding box center [358, 122] width 717 height 206
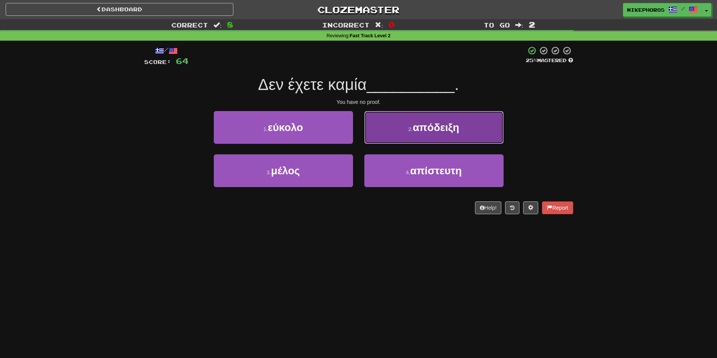
click at [466, 120] on button "2 . απόδειξη" at bounding box center [433, 127] width 139 height 33
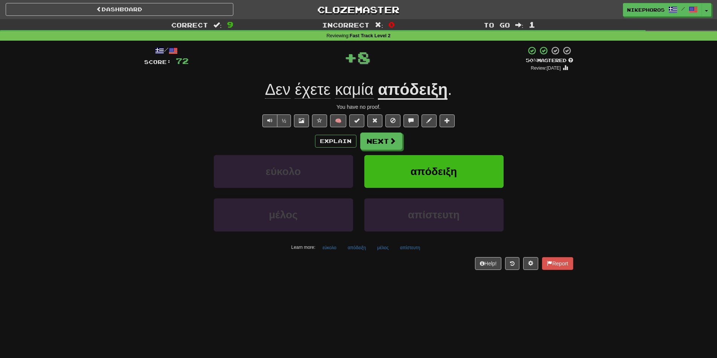
click at [358, 91] on span "καμία" at bounding box center [354, 90] width 39 height 18
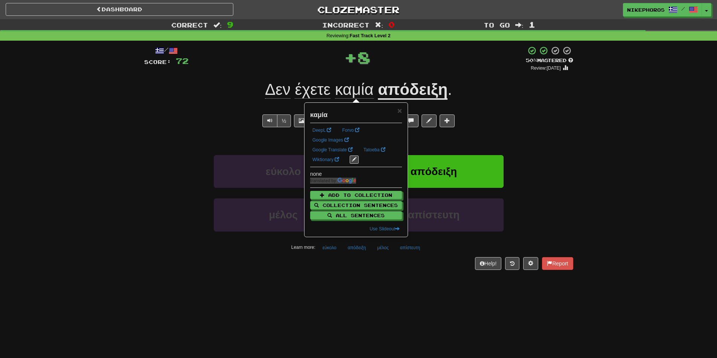
click at [535, 117] on div "½ 🧠" at bounding box center [358, 120] width 429 height 13
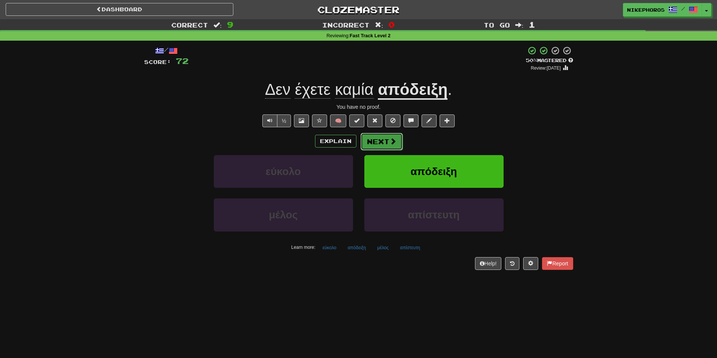
click at [390, 145] on span at bounding box center [393, 141] width 7 height 7
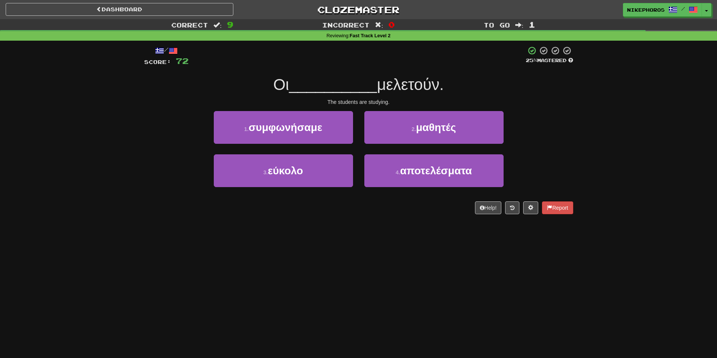
click at [547, 160] on div "3 . εύκολο 4 . αποτελέσματα" at bounding box center [359, 175] width 452 height 43
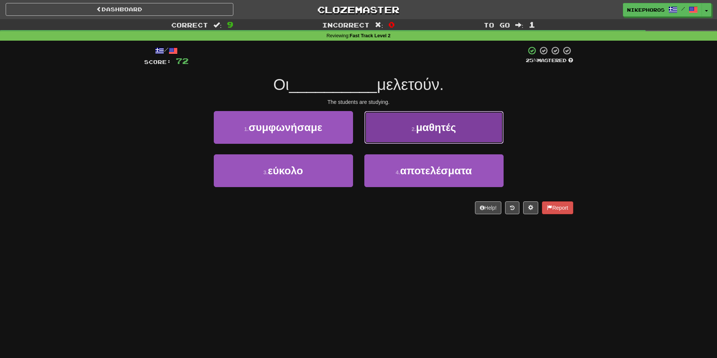
click at [473, 133] on button "2 . μαθητές" at bounding box center [433, 127] width 139 height 33
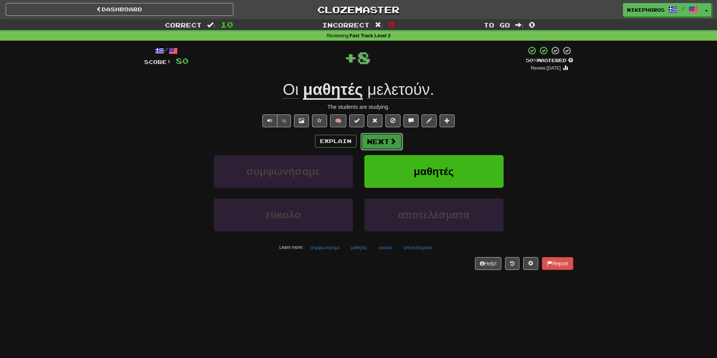
click at [398, 146] on button "Next" at bounding box center [382, 141] width 42 height 17
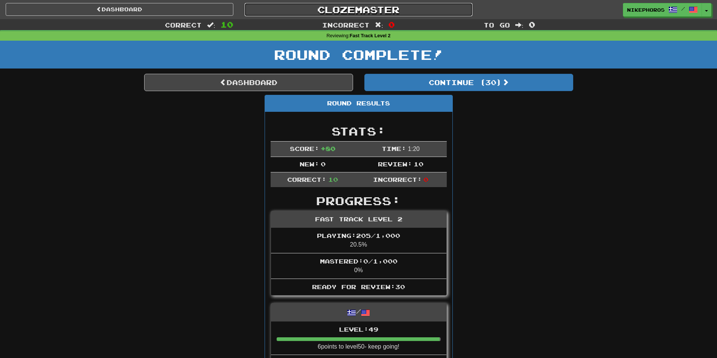
click at [384, 15] on link "Clozemaster" at bounding box center [359, 9] width 228 height 13
